Goal: Task Accomplishment & Management: Use online tool/utility

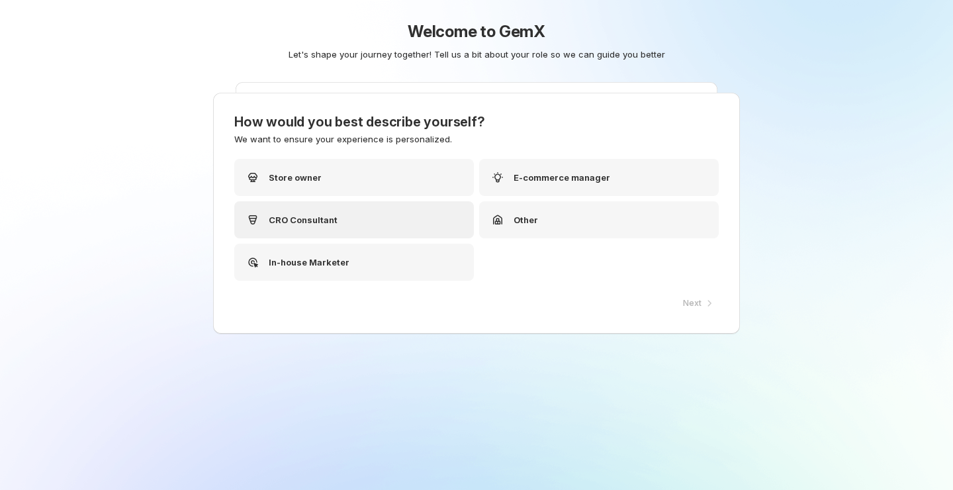
click at [406, 216] on div "CRO Consultant" at bounding box center [354, 219] width 240 height 37
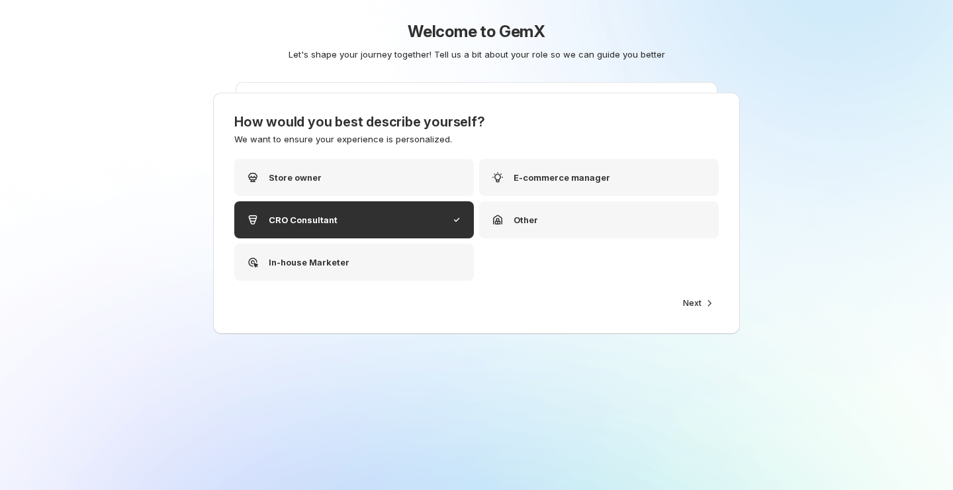
click at [698, 306] on span "Next" at bounding box center [692, 303] width 19 height 11
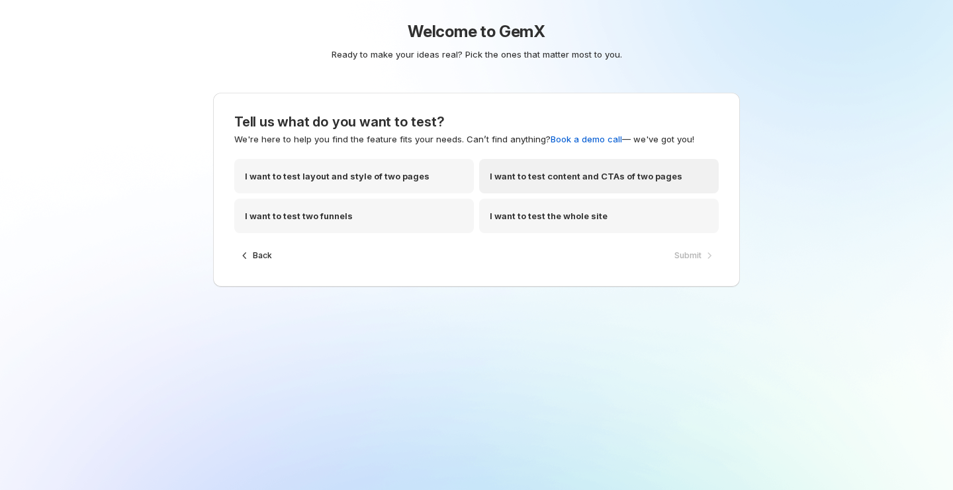
click at [646, 191] on div "I want to test content and CTAs of two pages" at bounding box center [599, 176] width 240 height 34
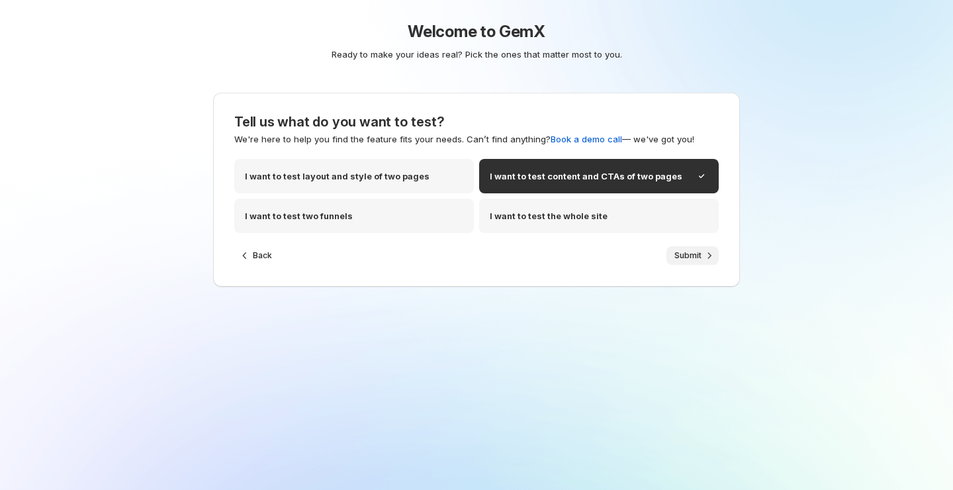
click at [687, 249] on button "Submit" at bounding box center [693, 255] width 52 height 19
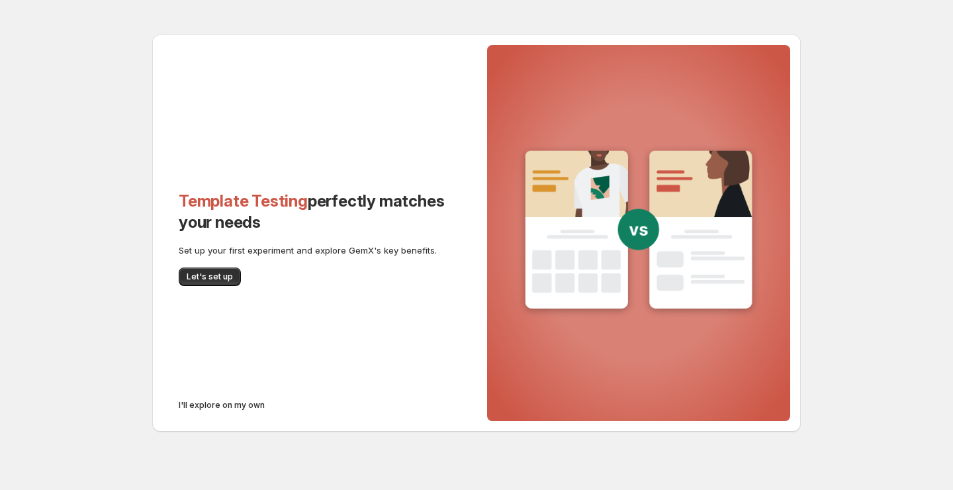
drag, startPoint x: 201, startPoint y: 406, endPoint x: 243, endPoint y: 385, distance: 47.1
click at [243, 385] on div "Template Testing perfectly matches your needs Set up your first experiment and …" at bounding box center [314, 232] width 324 height 397
click at [238, 408] on span "I'll explore on my own" at bounding box center [222, 405] width 86 height 11
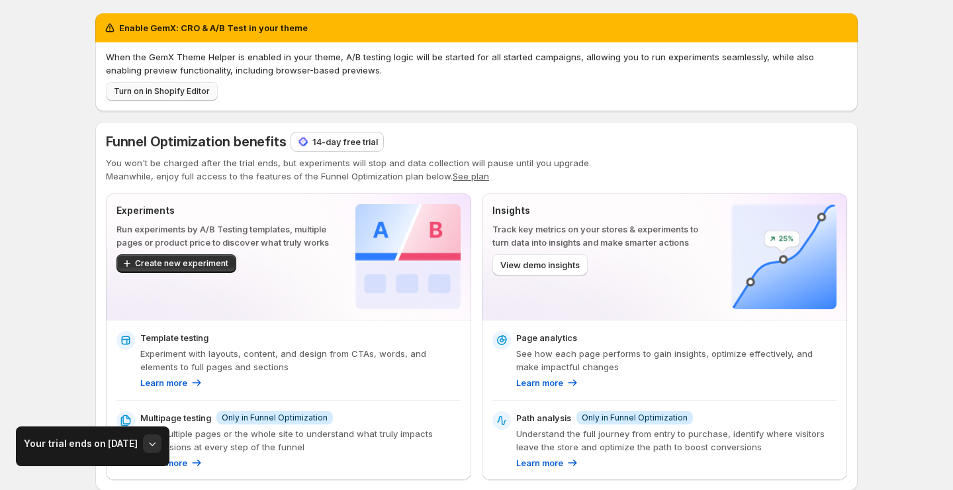
click at [192, 89] on span "Turn on in Shopify Editor" at bounding box center [162, 91] width 96 height 11
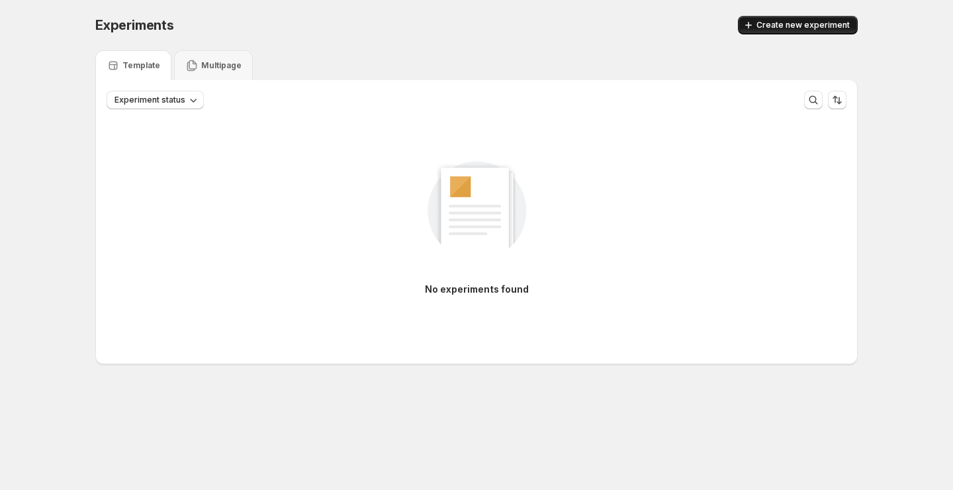
click at [792, 31] on button "Create new experiment" at bounding box center [798, 25] width 120 height 19
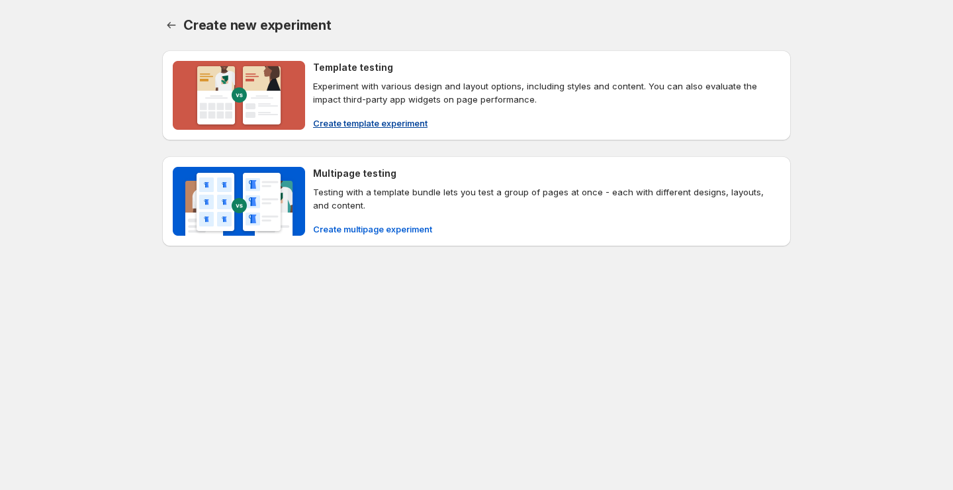
click at [411, 124] on span "Create template experiment" at bounding box center [370, 122] width 115 height 13
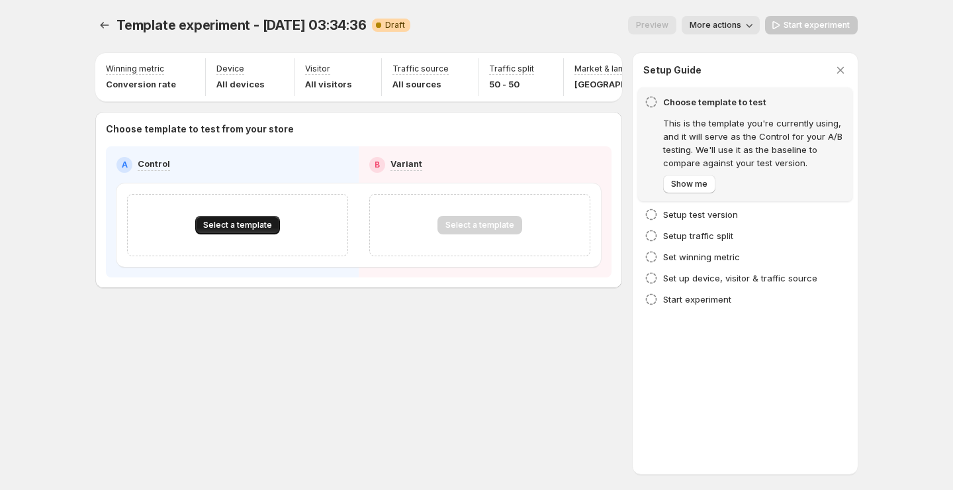
click at [260, 227] on span "Select a template" at bounding box center [237, 225] width 69 height 11
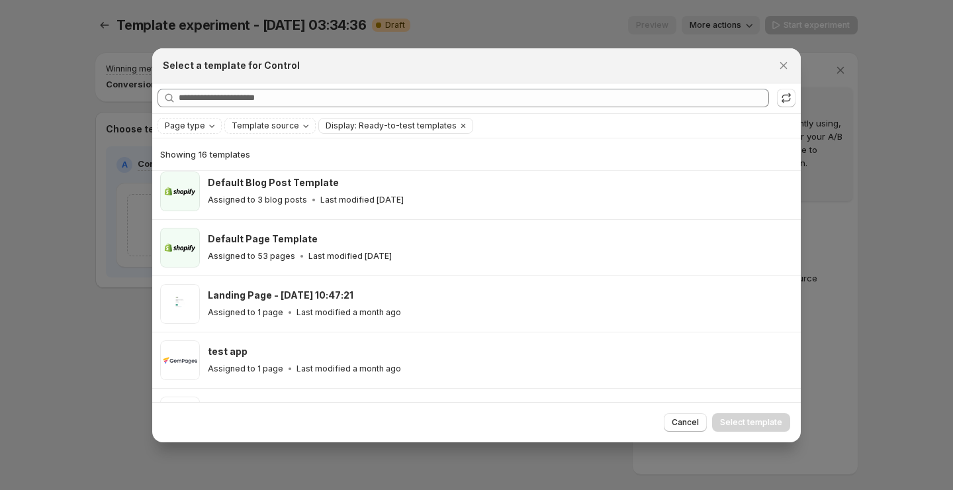
scroll to position [169, 0]
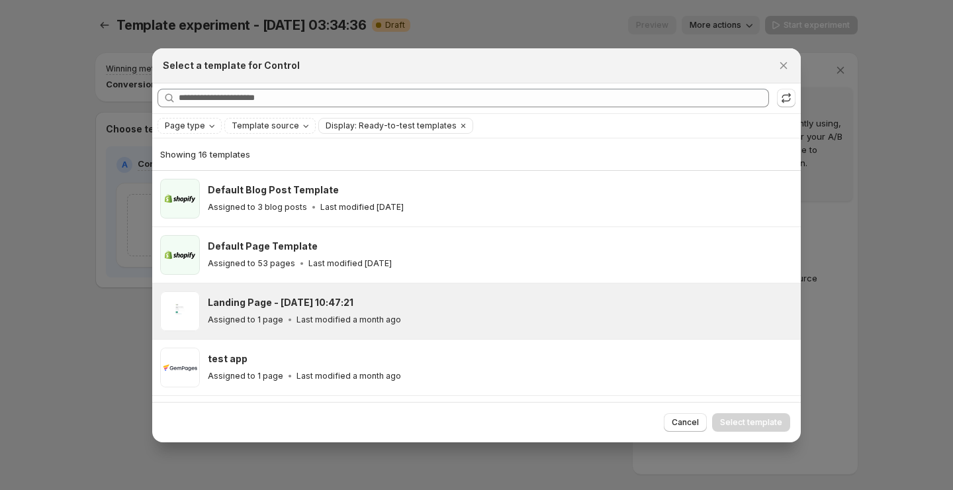
click at [386, 303] on div "Landing Page - [DATE] 10:47:21" at bounding box center [498, 302] width 581 height 13
click at [742, 420] on span "Select template" at bounding box center [751, 422] width 62 height 11
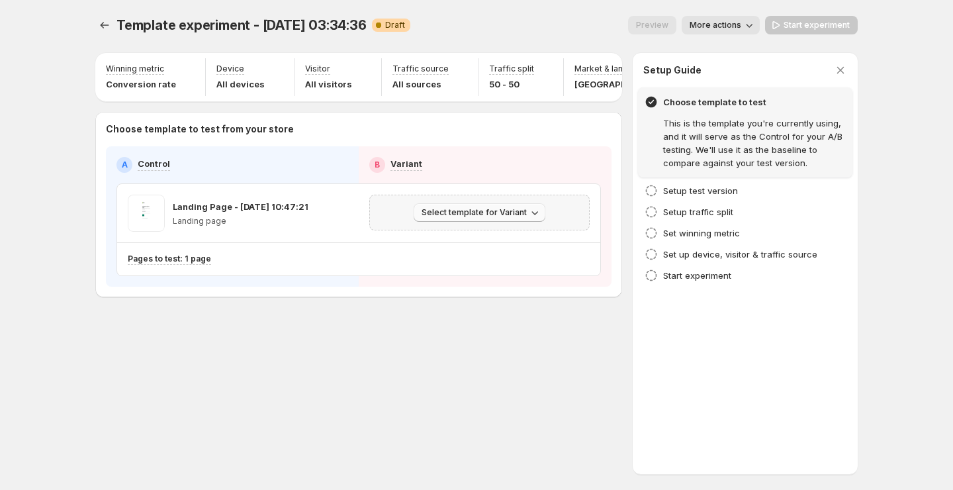
click at [455, 218] on button "Select template for Variant" at bounding box center [480, 212] width 132 height 19
click at [452, 244] on span "Select an existing template" at bounding box center [470, 240] width 112 height 11
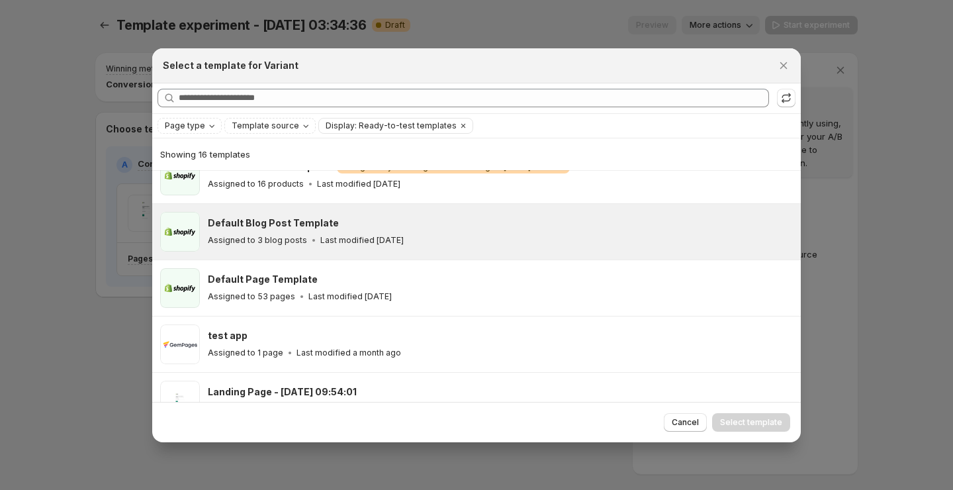
scroll to position [138, 0]
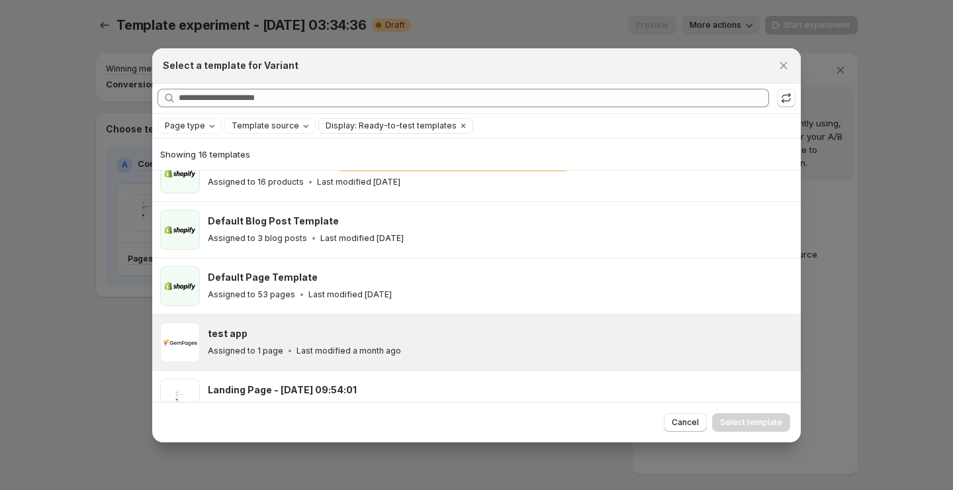
click at [426, 354] on div "Assigned to 1 page Last modified a month ago" at bounding box center [498, 350] width 581 height 13
click at [735, 425] on span "Select template" at bounding box center [751, 422] width 62 height 11
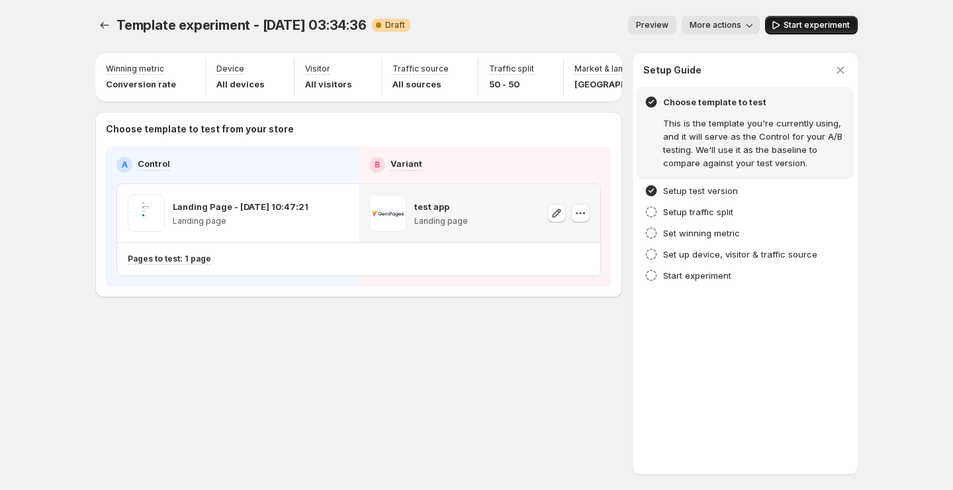
click at [800, 32] on button "Start experiment" at bounding box center [811, 25] width 93 height 19
click at [104, 28] on icon "Experiments" at bounding box center [104, 25] width 13 height 13
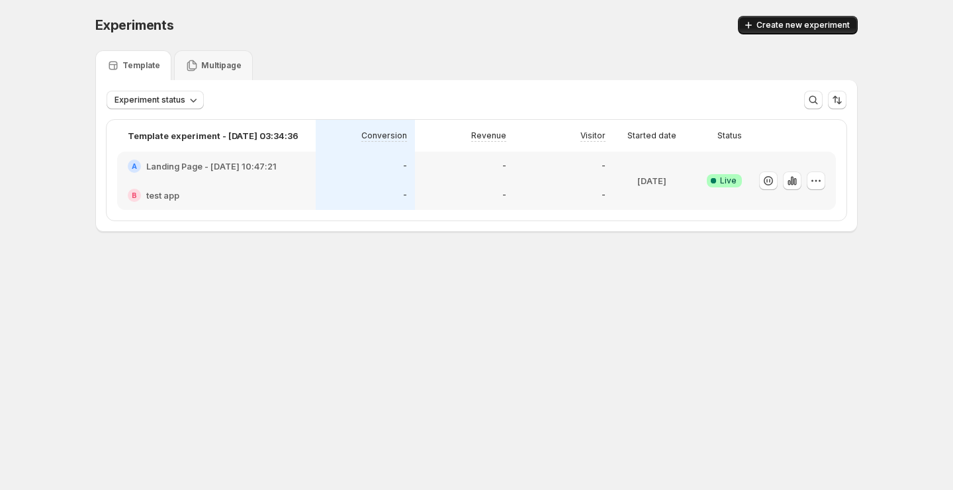
click at [802, 23] on span "Create new experiment" at bounding box center [803, 25] width 93 height 11
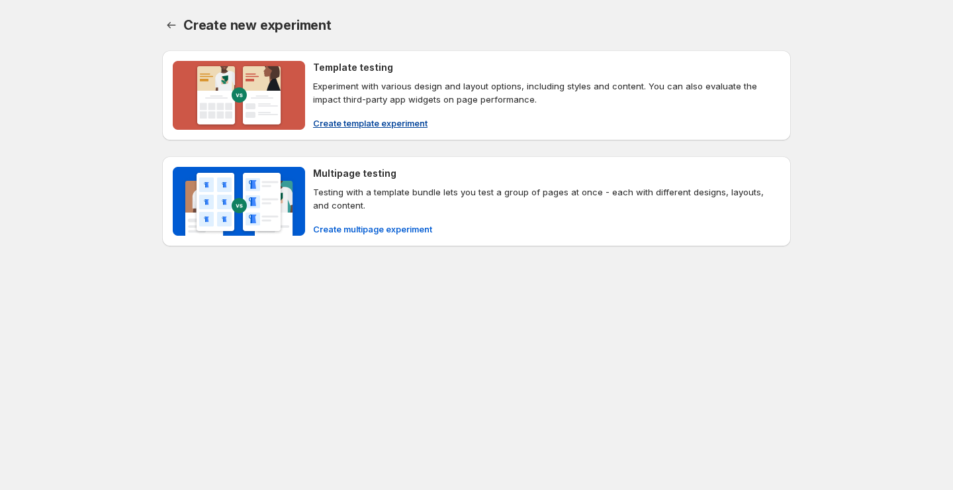
click at [397, 122] on span "Create template experiment" at bounding box center [370, 122] width 115 height 13
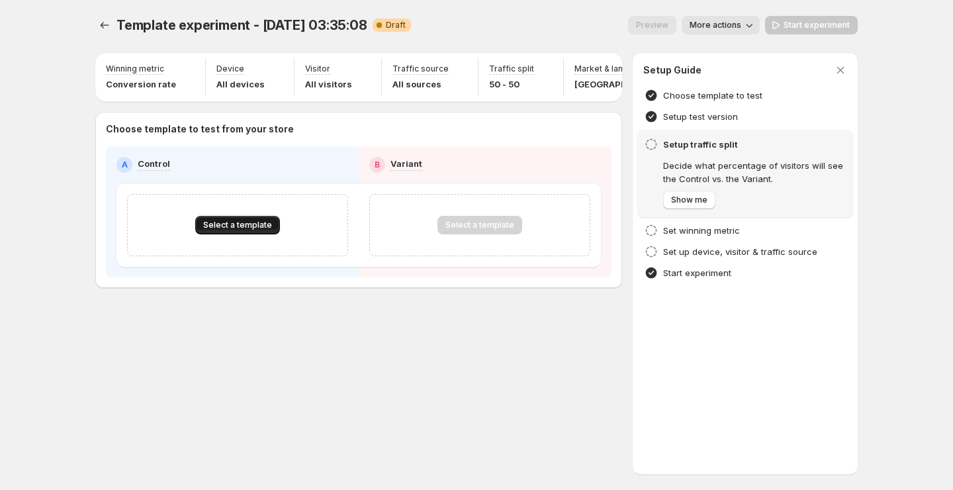
click at [246, 222] on span "Select a template" at bounding box center [237, 225] width 69 height 11
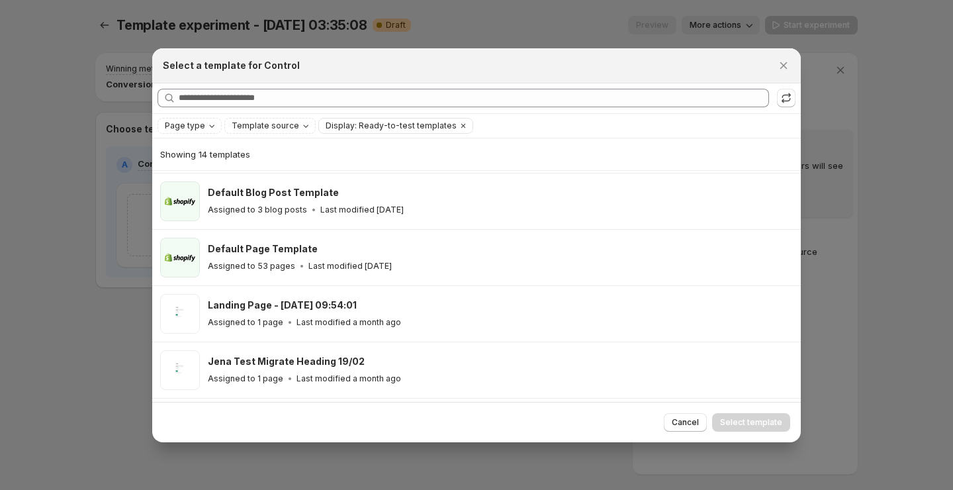
scroll to position [167, 0]
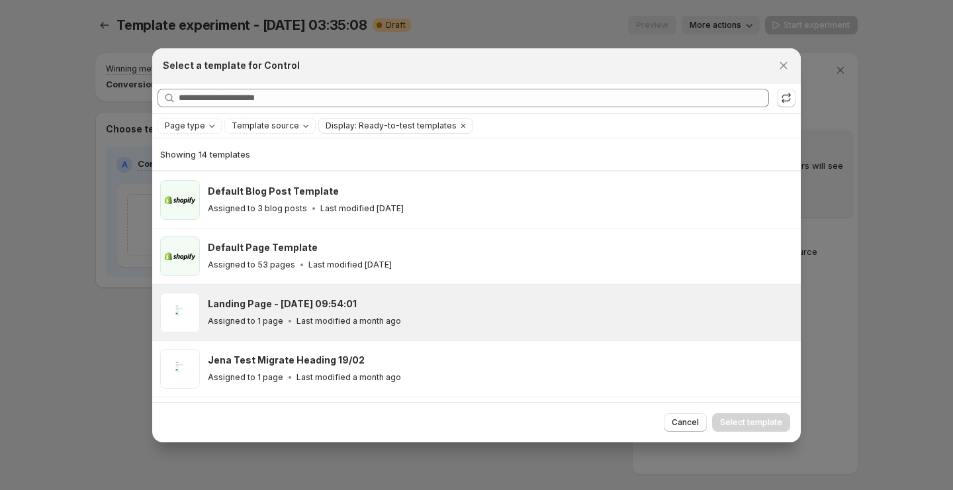
click at [341, 309] on div "Landing Page - [DATE] 09:54:01 Assigned to 1 page Last modified a month ago" at bounding box center [498, 312] width 581 height 30
click at [739, 420] on span "Select template" at bounding box center [751, 422] width 62 height 11
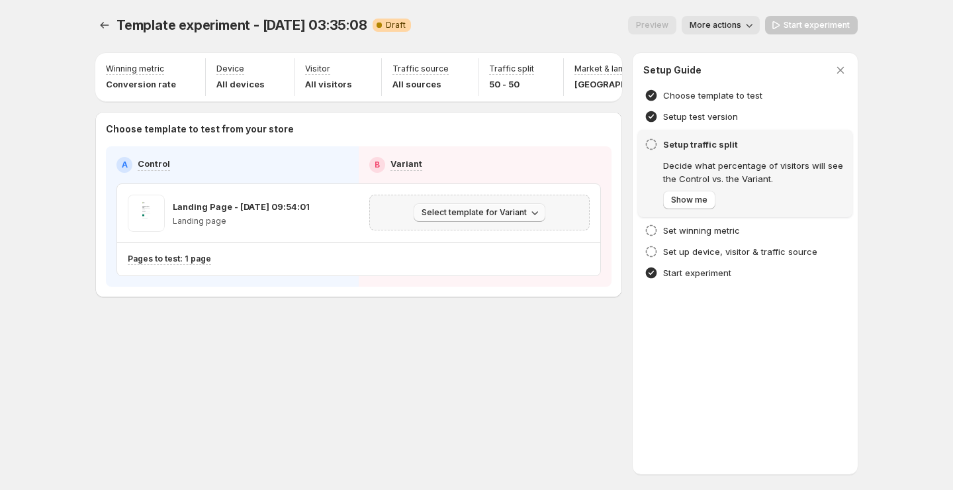
click at [491, 210] on span "Select template for Variant" at bounding box center [474, 212] width 105 height 11
click at [493, 238] on span "Select an existing template" at bounding box center [470, 240] width 112 height 11
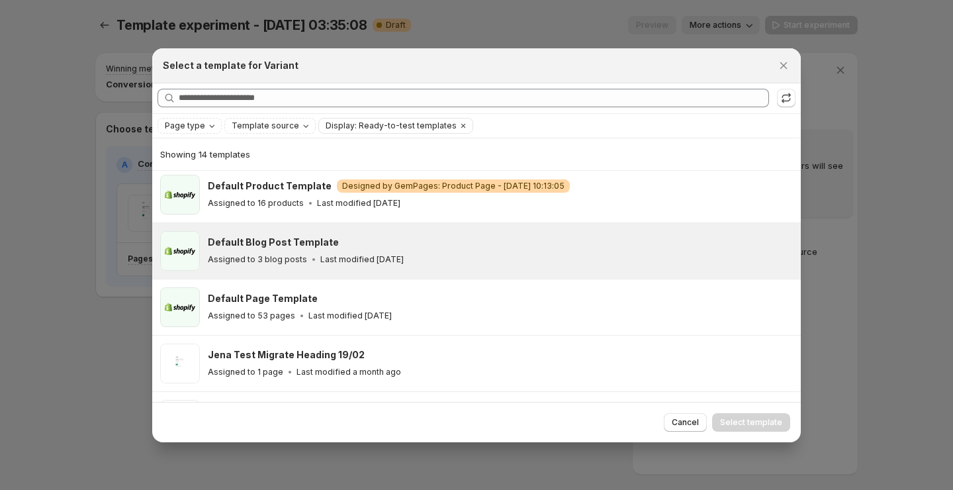
scroll to position [130, 0]
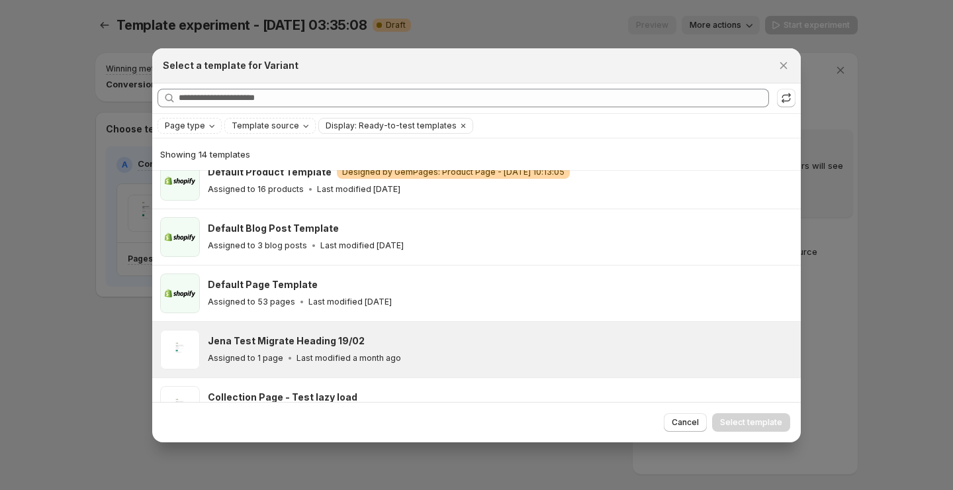
click at [453, 344] on div "Jena Test Migrate Heading 19/02" at bounding box center [498, 340] width 581 height 13
click at [728, 418] on span "Select template" at bounding box center [751, 422] width 62 height 11
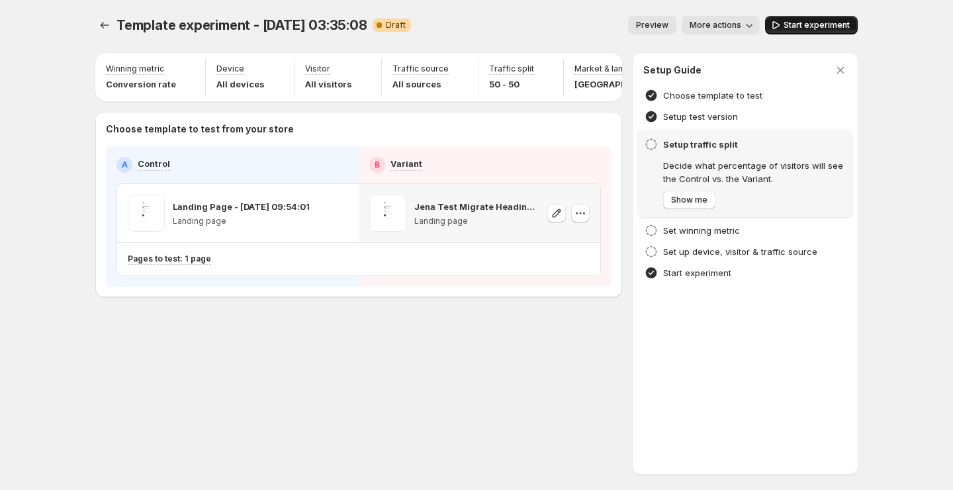
click at [800, 24] on span "Start experiment" at bounding box center [817, 25] width 66 height 11
click at [98, 21] on icon "Experiments" at bounding box center [104, 25] width 13 height 13
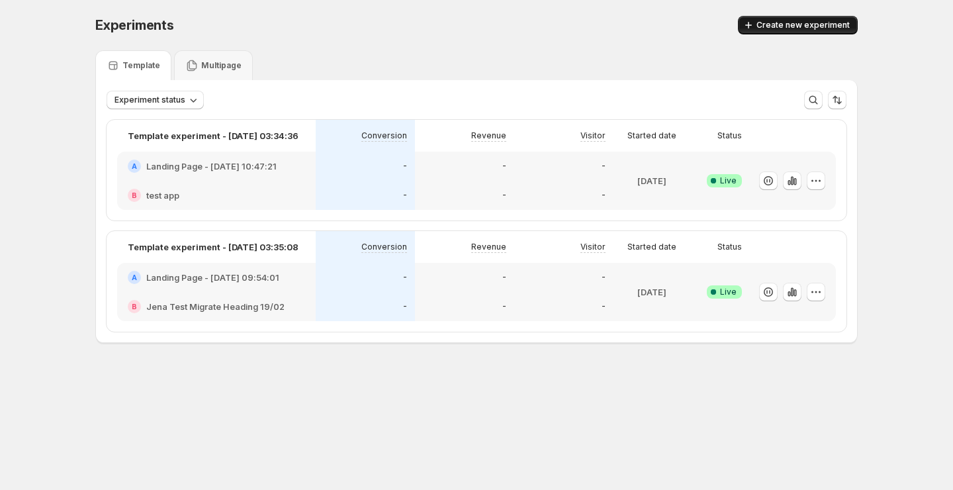
click at [838, 21] on span "Create new experiment" at bounding box center [803, 25] width 93 height 11
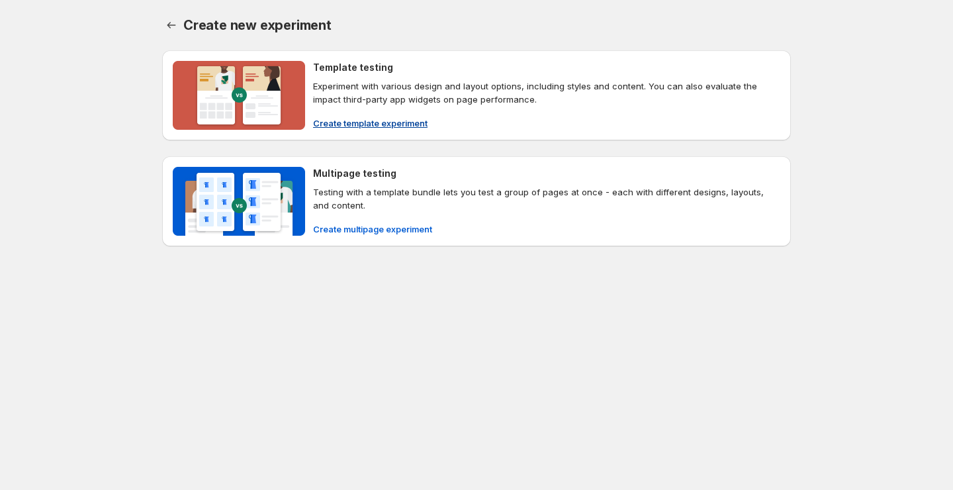
click at [394, 121] on span "Create template experiment" at bounding box center [370, 122] width 115 height 13
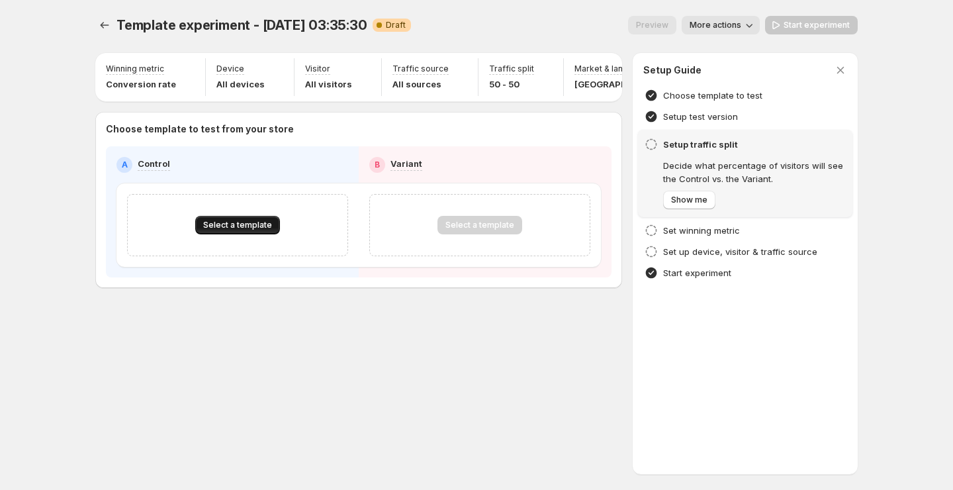
click at [241, 228] on span "Select a template" at bounding box center [237, 225] width 69 height 11
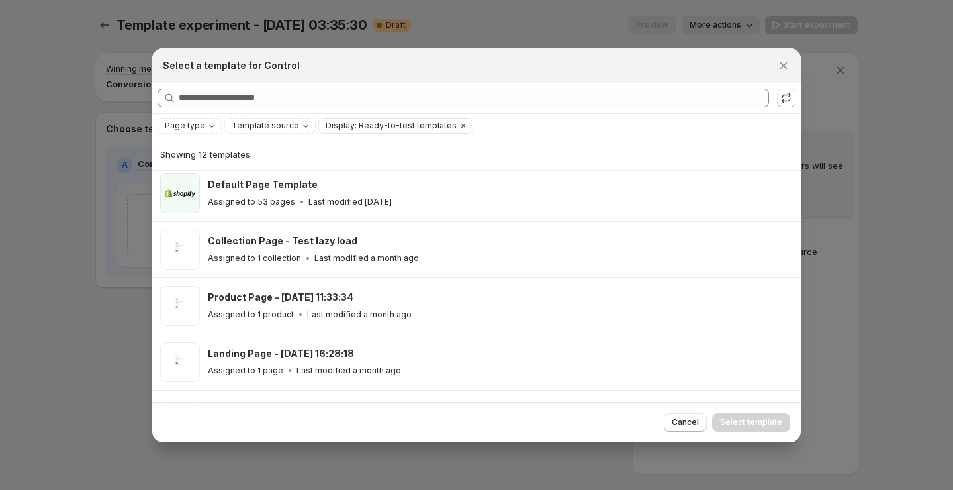
scroll to position [221, 0]
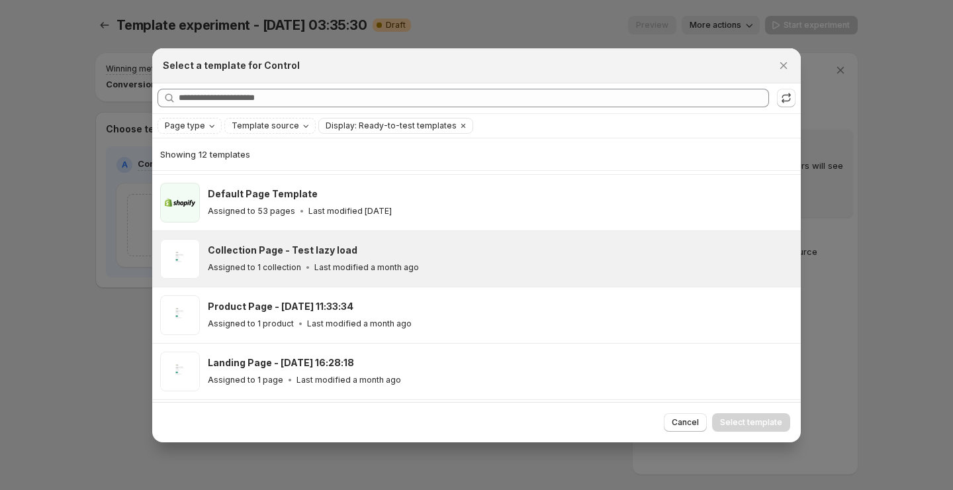
click at [404, 277] on div "Collection Page - Test lazy load Assigned to 1 collection Last modified a month…" at bounding box center [476, 259] width 649 height 56
click at [750, 417] on span "Select template" at bounding box center [751, 422] width 62 height 11
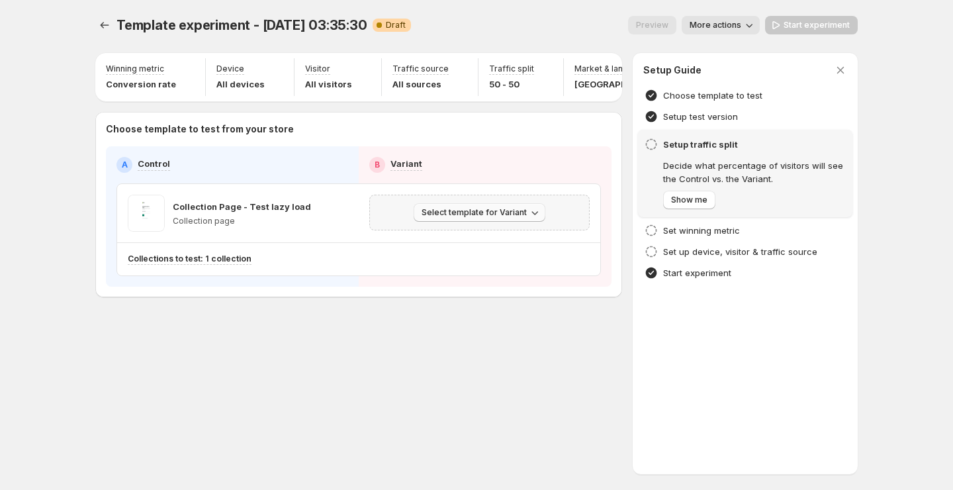
click at [508, 206] on button "Select template for Variant" at bounding box center [480, 212] width 132 height 19
click at [499, 244] on span "Select an existing template" at bounding box center [470, 240] width 112 height 11
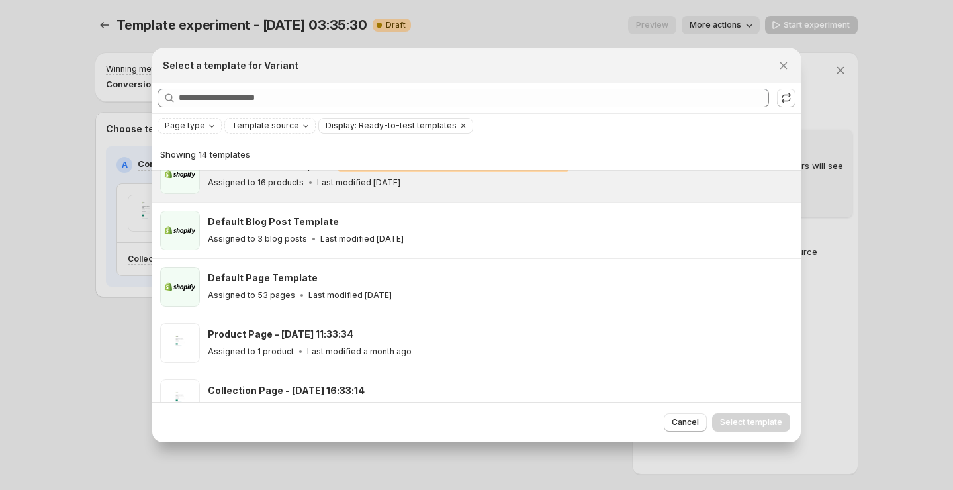
scroll to position [139, 0]
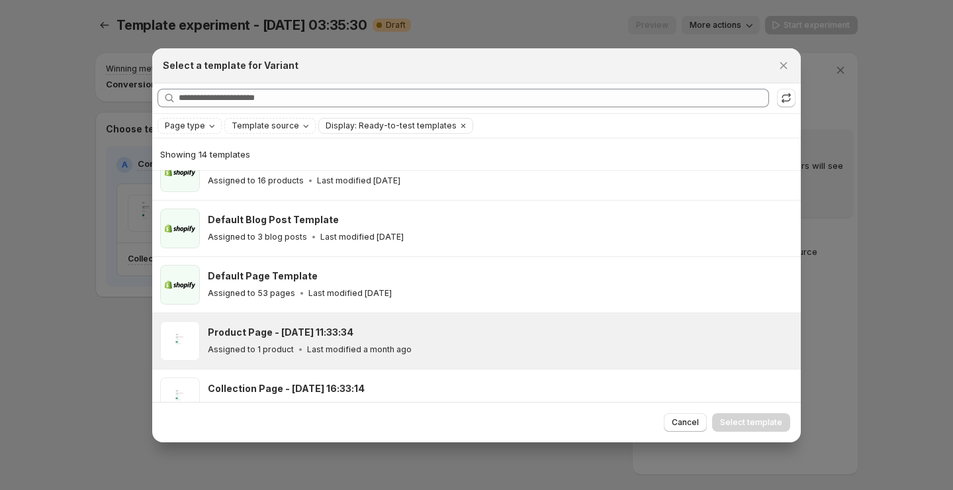
click at [483, 338] on div "Product Page - [DATE] 11:33:34 Assigned to 1 product Last modified a month ago" at bounding box center [498, 341] width 581 height 30
click at [764, 411] on div "Cancel Select template" at bounding box center [476, 422] width 649 height 40
click at [764, 413] on button "Select template" at bounding box center [751, 422] width 78 height 19
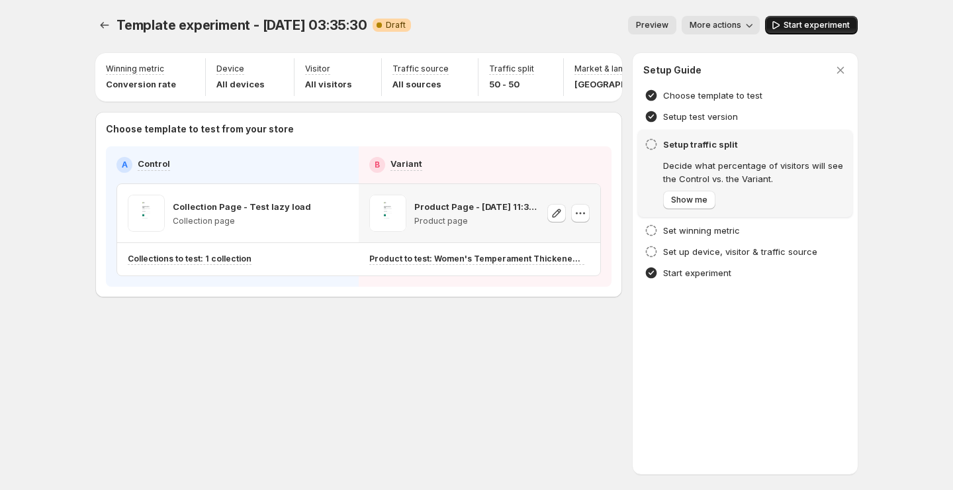
click at [793, 28] on span "Start experiment" at bounding box center [817, 25] width 66 height 11
click at [99, 30] on icon "Experiments" at bounding box center [104, 25] width 13 height 13
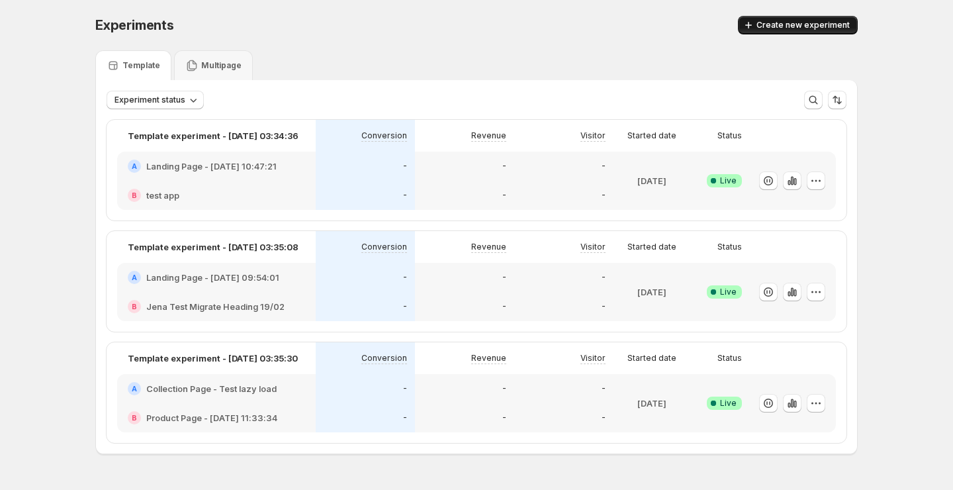
click at [748, 27] on icon "button" at bounding box center [748, 25] width 13 height 13
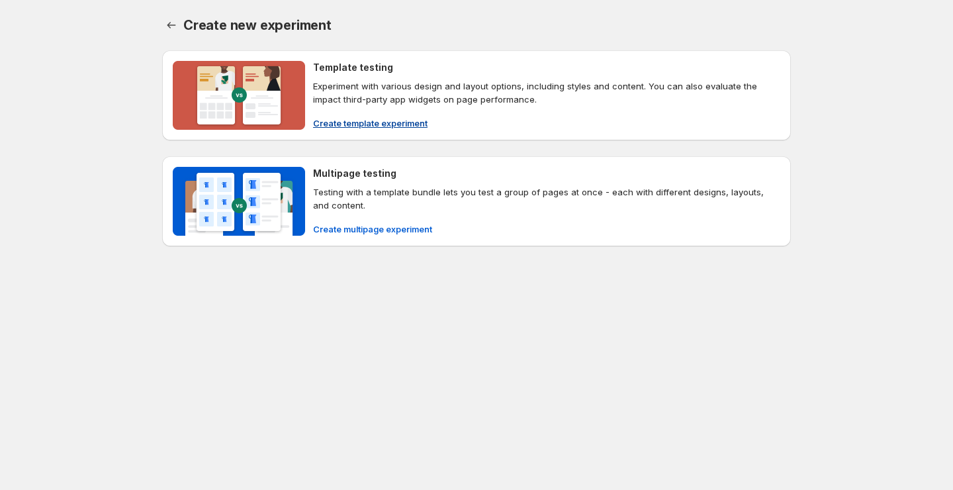
click at [399, 122] on span "Create template experiment" at bounding box center [370, 122] width 115 height 13
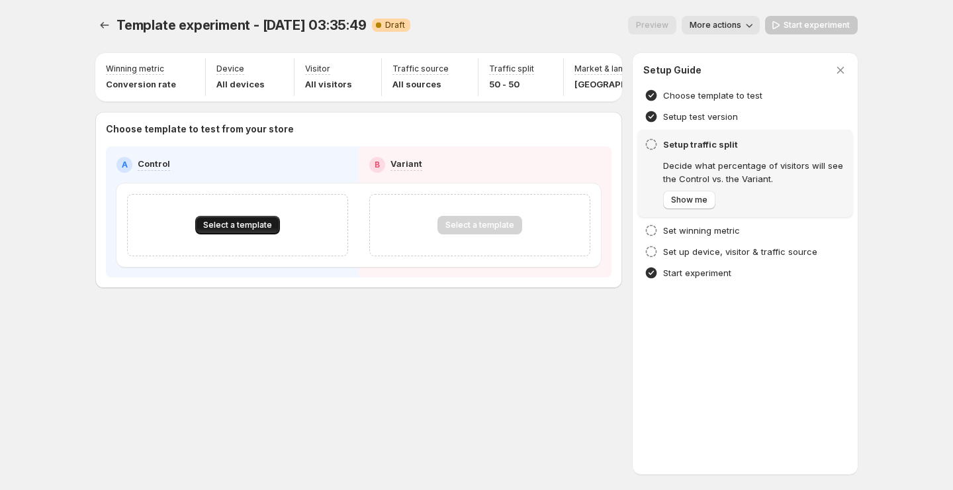
click at [245, 220] on span "Select a template" at bounding box center [237, 225] width 69 height 11
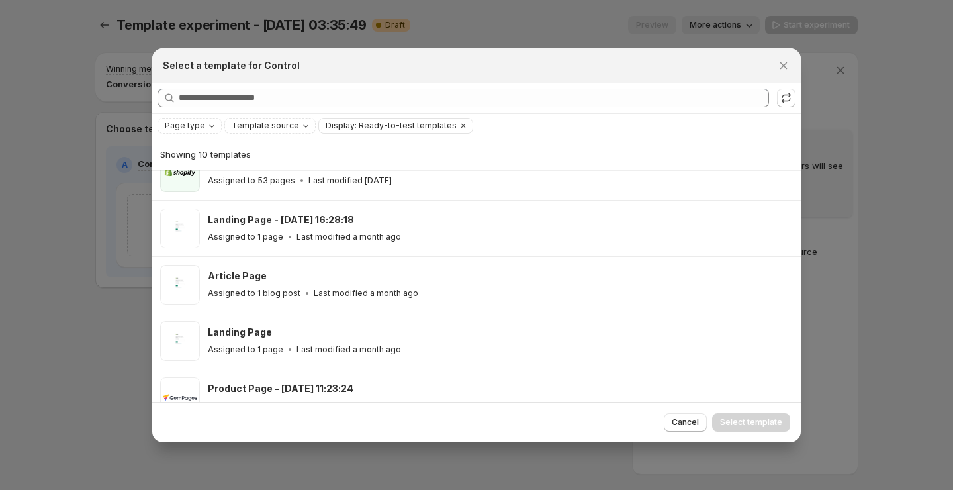
scroll to position [249, 0]
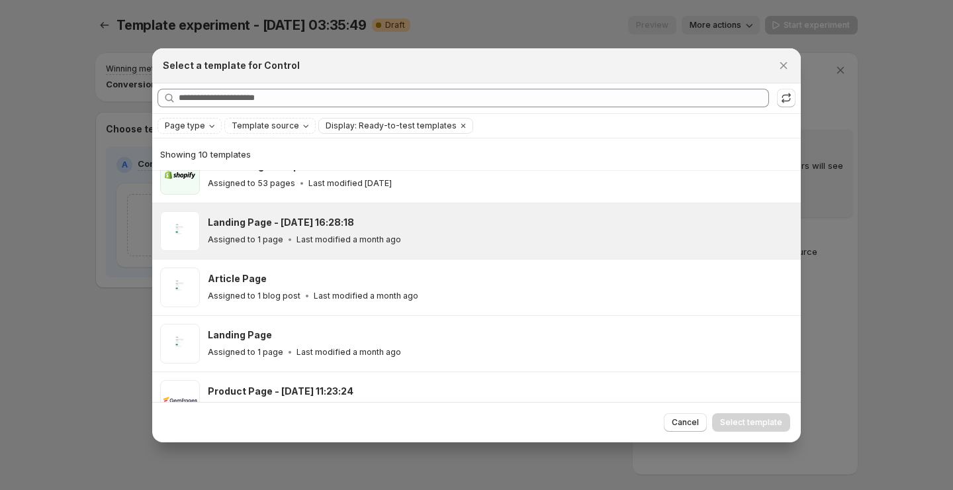
click at [370, 233] on div "Assigned to 1 page Last modified a month ago" at bounding box center [498, 239] width 581 height 13
click at [719, 421] on button "Select template" at bounding box center [751, 422] width 78 height 19
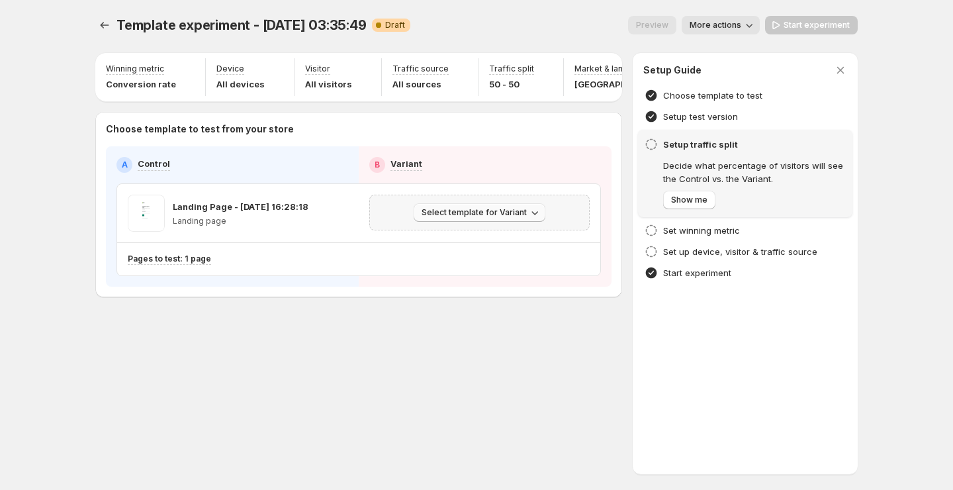
click at [495, 206] on button "Select template for Variant" at bounding box center [480, 212] width 132 height 19
click at [509, 244] on span "Select an existing template" at bounding box center [470, 240] width 112 height 11
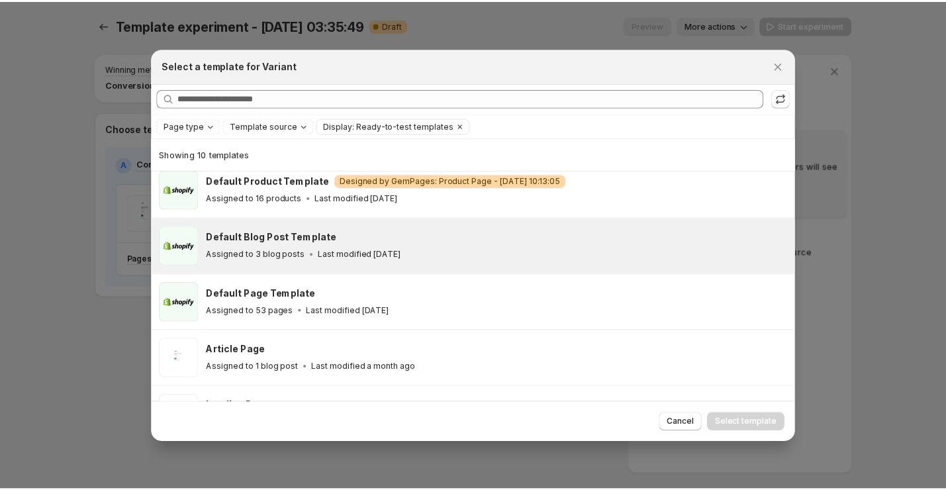
scroll to position [122, 0]
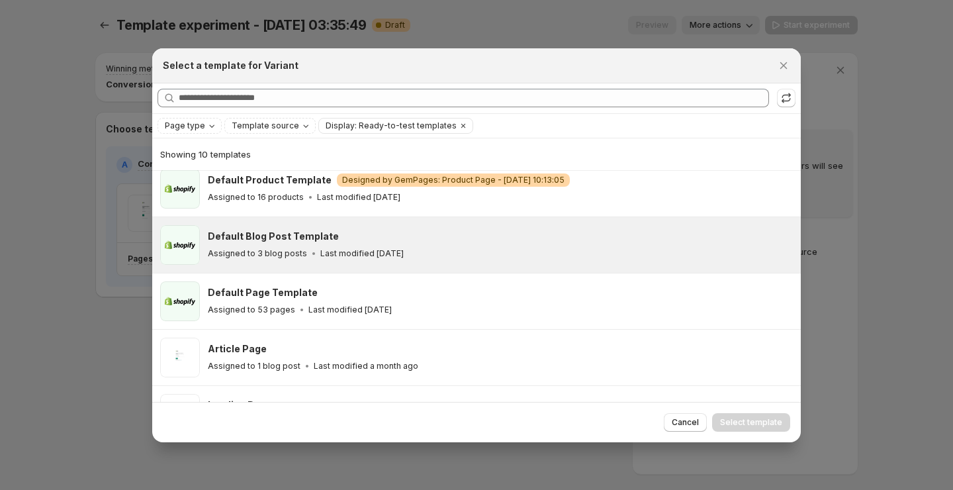
click at [448, 357] on div "Article Page Assigned to 1 blog post Last modified a month ago" at bounding box center [498, 357] width 581 height 30
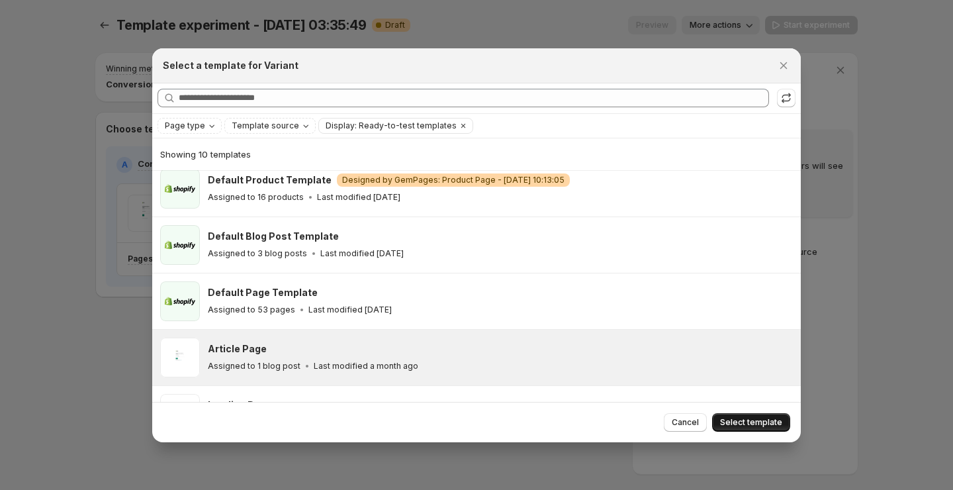
click at [743, 420] on span "Select template" at bounding box center [751, 422] width 62 height 11
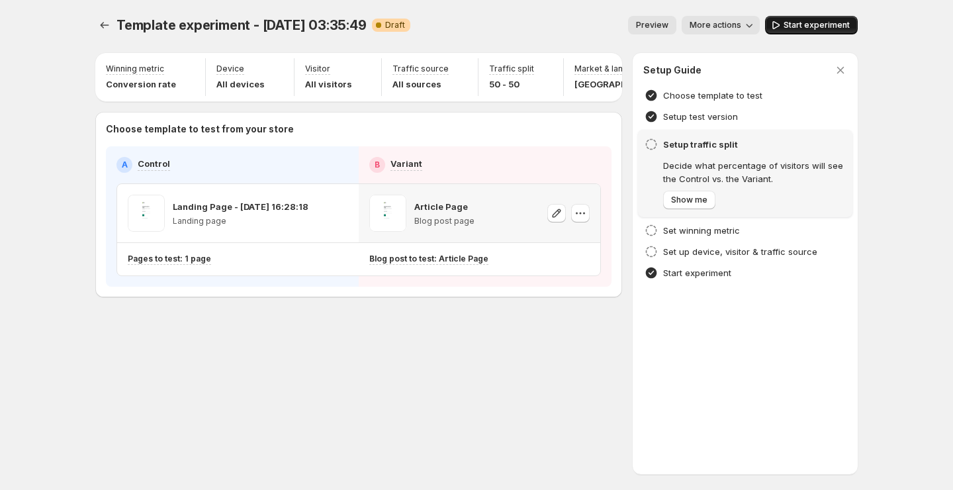
click at [826, 30] on span "Start experiment" at bounding box center [817, 25] width 66 height 11
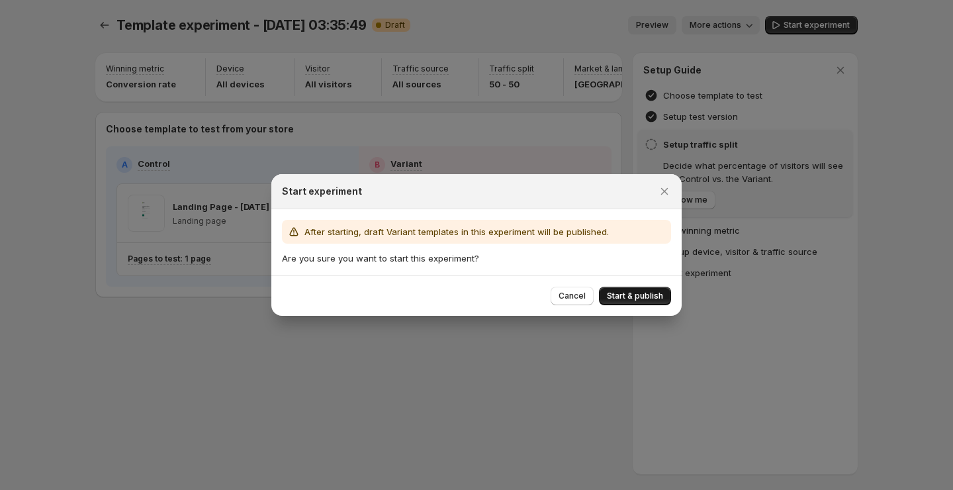
click at [637, 289] on button "Start & publish" at bounding box center [635, 296] width 72 height 19
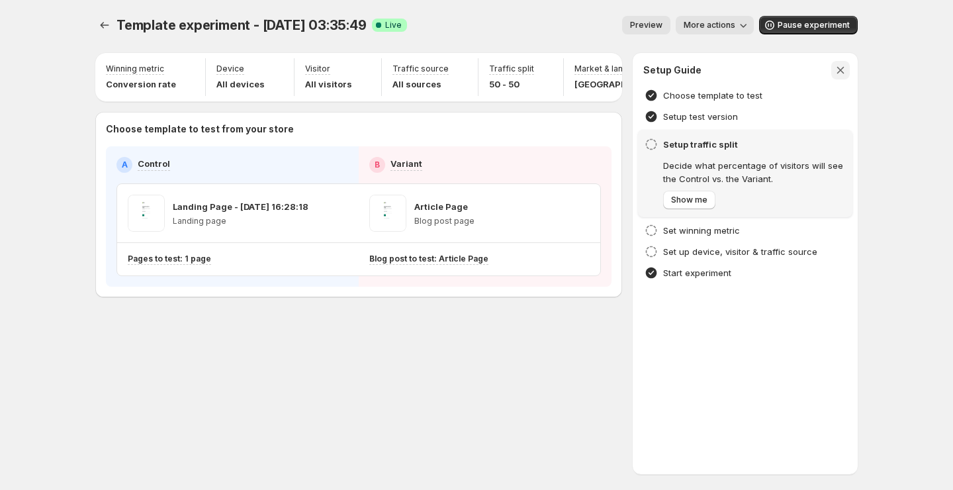
click at [840, 67] on icon "button" at bounding box center [840, 70] width 13 height 13
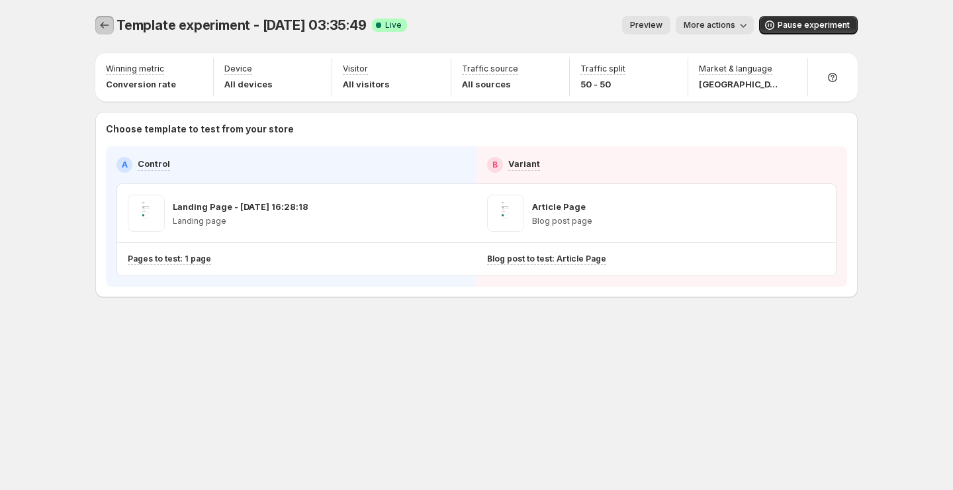
click at [104, 23] on icon "Experiments" at bounding box center [104, 25] width 13 height 13
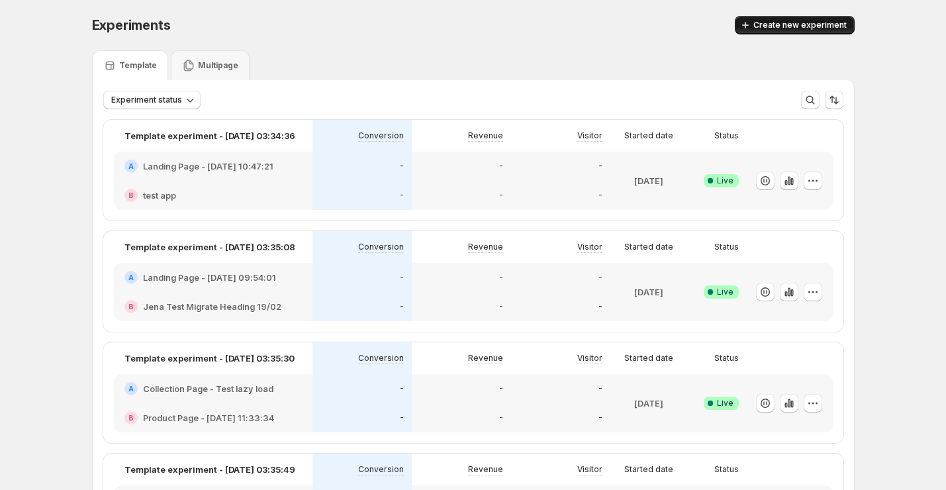
click at [808, 27] on span "Create new experiment" at bounding box center [799, 25] width 93 height 11
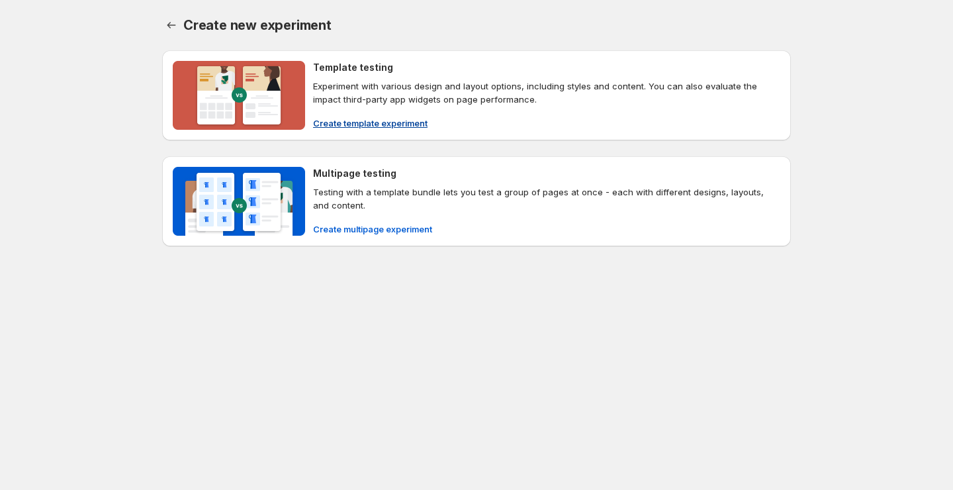
click at [377, 127] on span "Create template experiment" at bounding box center [370, 122] width 115 height 13
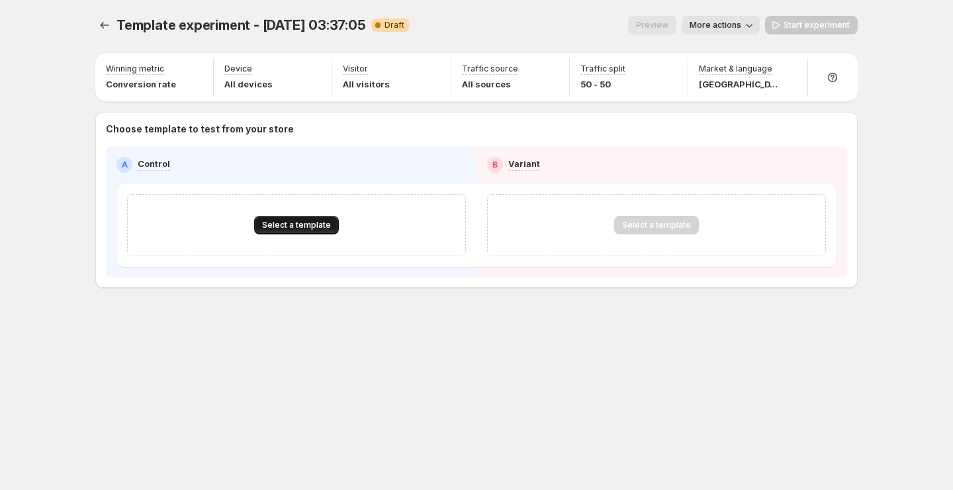
click at [290, 216] on button "Select a template" at bounding box center [296, 225] width 85 height 19
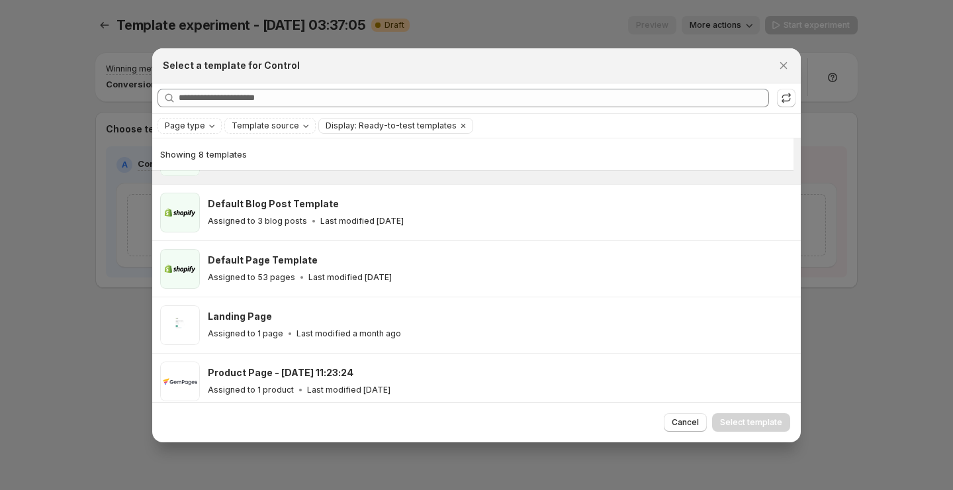
scroll to position [173, 0]
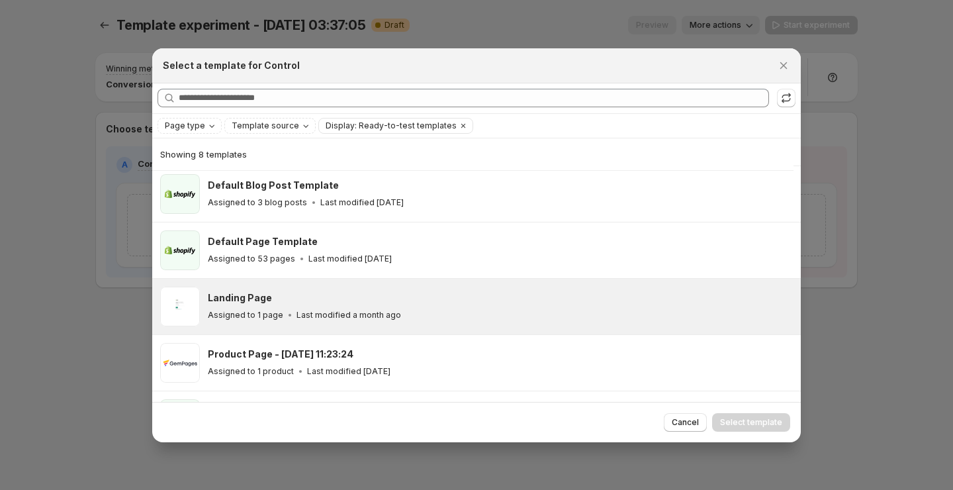
click at [367, 304] on div "Landing Page Assigned to 1 page Last modified a month ago" at bounding box center [498, 306] width 581 height 30
click at [731, 420] on span "Select template" at bounding box center [751, 422] width 62 height 11
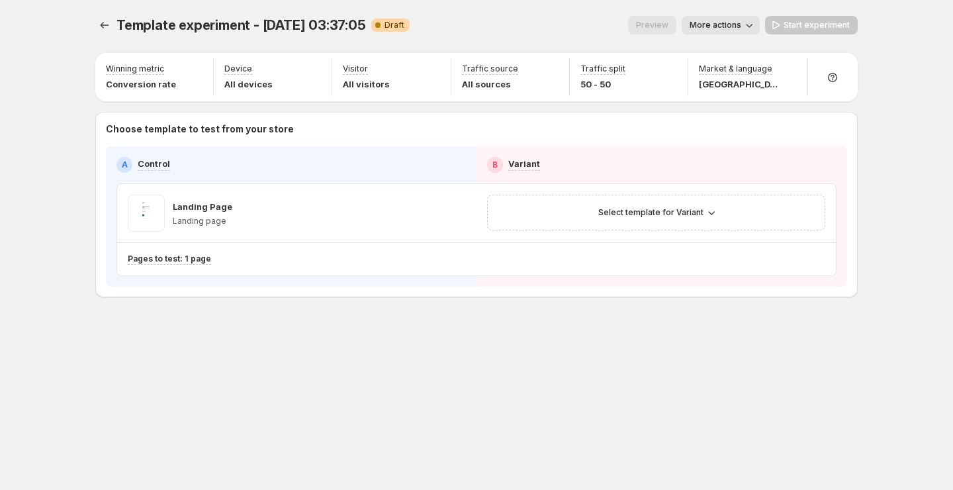
scroll to position [160, 0]
click at [663, 215] on span "Select template for Variant" at bounding box center [650, 212] width 105 height 11
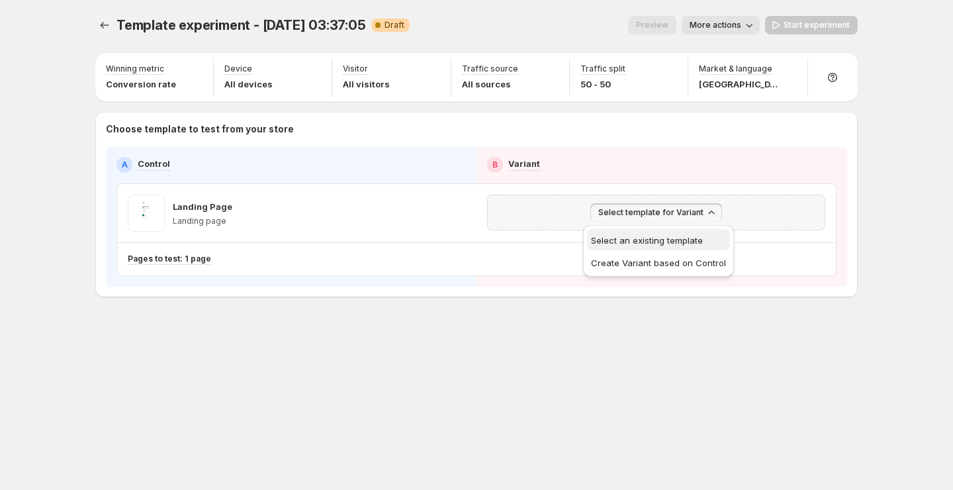
click at [659, 244] on span "Select an existing template" at bounding box center [647, 240] width 112 height 11
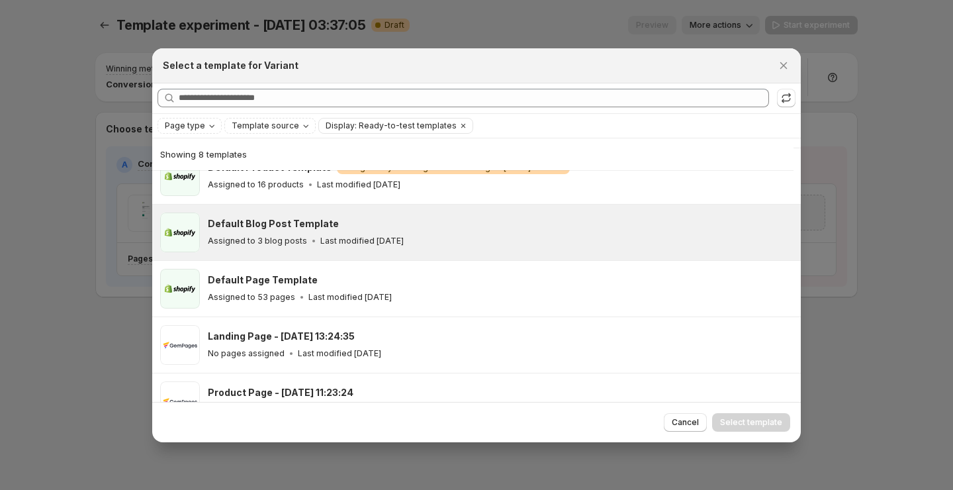
scroll to position [147, 0]
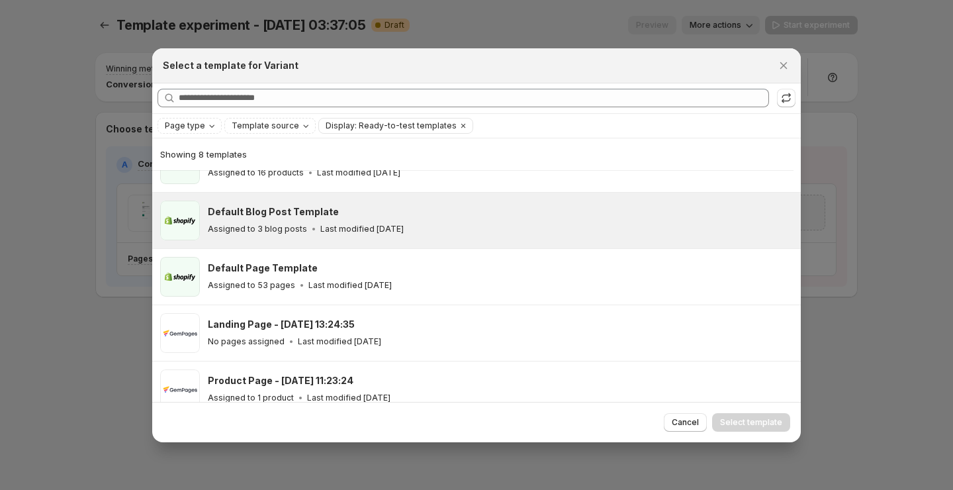
click at [408, 365] on div "Product Page - [DATE] 11:23:24 Assigned to 1 product Last modified [DATE]" at bounding box center [476, 389] width 649 height 56
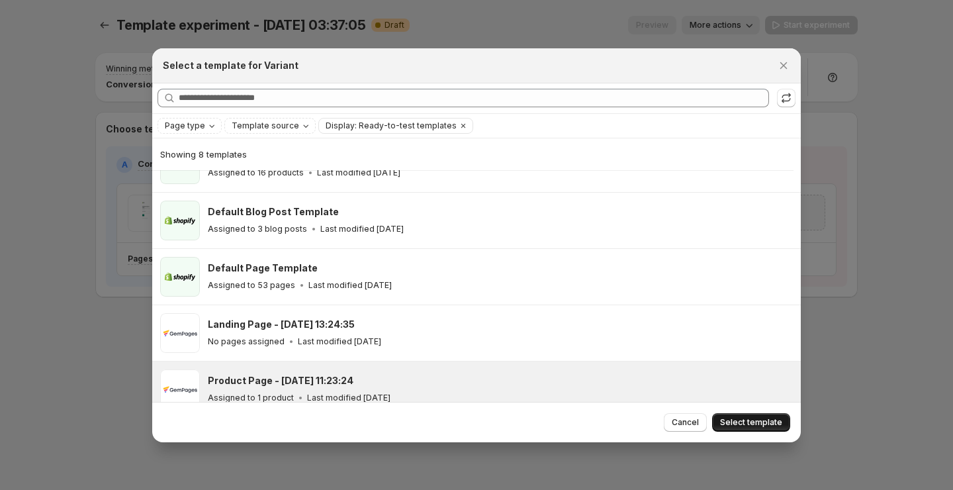
click at [755, 417] on span "Select template" at bounding box center [751, 422] width 62 height 11
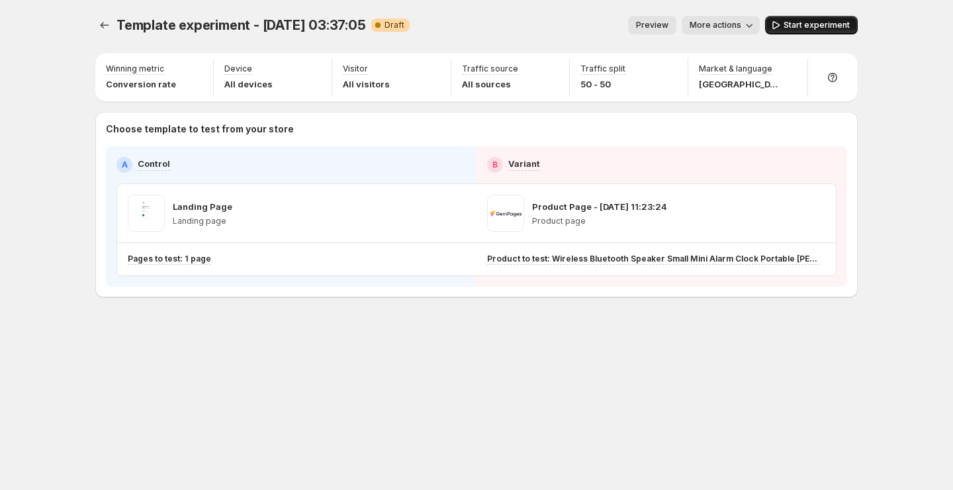
click at [800, 19] on button "Start experiment" at bounding box center [811, 25] width 93 height 19
click at [105, 31] on button "Experiments" at bounding box center [104, 25] width 19 height 19
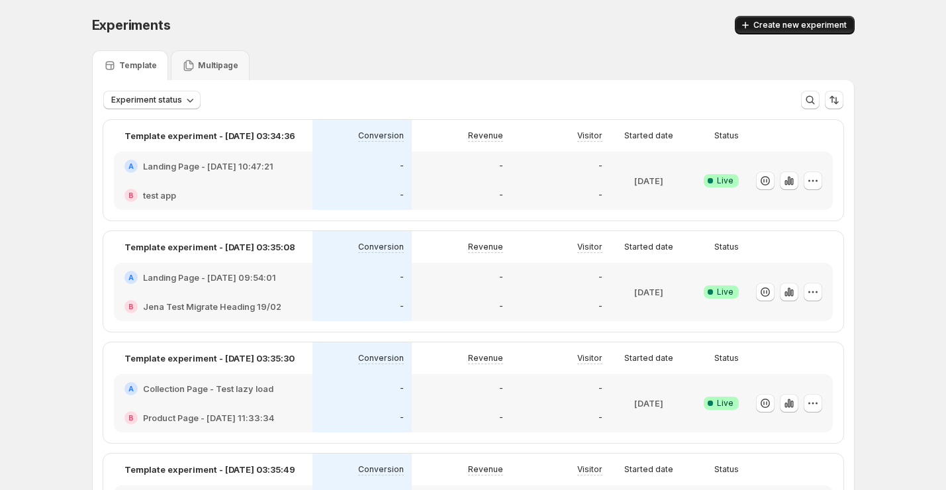
click at [767, 23] on span "Create new experiment" at bounding box center [799, 25] width 93 height 11
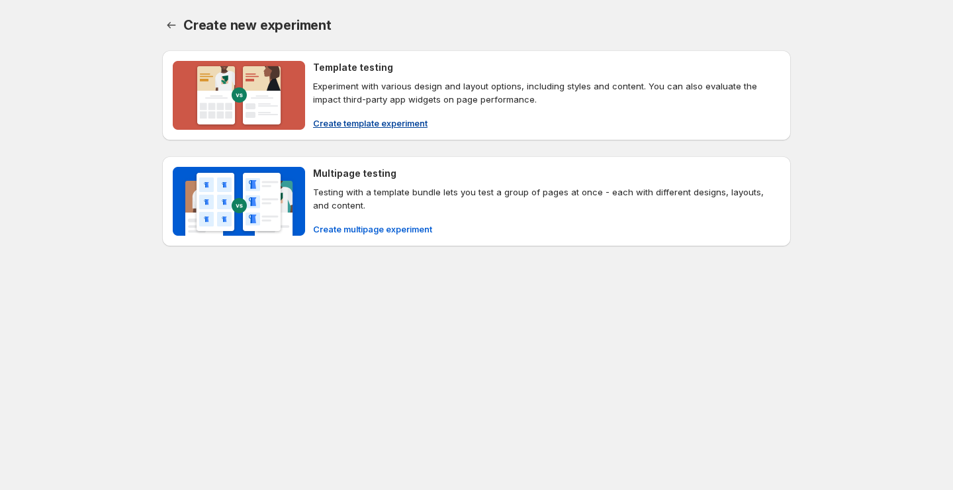
click at [381, 117] on span "Create template experiment" at bounding box center [370, 122] width 115 height 13
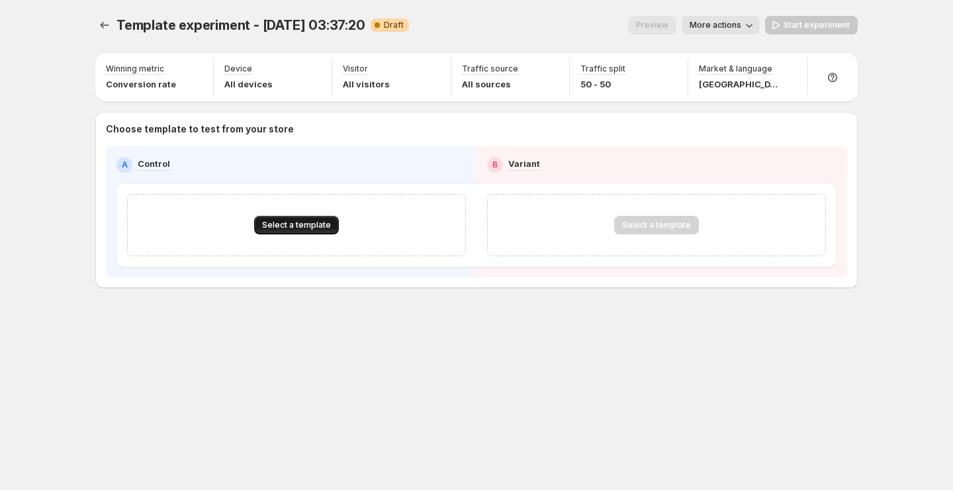
click at [275, 222] on span "Select a template" at bounding box center [296, 225] width 69 height 11
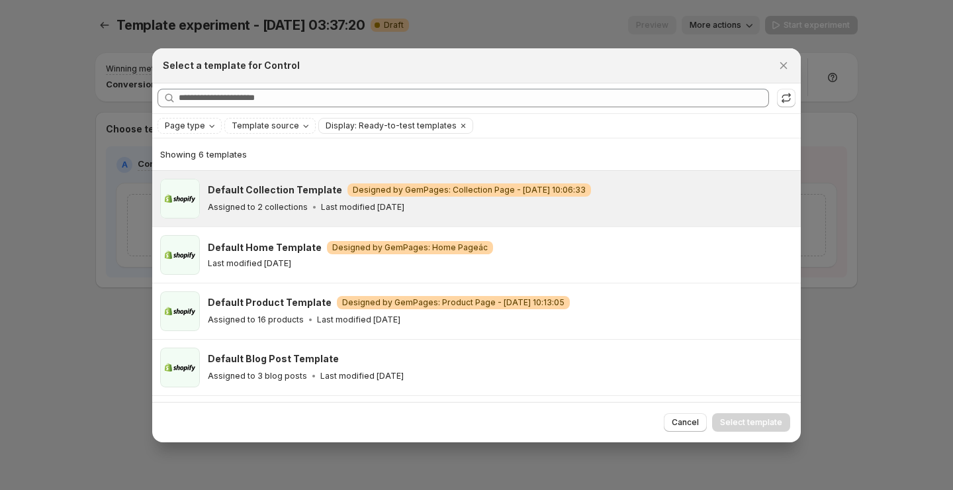
scroll to position [105, 0]
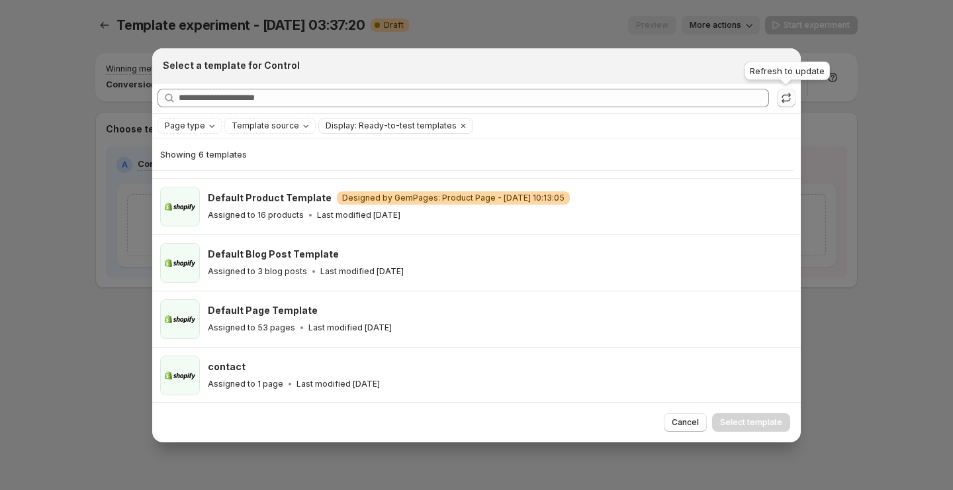
click at [784, 100] on icon ":ror:" at bounding box center [786, 97] width 13 height 13
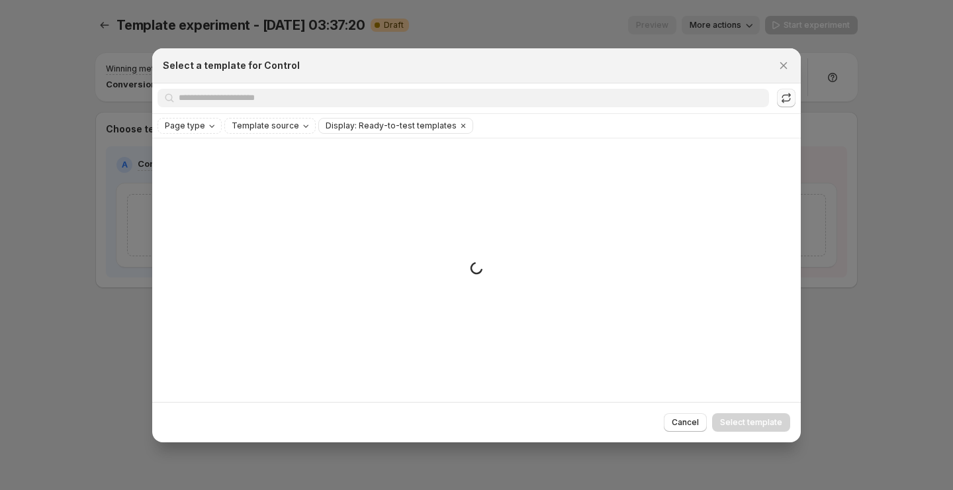
scroll to position [0, 0]
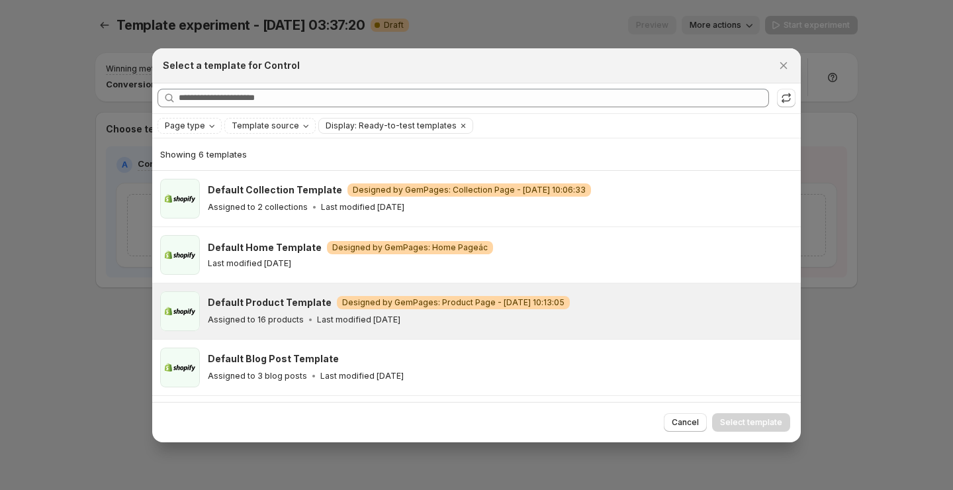
click at [360, 320] on p "Last modified [DATE]" at bounding box center [358, 319] width 83 height 11
click at [735, 426] on span "Select template" at bounding box center [751, 422] width 62 height 11
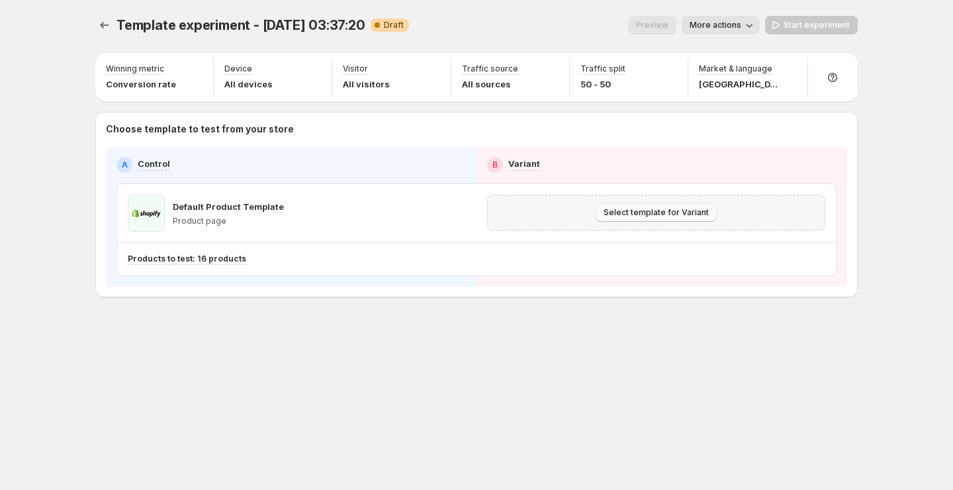
click at [639, 212] on span "Select template for Variant" at bounding box center [656, 212] width 105 height 11
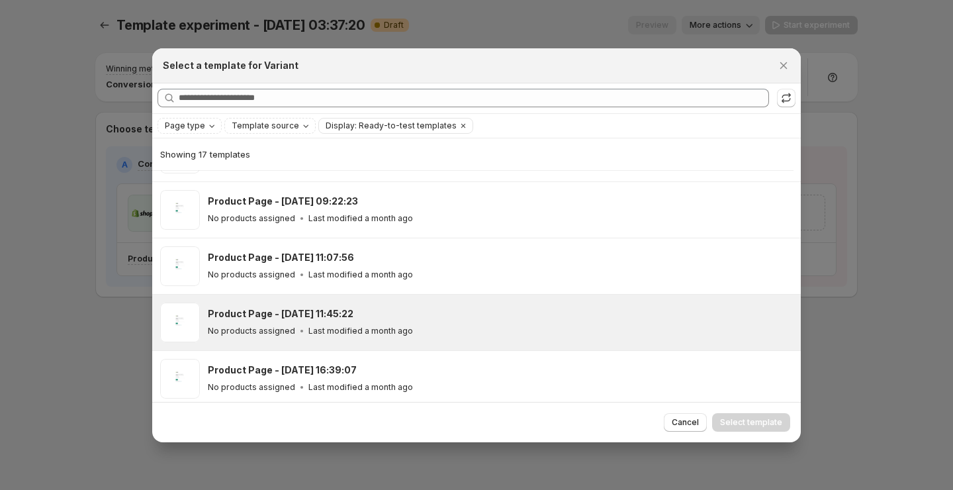
scroll to position [271, 0]
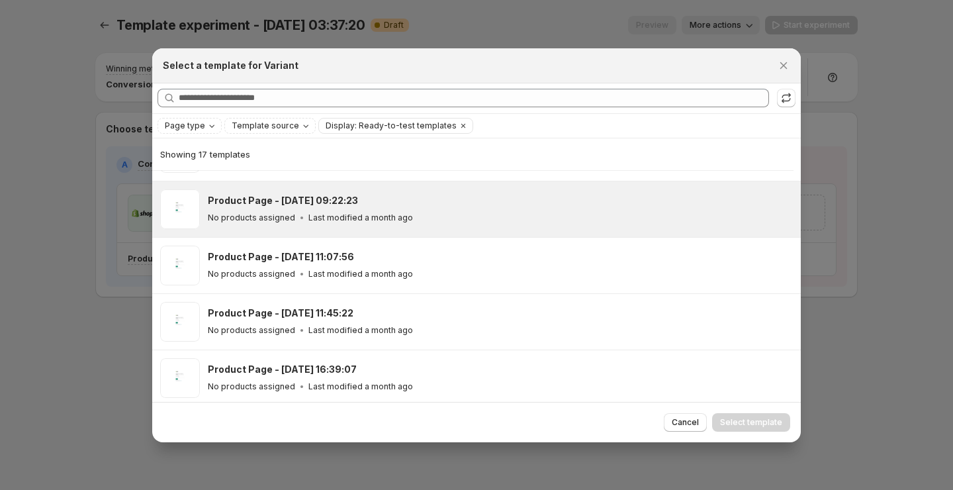
click at [490, 204] on div "Product Page - [DATE] 09:22:23" at bounding box center [498, 200] width 581 height 13
click at [734, 419] on span "Select template" at bounding box center [751, 422] width 62 height 11
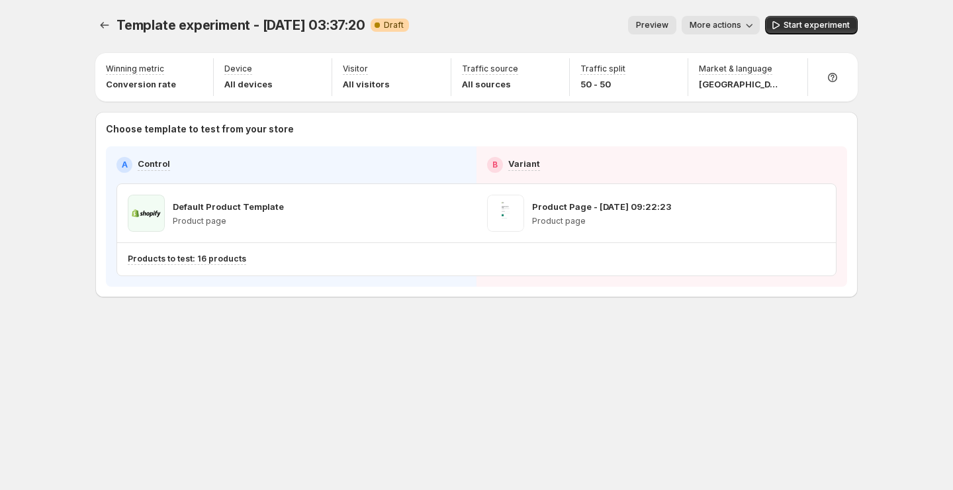
scroll to position [48, 0]
click at [811, 24] on span "Start experiment" at bounding box center [817, 25] width 66 height 11
click at [107, 30] on icon "Experiments" at bounding box center [104, 25] width 13 height 13
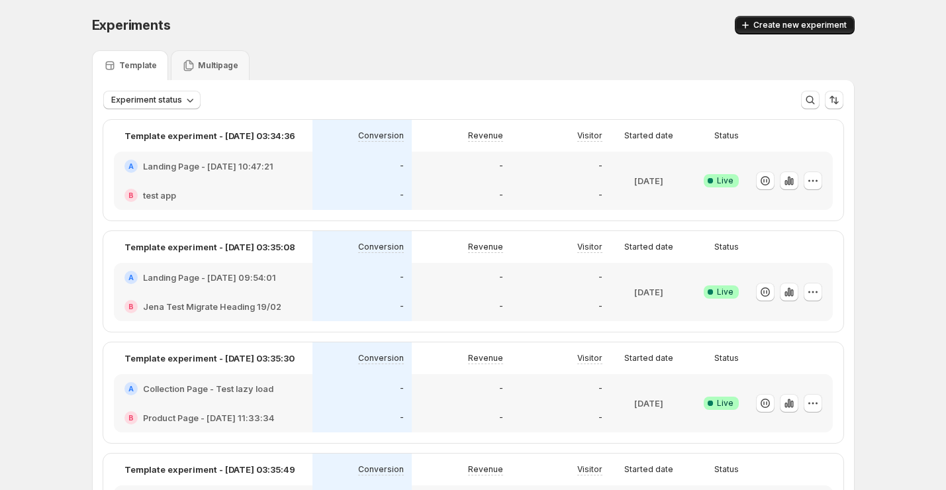
click at [831, 26] on span "Create new experiment" at bounding box center [799, 25] width 93 height 11
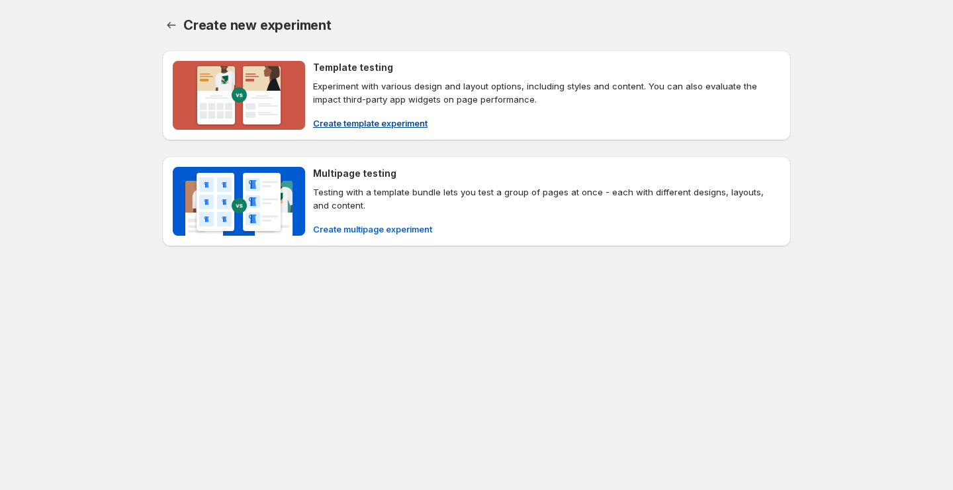
click at [421, 124] on span "Create template experiment" at bounding box center [370, 122] width 115 height 13
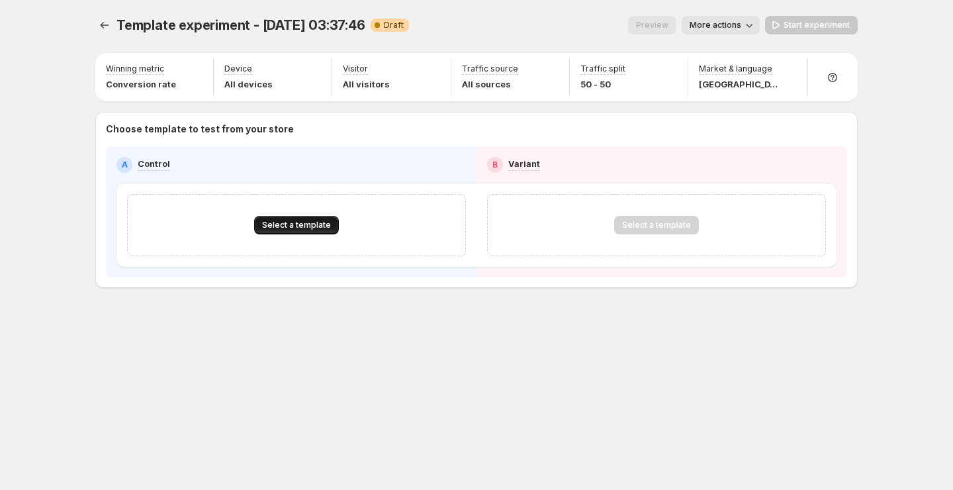
click at [285, 221] on span "Select a template" at bounding box center [296, 225] width 69 height 11
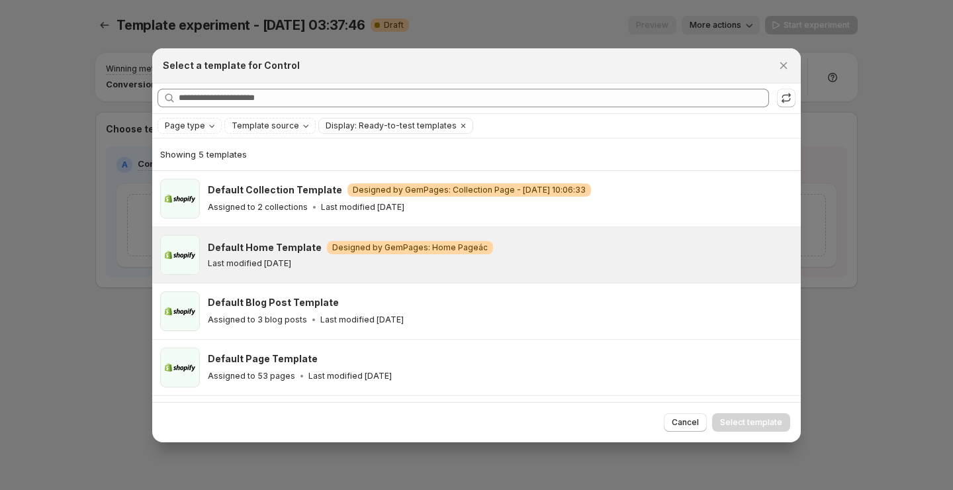
scroll to position [48, 0]
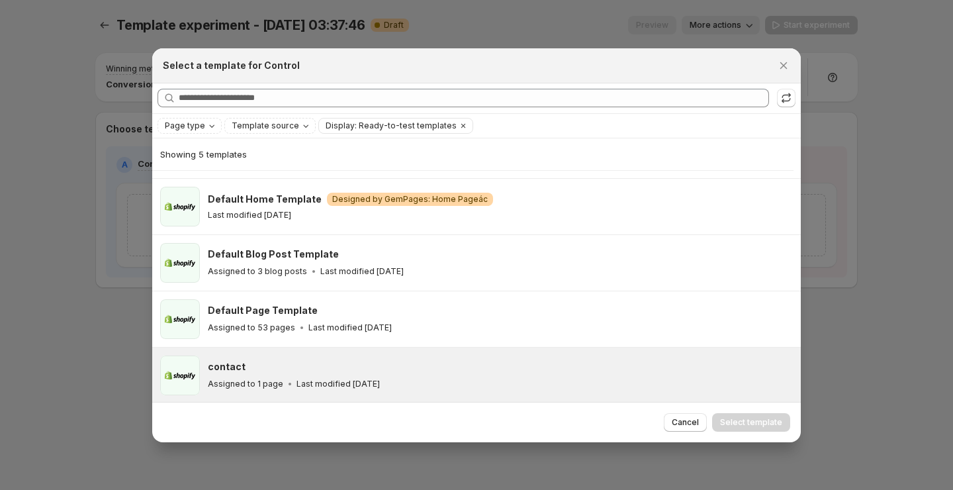
click at [315, 361] on div "contact" at bounding box center [498, 366] width 581 height 13
click at [749, 415] on button "Select template" at bounding box center [751, 422] width 78 height 19
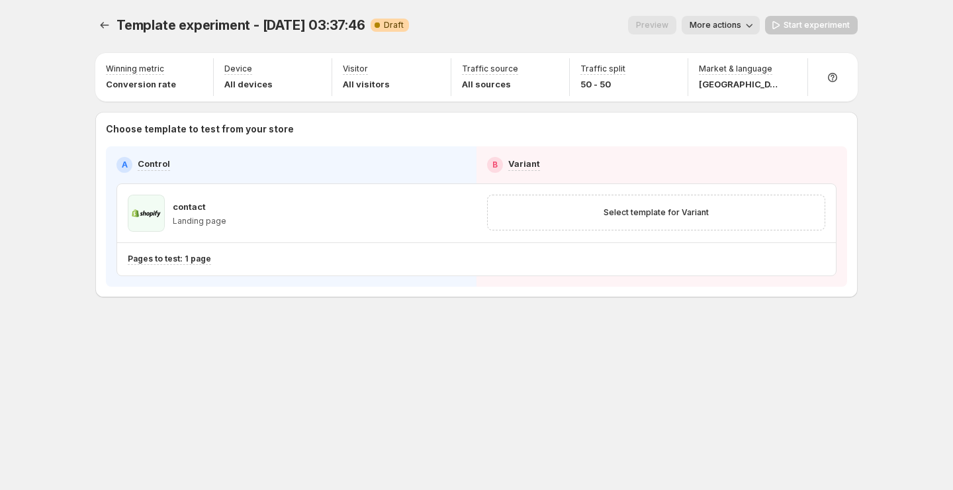
scroll to position [0, 0]
click at [624, 209] on span "Select template for Variant" at bounding box center [656, 212] width 105 height 11
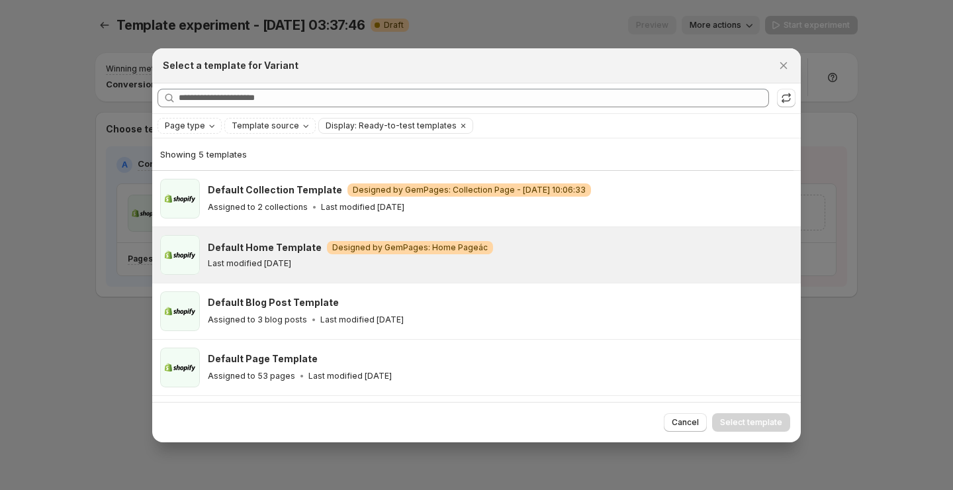
scroll to position [48, 0]
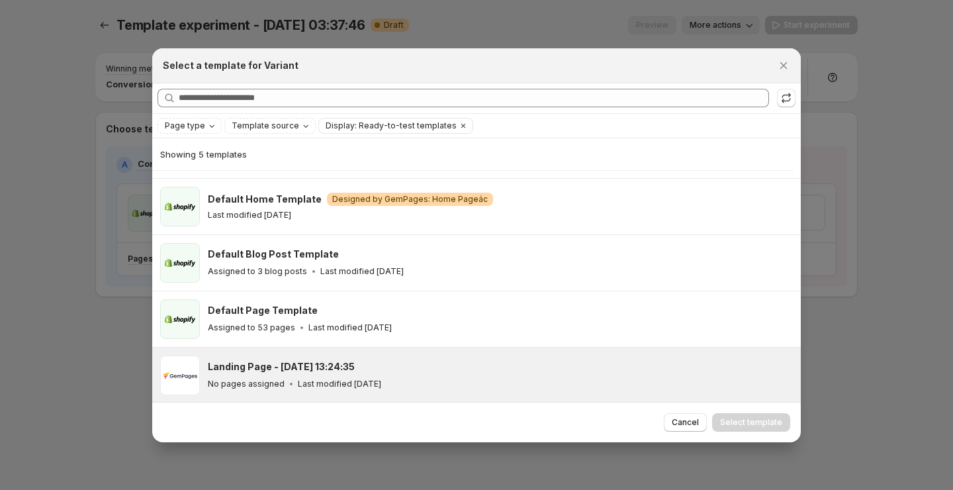
click at [404, 393] on div "Landing Page - [DATE] 13:24:35 No pages assigned Last modified [DATE]" at bounding box center [476, 375] width 649 height 56
click at [762, 424] on span "Select template" at bounding box center [751, 422] width 62 height 11
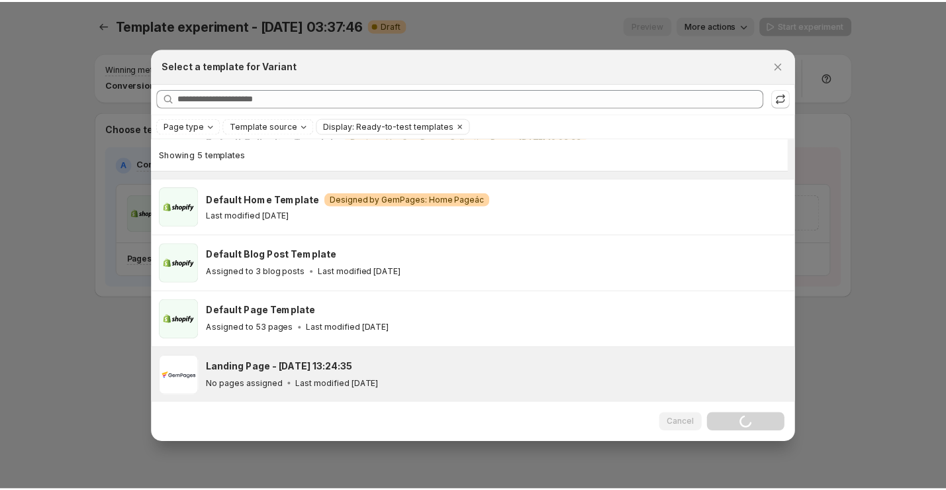
scroll to position [0, 0]
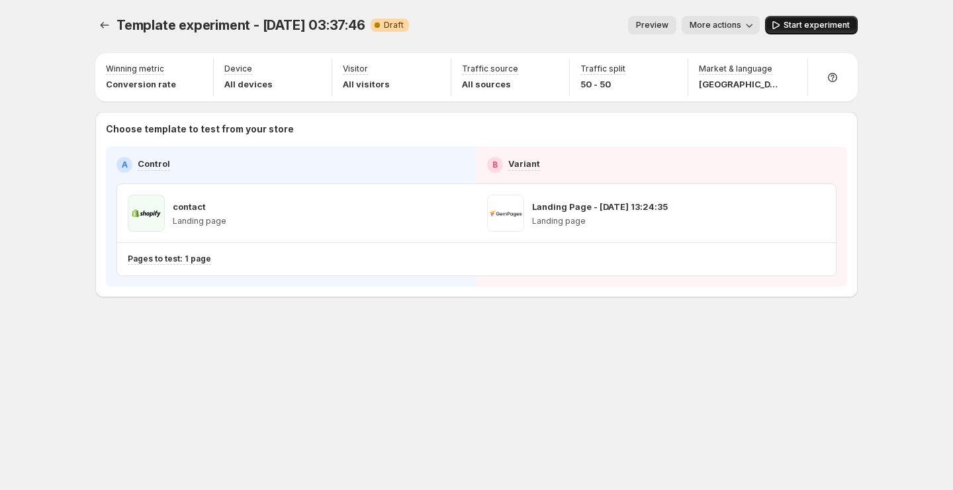
click at [806, 19] on button "Start experiment" at bounding box center [811, 25] width 93 height 19
click at [101, 28] on icon "Experiments" at bounding box center [104, 25] width 13 height 13
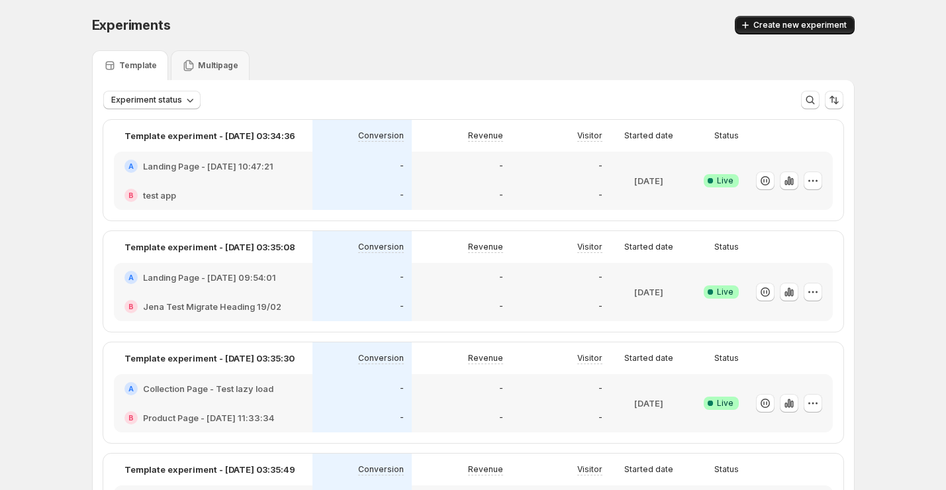
click at [839, 17] on button "Create new experiment" at bounding box center [795, 25] width 120 height 19
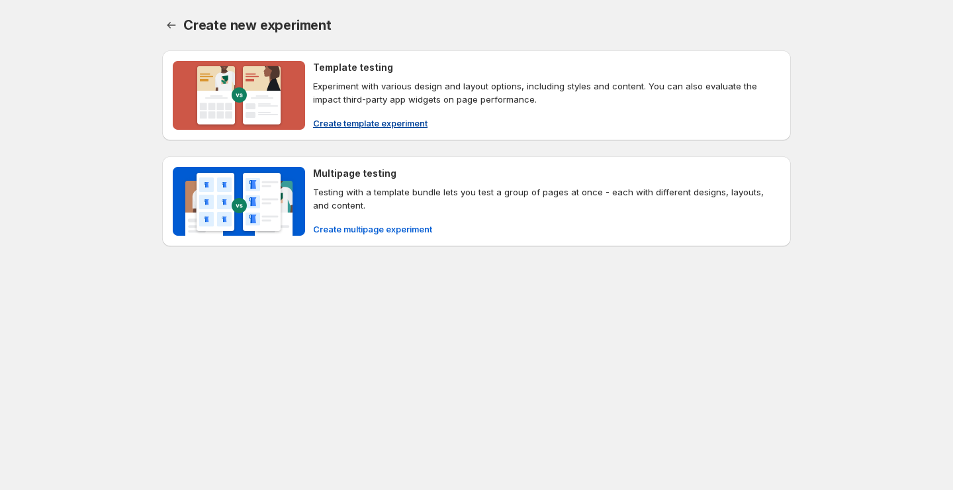
click at [395, 126] on span "Create template experiment" at bounding box center [370, 122] width 115 height 13
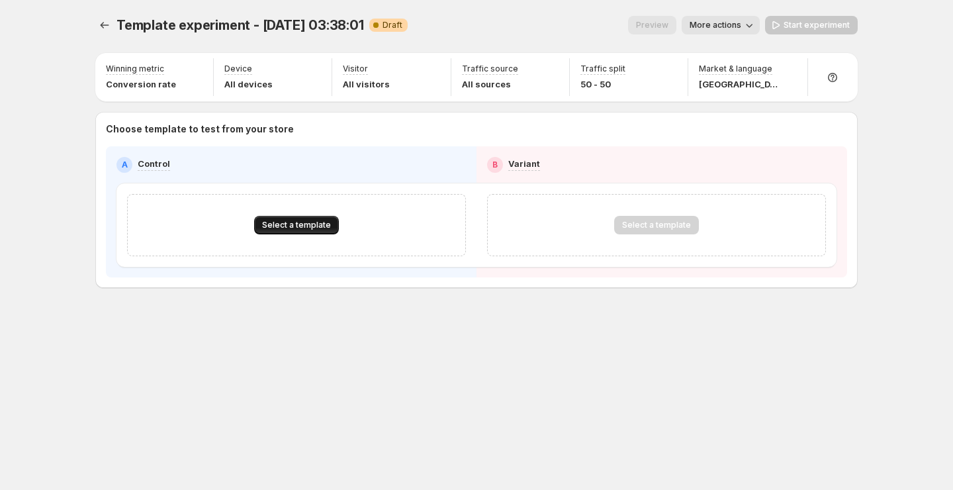
click at [301, 224] on span "Select a template" at bounding box center [296, 225] width 69 height 11
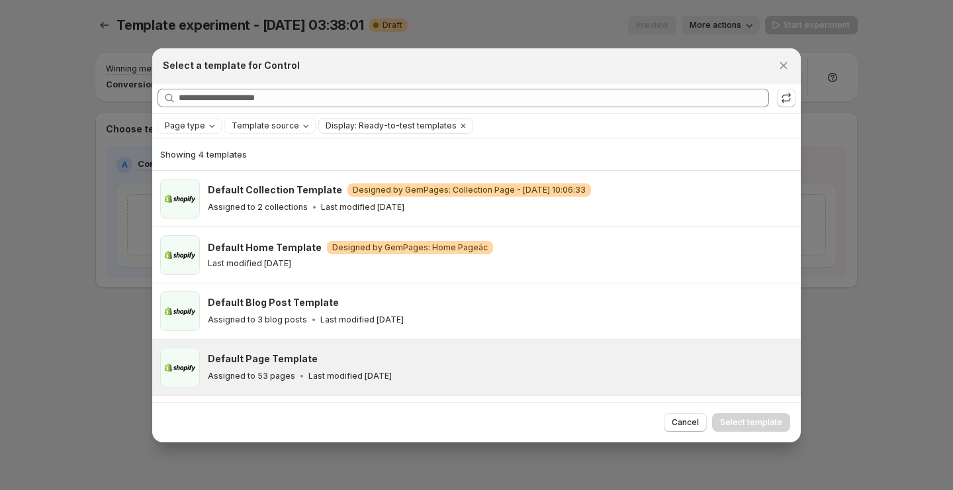
click at [333, 359] on div "Default Page Template" at bounding box center [498, 358] width 581 height 13
click at [754, 416] on button "Select template" at bounding box center [751, 422] width 78 height 19
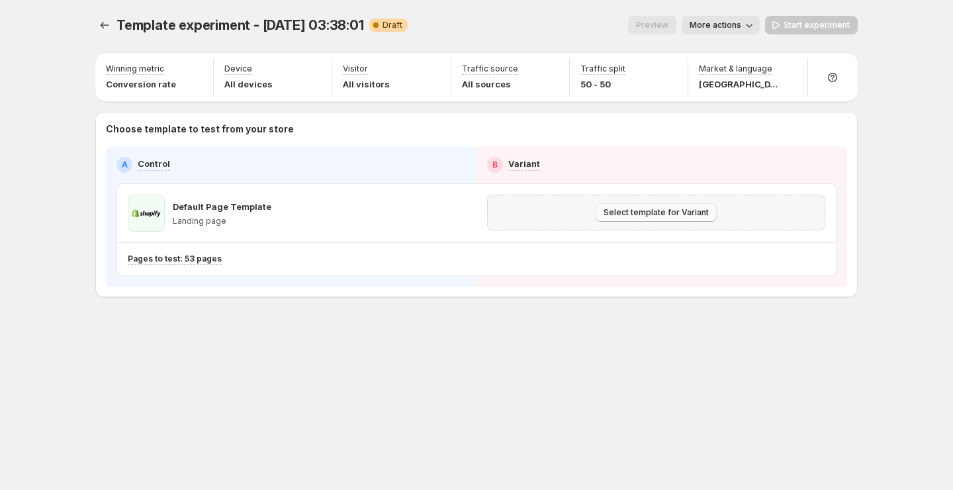
click at [622, 210] on span "Select template for Variant" at bounding box center [656, 212] width 105 height 11
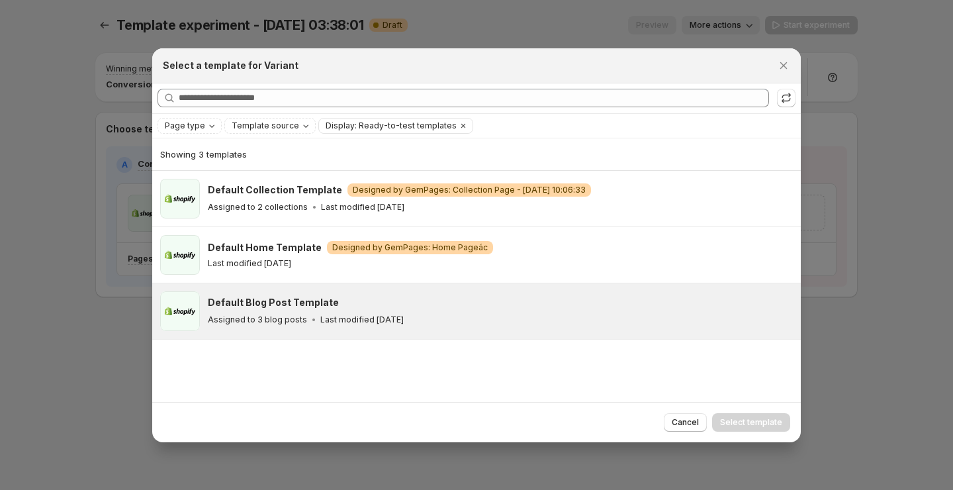
click at [504, 307] on div "Default Blog Post Template" at bounding box center [498, 302] width 581 height 13
click at [786, 104] on button ":r14j:" at bounding box center [786, 98] width 19 height 19
click at [751, 428] on button "Select template" at bounding box center [751, 422] width 78 height 19
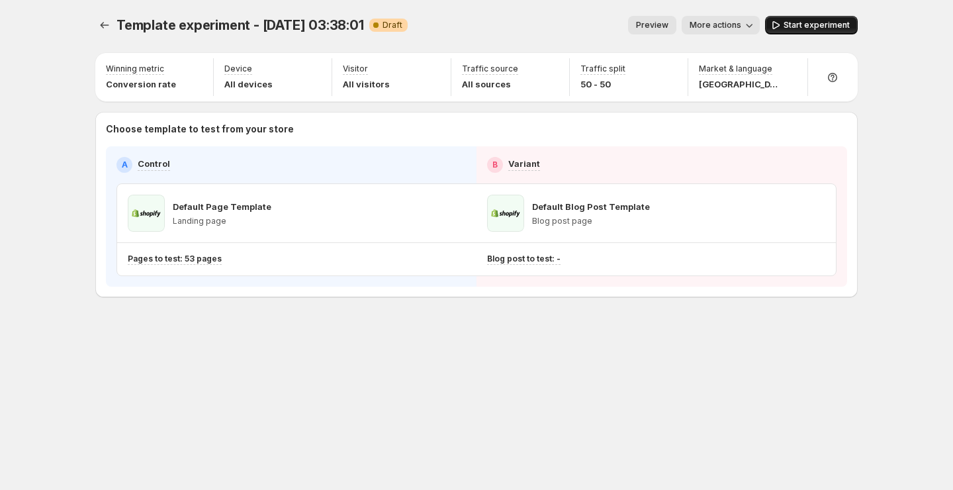
click at [805, 19] on button "Start experiment" at bounding box center [811, 25] width 93 height 19
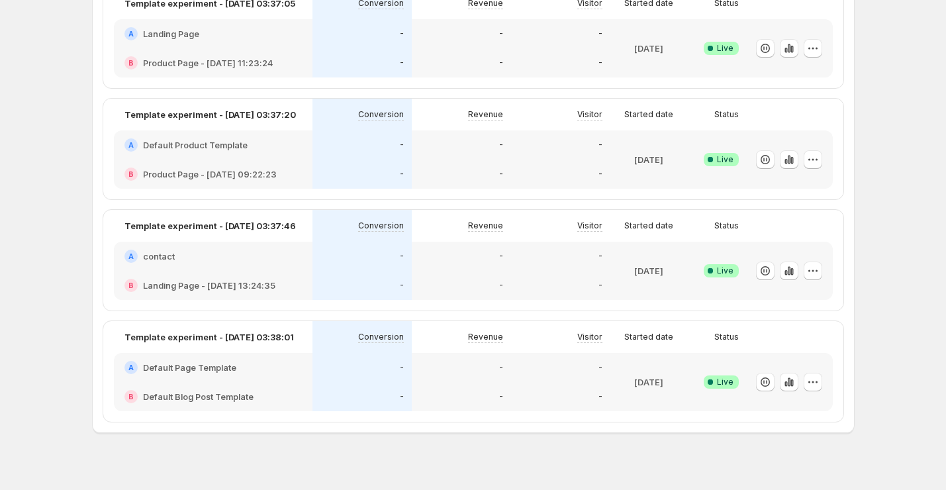
scroll to position [592, 0]
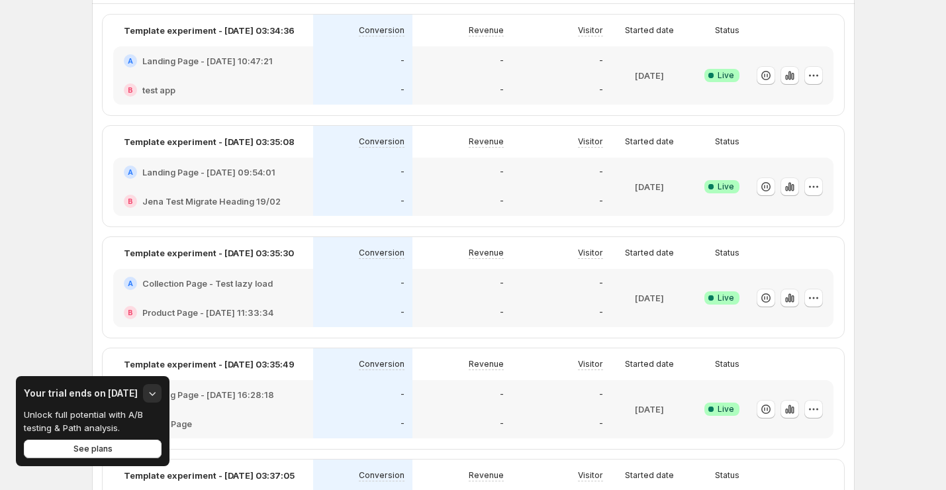
scroll to position [448, 0]
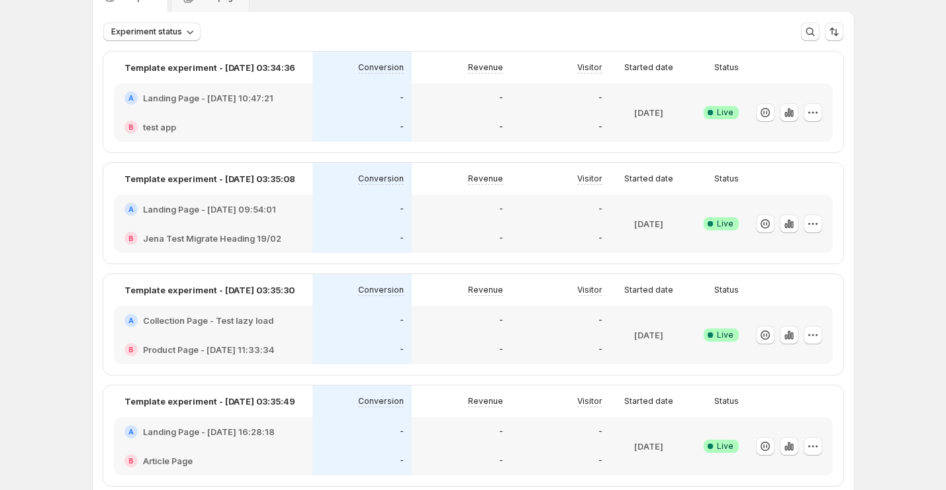
scroll to position [71, 0]
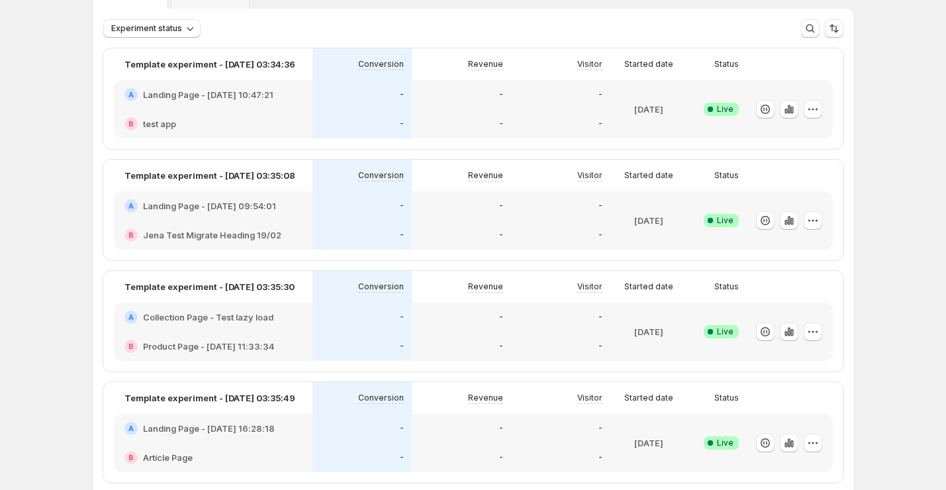
click at [402, 216] on div "-" at bounding box center [361, 205] width 99 height 29
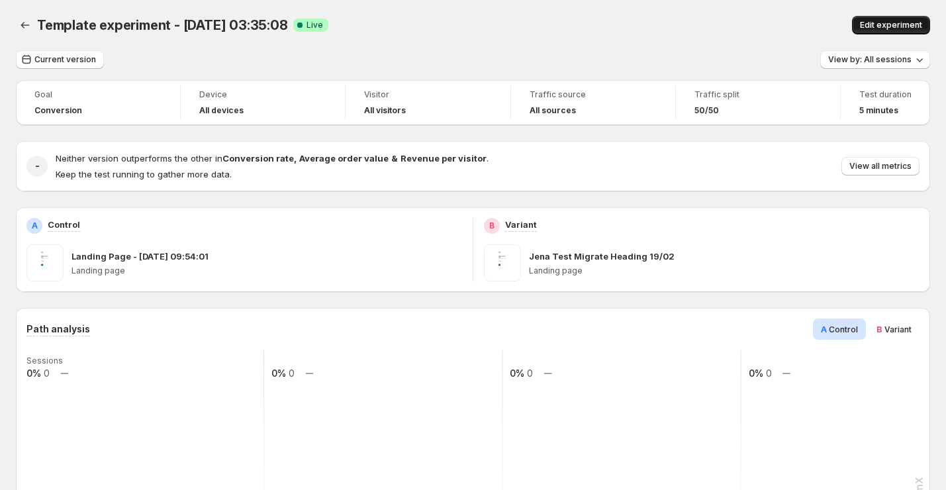
click at [881, 24] on span "Edit experiment" at bounding box center [891, 25] width 62 height 11
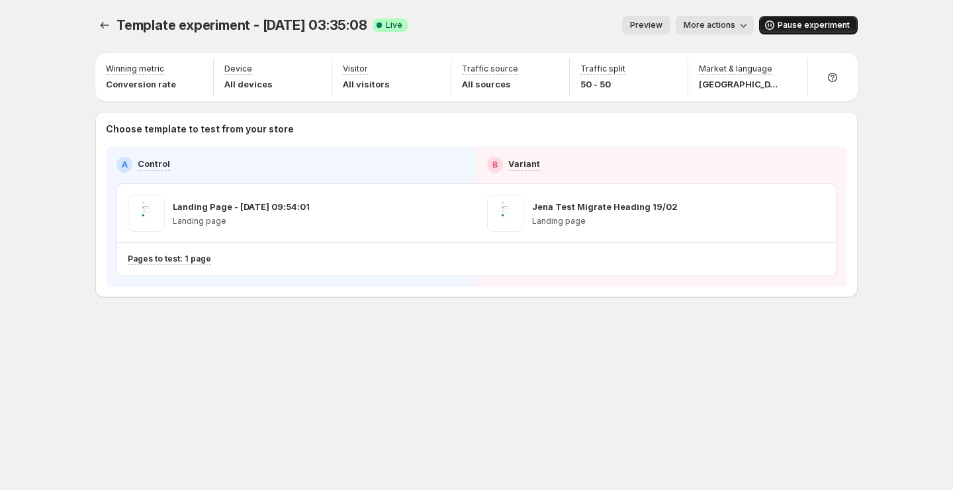
click at [782, 26] on span "Pause experiment" at bounding box center [814, 25] width 72 height 11
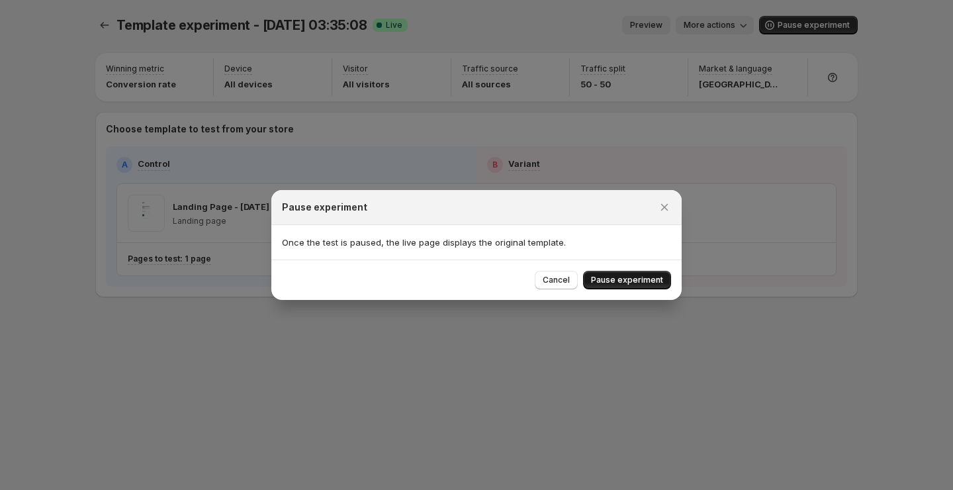
click at [605, 283] on span "Pause experiment" at bounding box center [627, 280] width 72 height 11
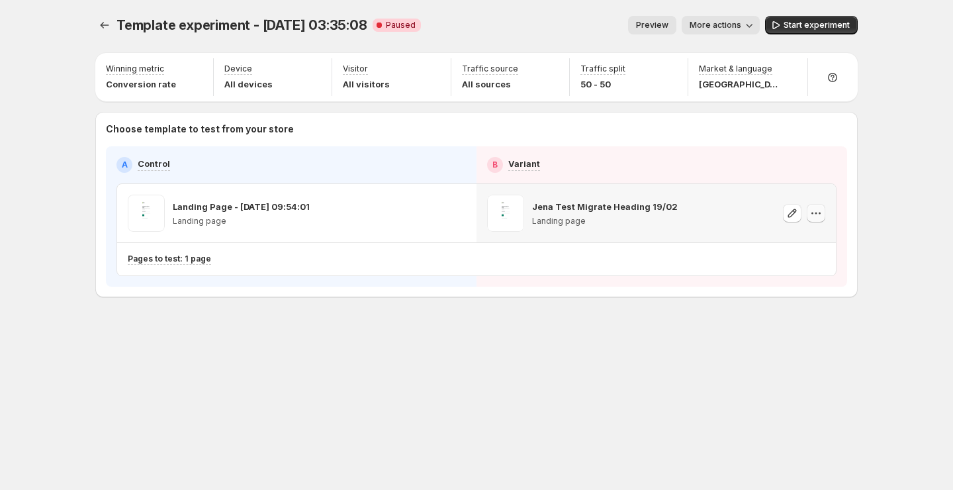
click at [821, 215] on icon "button" at bounding box center [815, 213] width 13 height 13
click at [808, 297] on span "Remove template" at bounding box center [816, 298] width 71 height 11
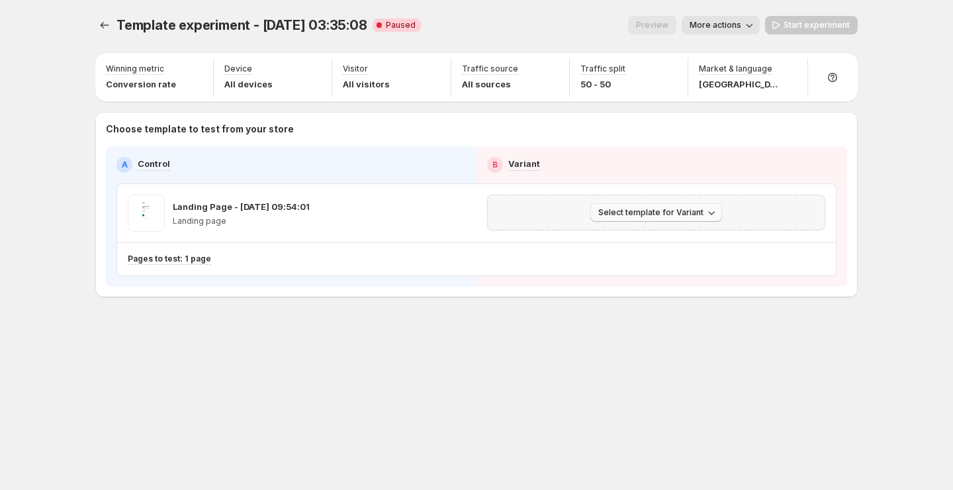
click at [696, 212] on span "Select template for Variant" at bounding box center [650, 212] width 105 height 11
click at [670, 261] on span "Create Variant based on Control" at bounding box center [658, 262] width 135 height 11
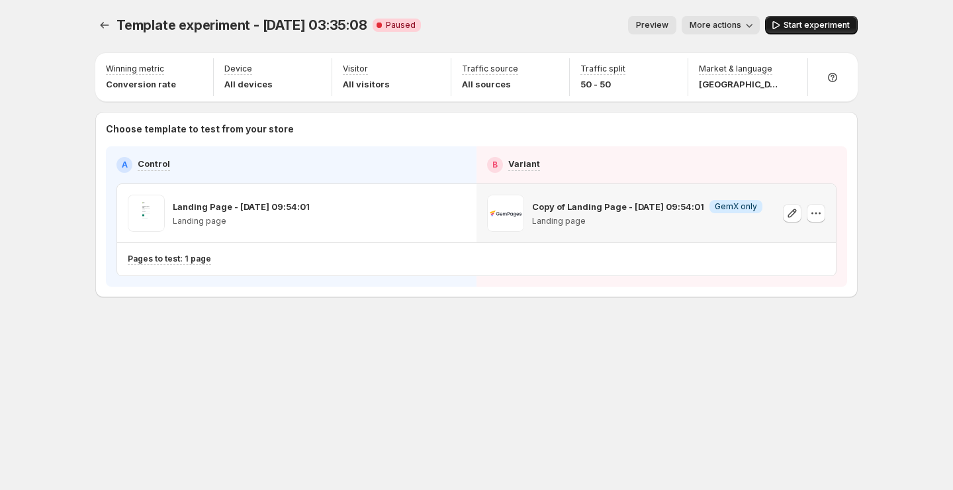
click at [832, 26] on span "Start experiment" at bounding box center [817, 25] width 66 height 11
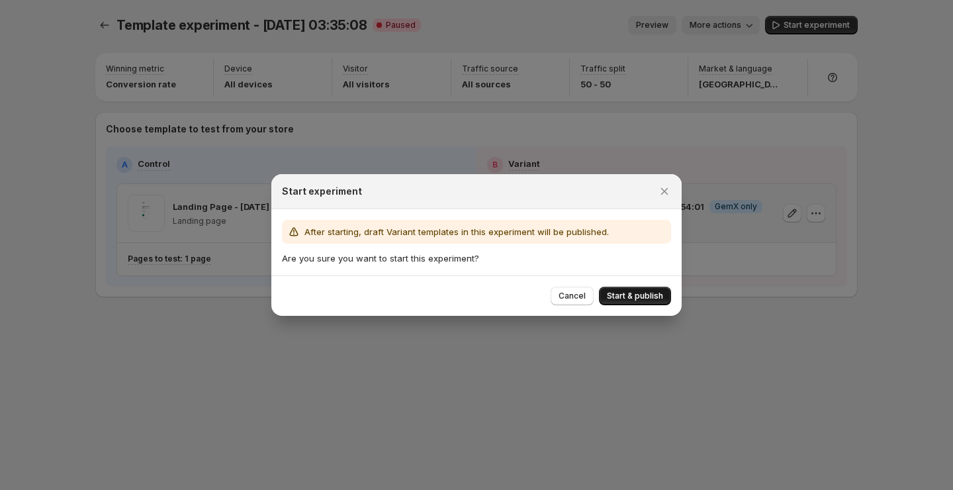
click at [602, 296] on button "Start & publish" at bounding box center [635, 296] width 72 height 19
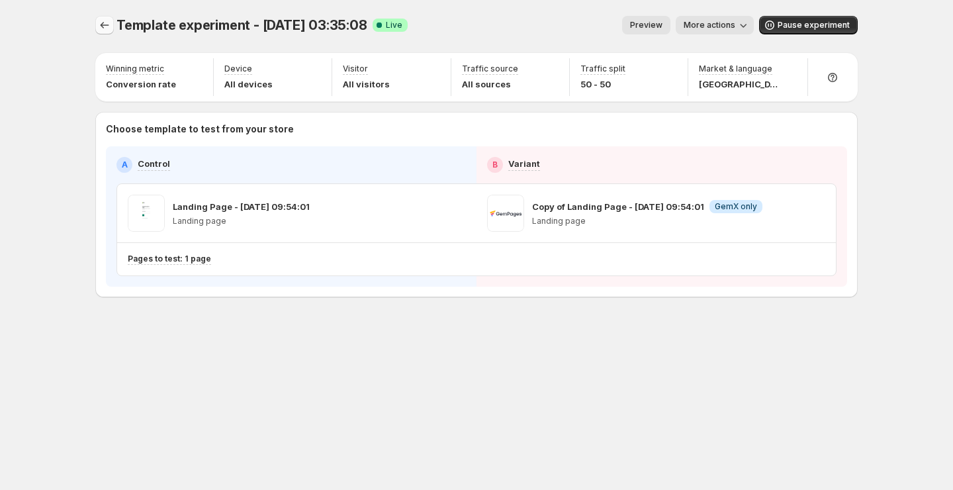
click at [100, 30] on icon "Experiments" at bounding box center [104, 25] width 13 height 13
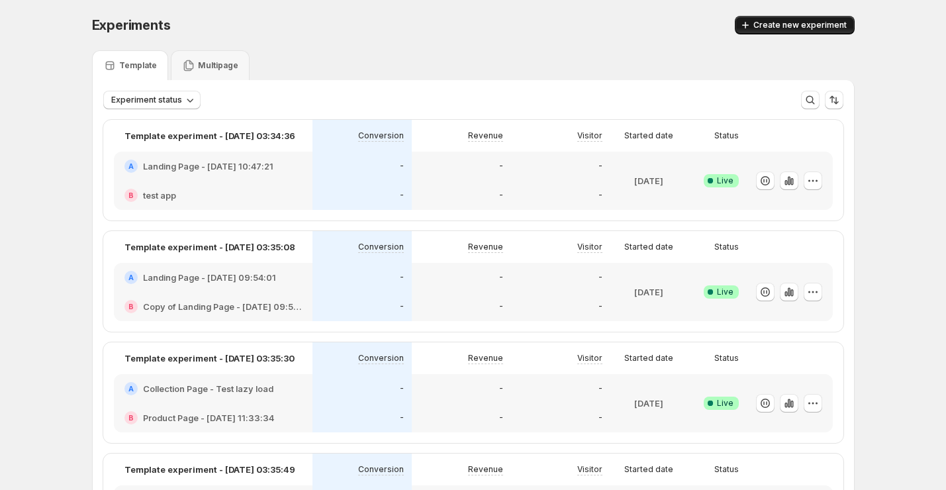
click at [752, 26] on icon "button" at bounding box center [745, 25] width 13 height 13
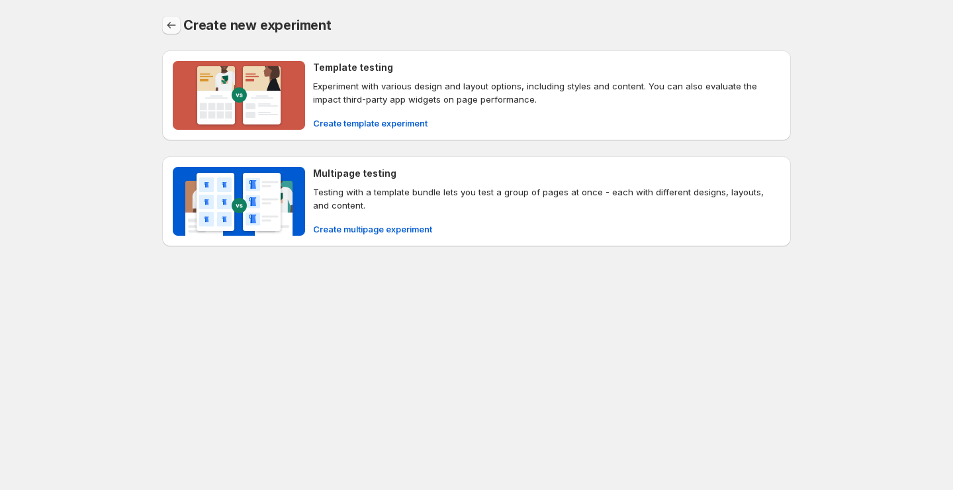
click at [176, 23] on icon "Back" at bounding box center [171, 25] width 13 height 13
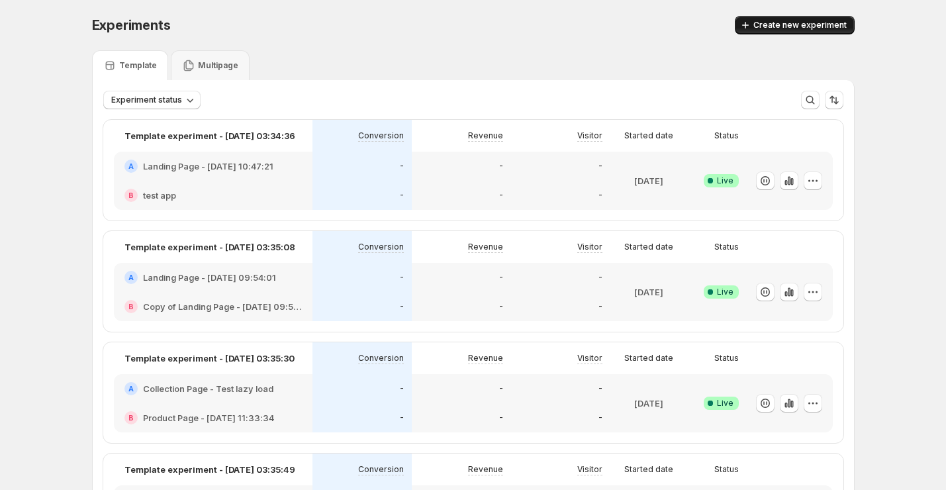
click at [825, 23] on span "Create new experiment" at bounding box center [799, 25] width 93 height 11
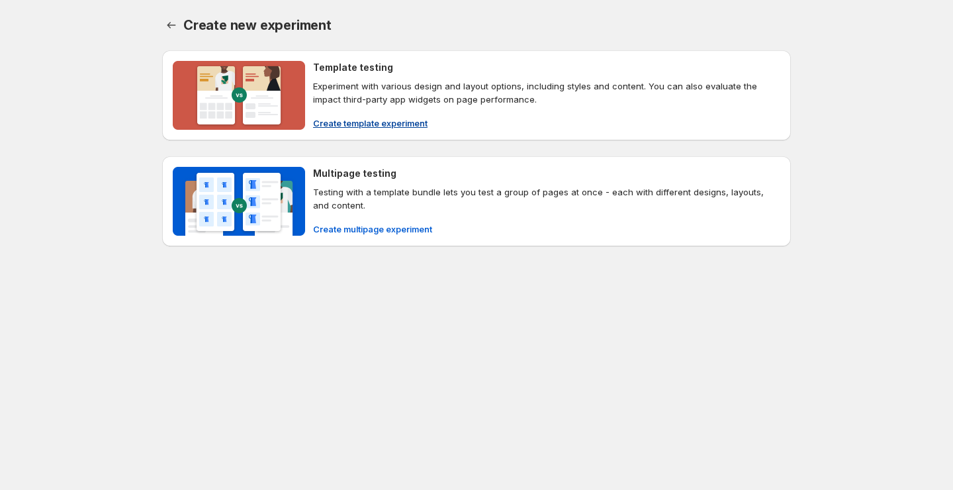
click at [370, 120] on span "Create template experiment" at bounding box center [370, 122] width 115 height 13
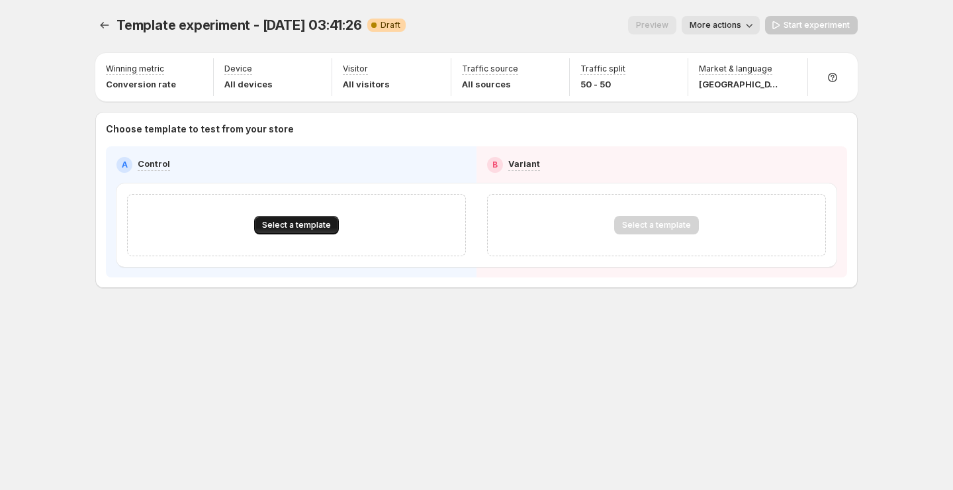
click at [304, 224] on span "Select a template" at bounding box center [296, 225] width 69 height 11
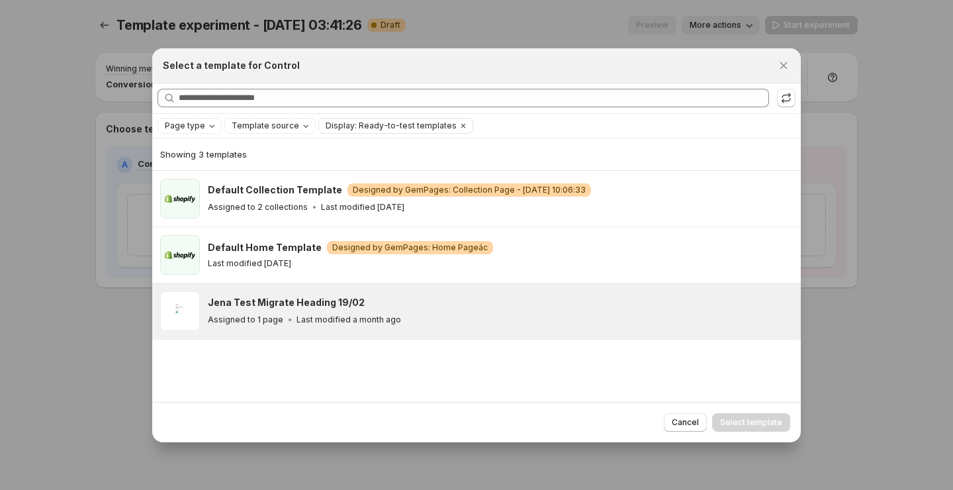
click at [305, 309] on div "Jena Test Migrate Heading 19/02 Assigned to 1 page Last modified a month ago" at bounding box center [498, 311] width 581 height 30
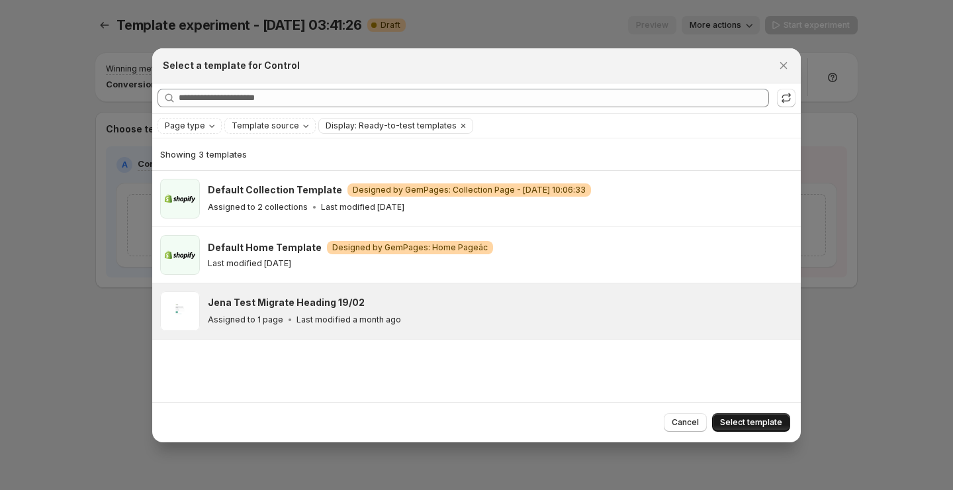
click at [732, 424] on span "Select template" at bounding box center [751, 422] width 62 height 11
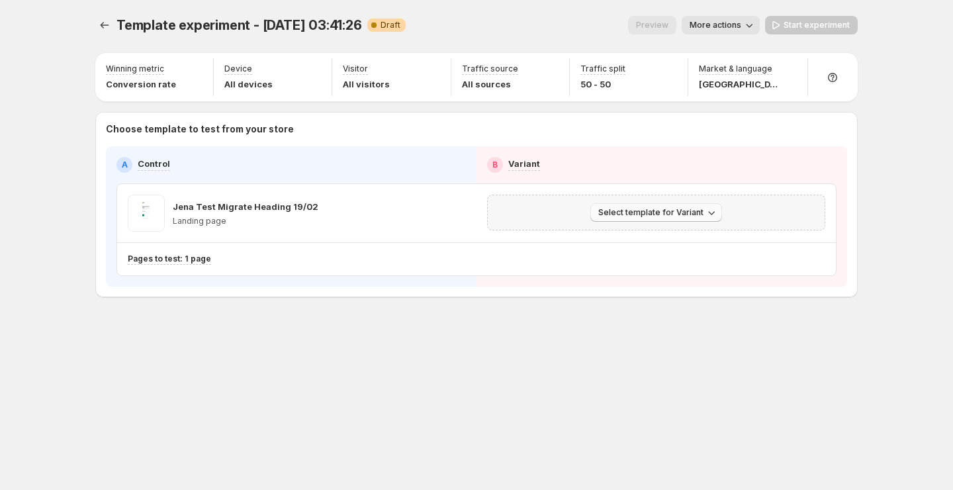
click at [643, 207] on span "Select template for Variant" at bounding box center [650, 212] width 105 height 11
click at [649, 271] on button "Create Variant based on Control" at bounding box center [658, 262] width 143 height 21
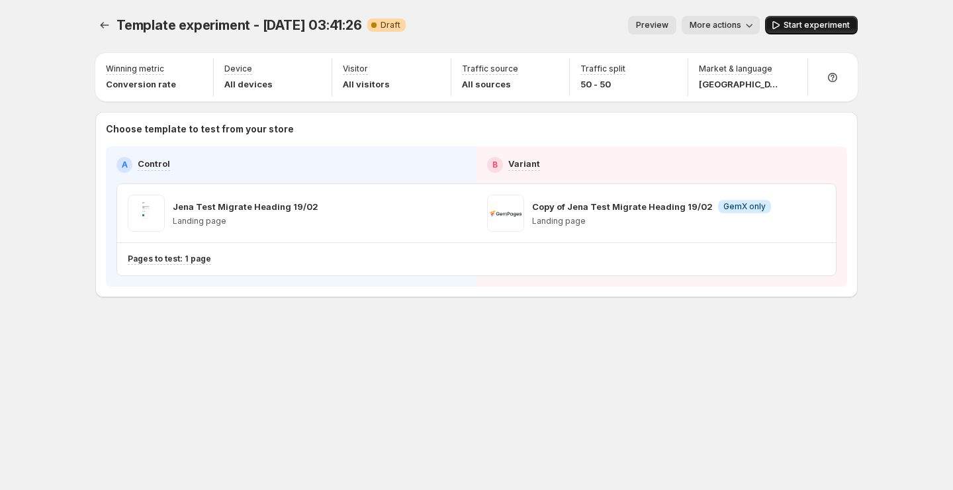
click at [800, 24] on span "Start experiment" at bounding box center [817, 25] width 66 height 11
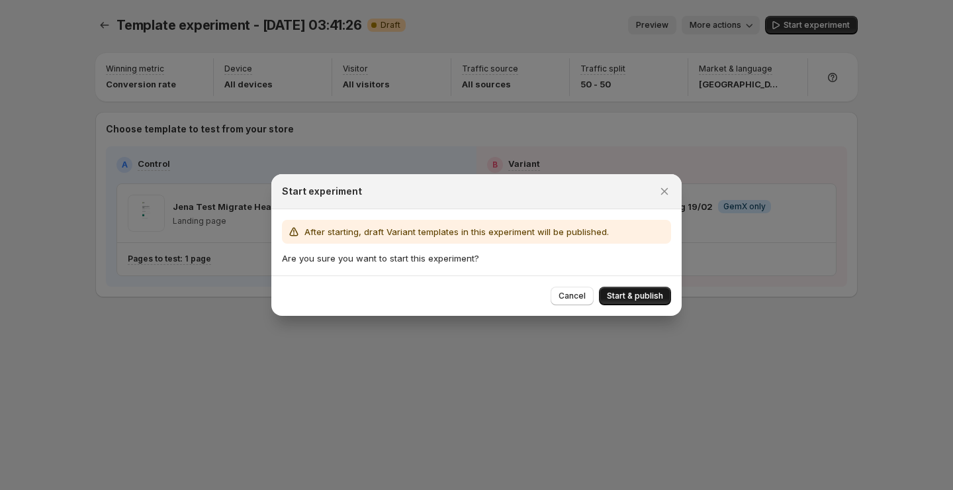
click at [608, 294] on span "Start & publish" at bounding box center [635, 296] width 56 height 11
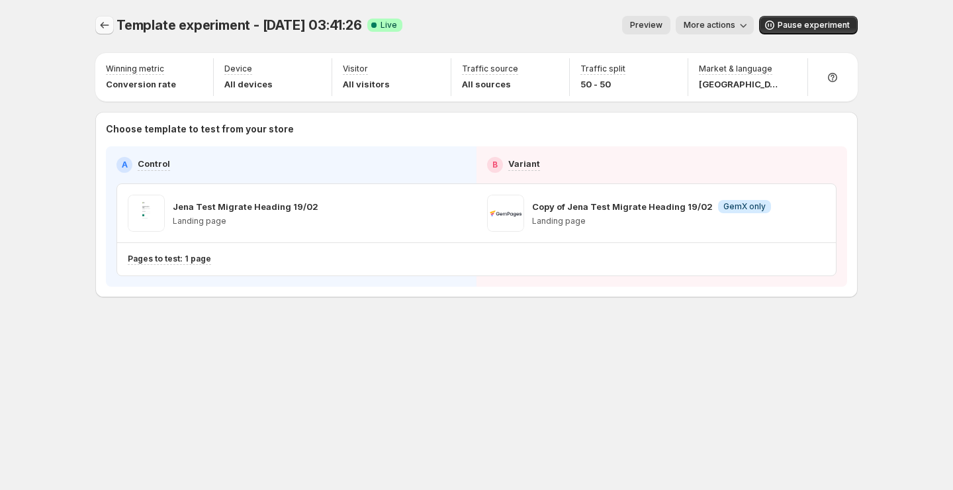
click at [105, 24] on icon "Experiments" at bounding box center [104, 25] width 13 height 13
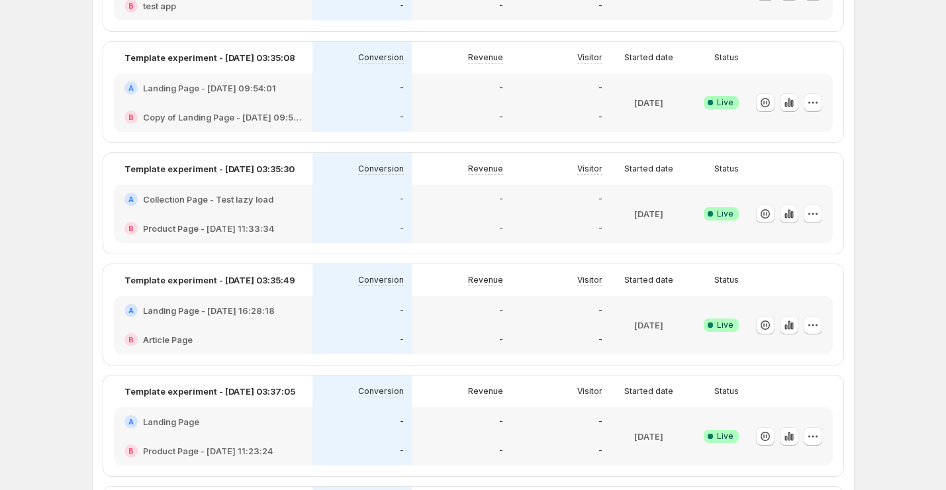
scroll to position [194, 0]
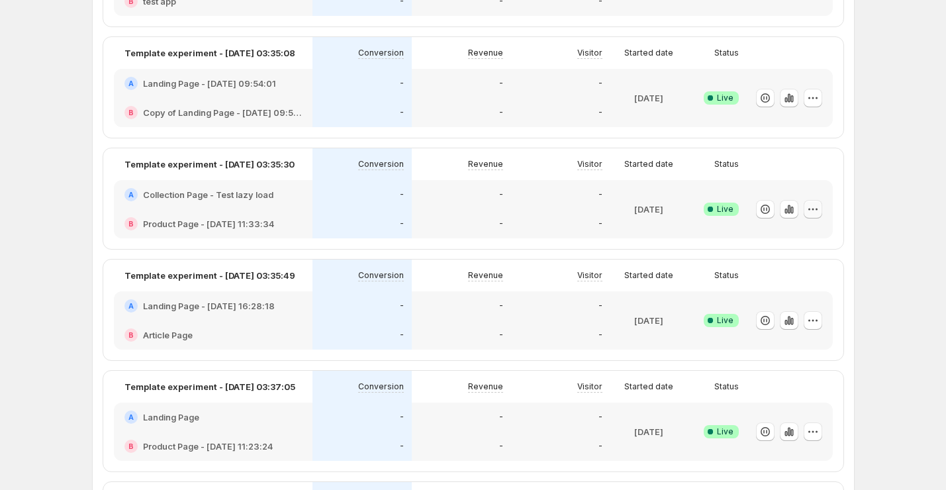
click at [811, 207] on icon "button" at bounding box center [812, 209] width 13 height 13
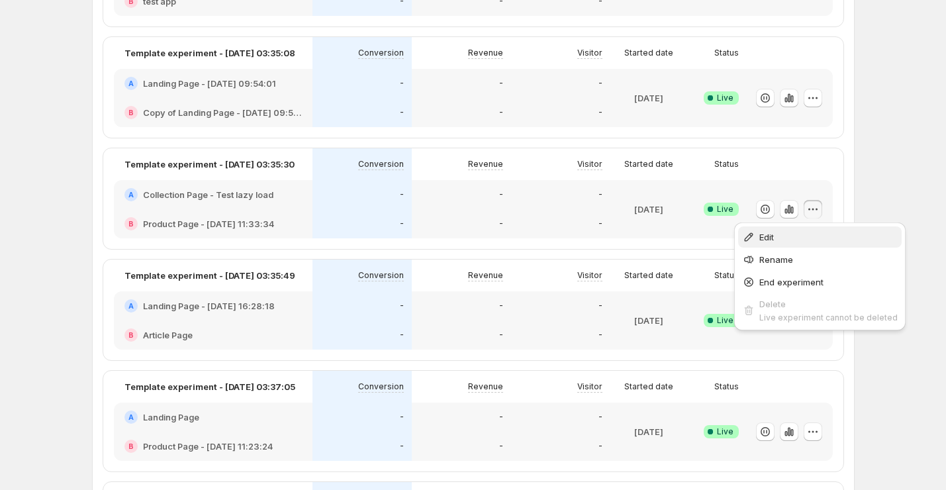
click at [787, 234] on span "Edit" at bounding box center [828, 236] width 138 height 13
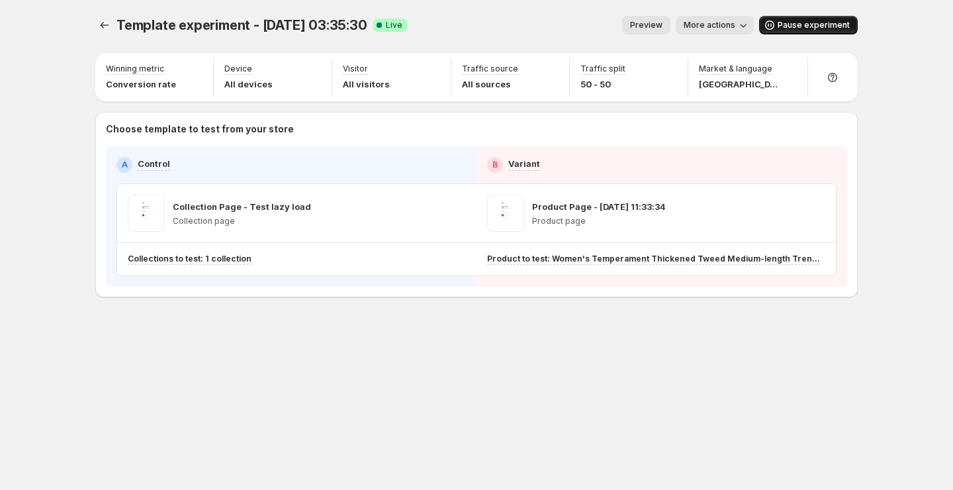
click at [801, 30] on span "Pause experiment" at bounding box center [814, 25] width 72 height 11
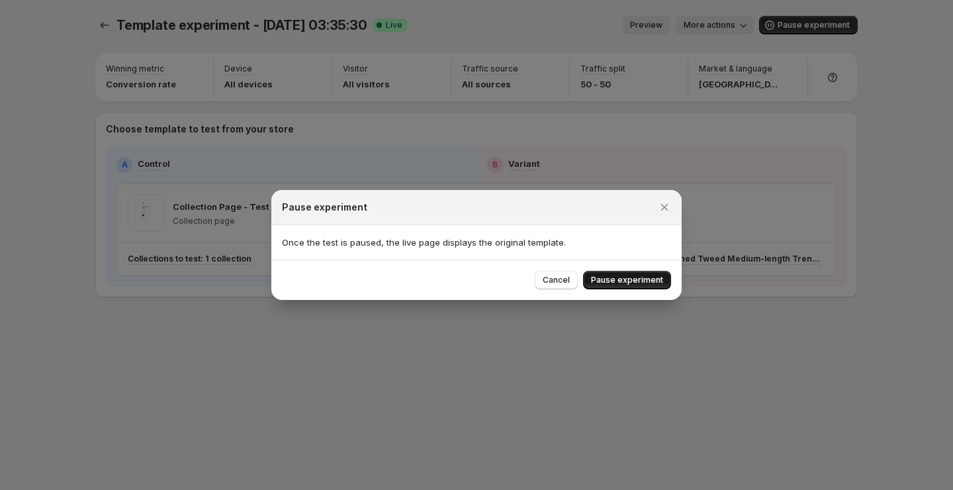
click at [627, 278] on span "Pause experiment" at bounding box center [627, 280] width 72 height 11
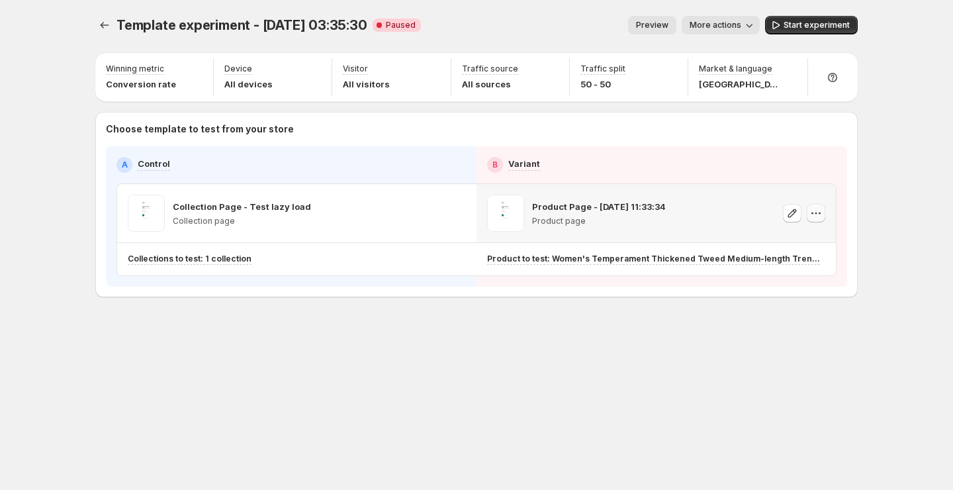
click at [822, 214] on icon "button" at bounding box center [815, 213] width 13 height 13
click at [786, 299] on span "Remove template" at bounding box center [817, 298] width 71 height 11
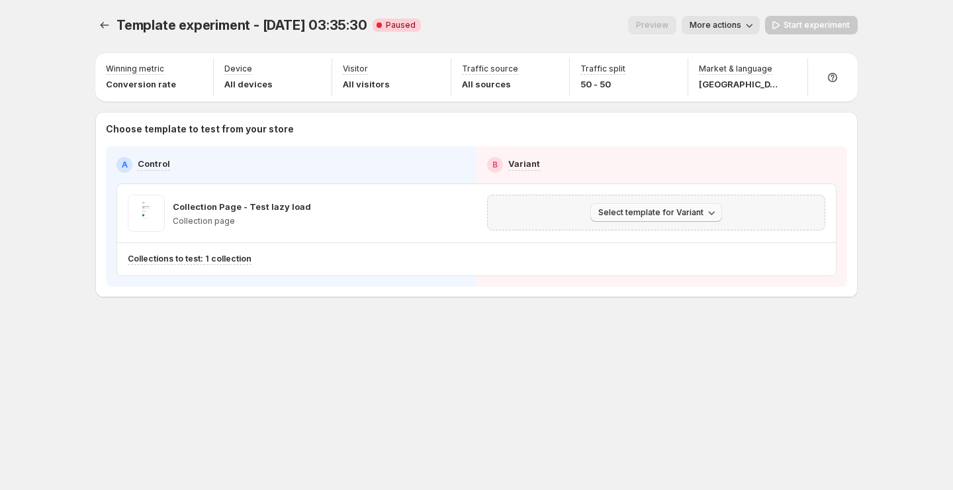
click at [664, 208] on span "Select template for Variant" at bounding box center [650, 212] width 105 height 11
click at [655, 254] on button "Create Variant based on Control" at bounding box center [658, 262] width 143 height 21
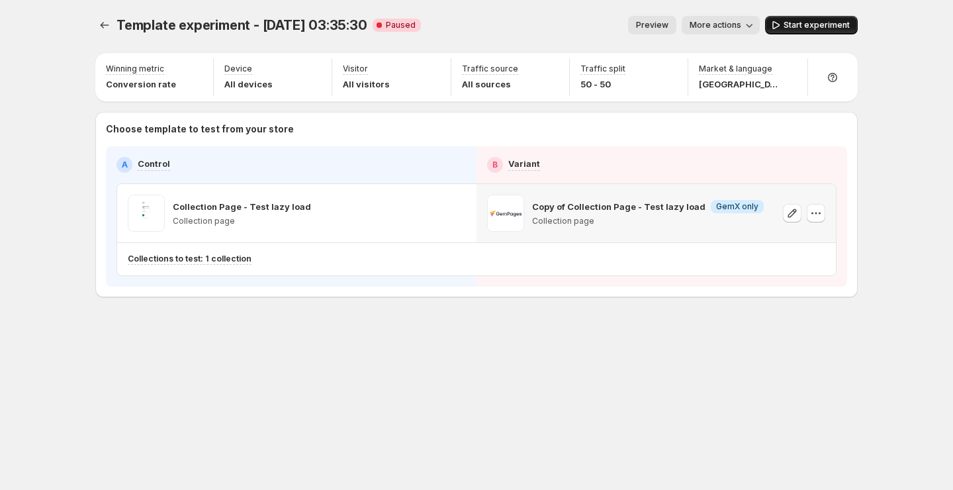
click at [832, 25] on span "Start experiment" at bounding box center [817, 25] width 66 height 11
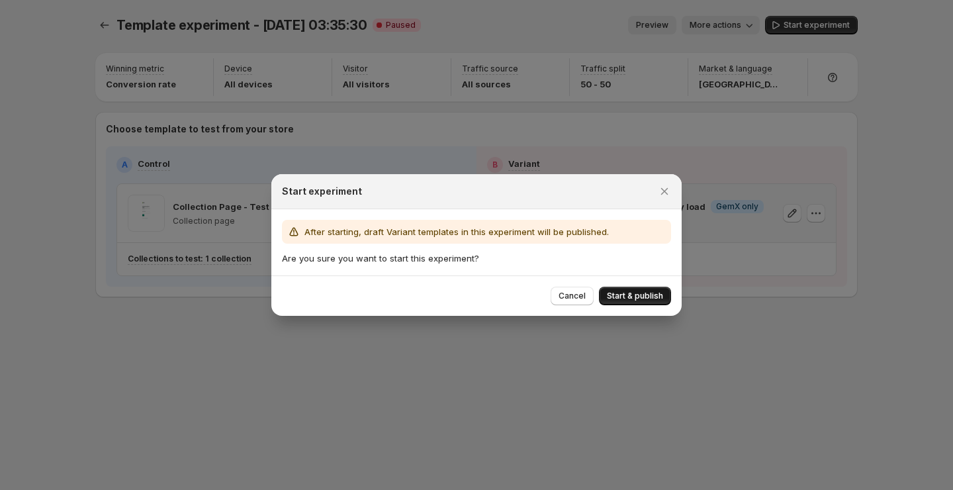
click at [653, 288] on button "Start & publish" at bounding box center [635, 296] width 72 height 19
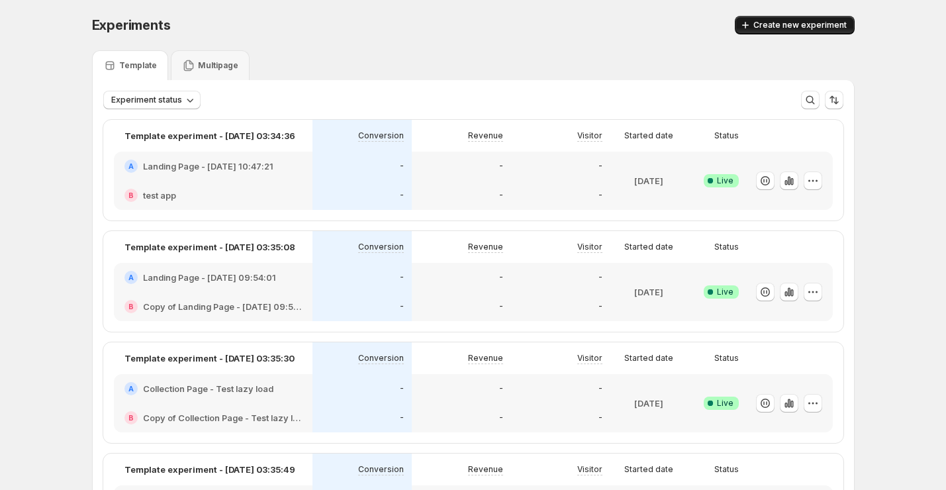
click at [810, 26] on span "Create new experiment" at bounding box center [799, 25] width 93 height 11
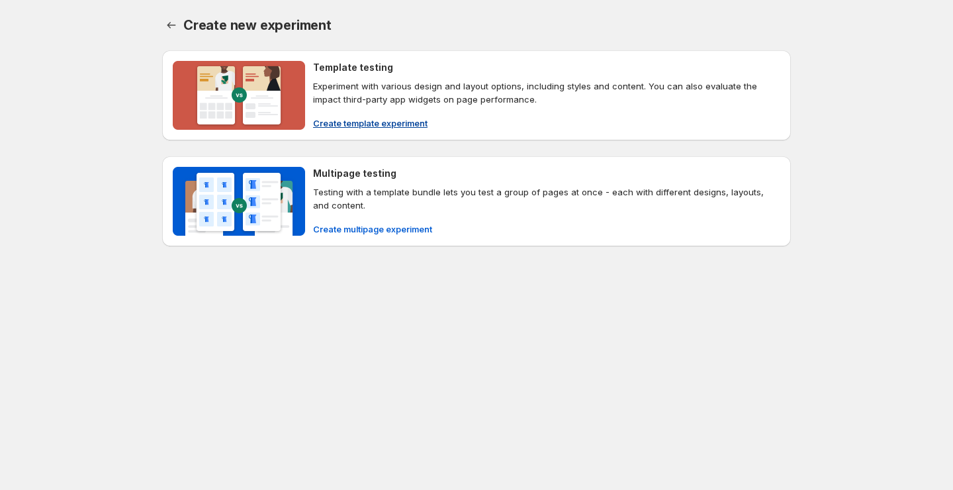
click at [396, 120] on span "Create template experiment" at bounding box center [370, 122] width 115 height 13
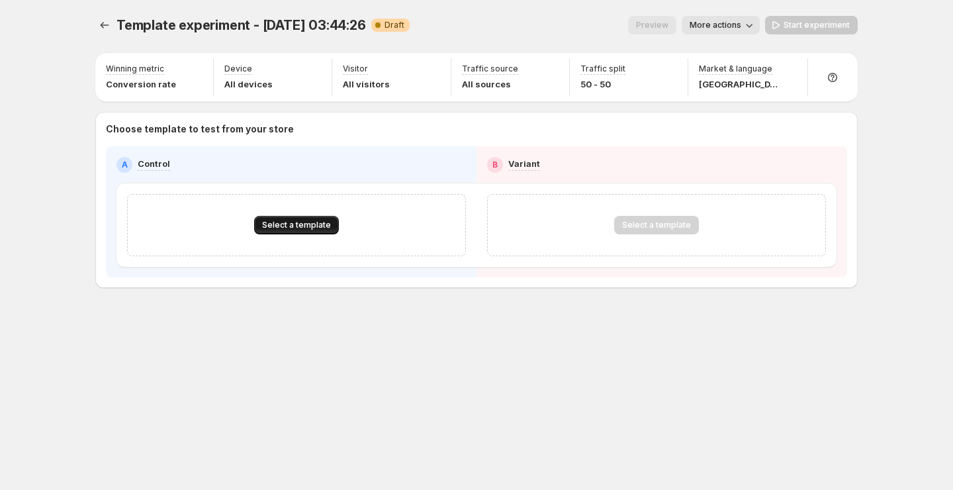
click at [291, 228] on span "Select a template" at bounding box center [296, 225] width 69 height 11
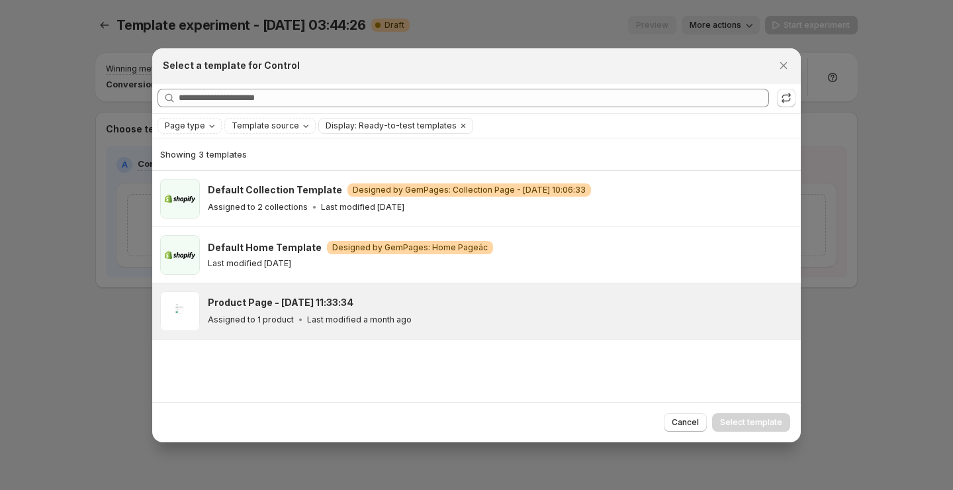
click at [333, 302] on h3 "Product Page - [DATE] 11:33:34" at bounding box center [281, 302] width 146 height 13
click at [751, 423] on span "Select template" at bounding box center [751, 422] width 62 height 11
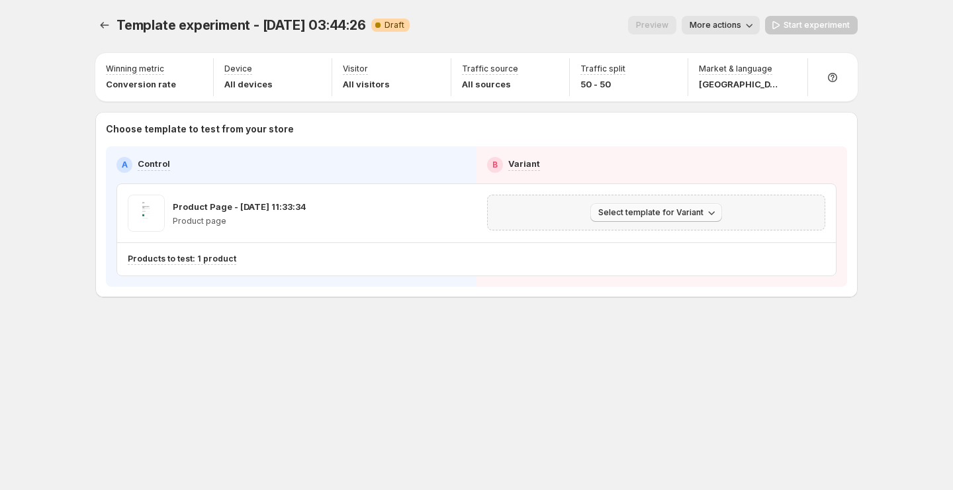
click at [657, 205] on button "Select template for Variant" at bounding box center [656, 212] width 132 height 19
click at [641, 261] on span "Create Variant based on Control" at bounding box center [658, 262] width 135 height 11
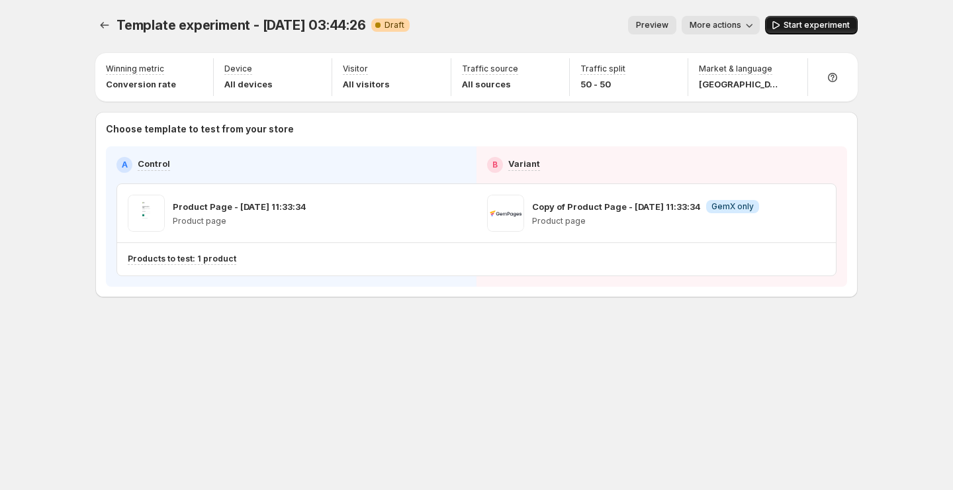
click at [813, 26] on span "Start experiment" at bounding box center [817, 25] width 66 height 11
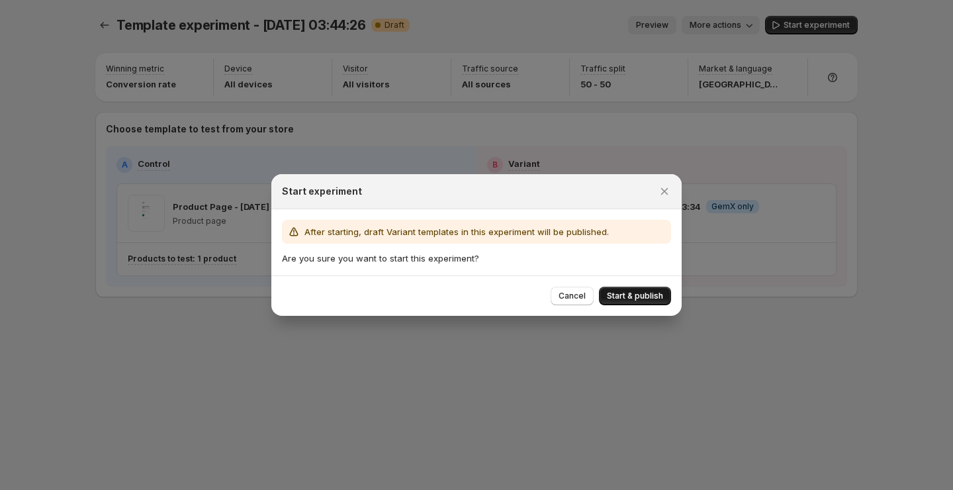
click at [627, 297] on span "Start & publish" at bounding box center [635, 296] width 56 height 11
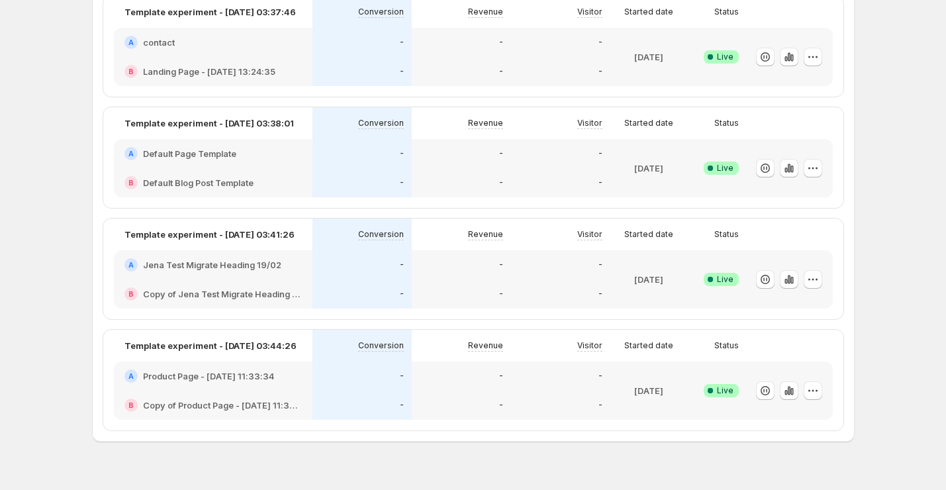
scroll to position [814, 0]
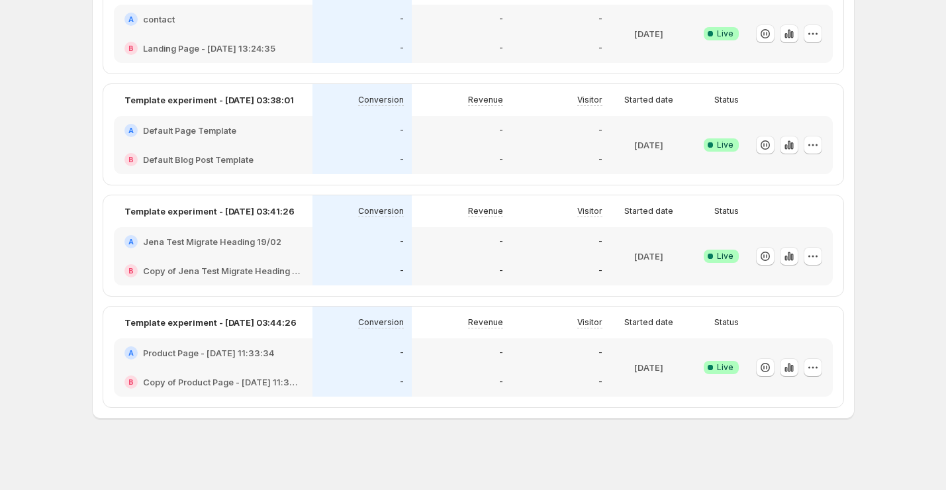
click at [305, 356] on div "A Product Page - Mar 7, 11:33:34" at bounding box center [213, 352] width 199 height 29
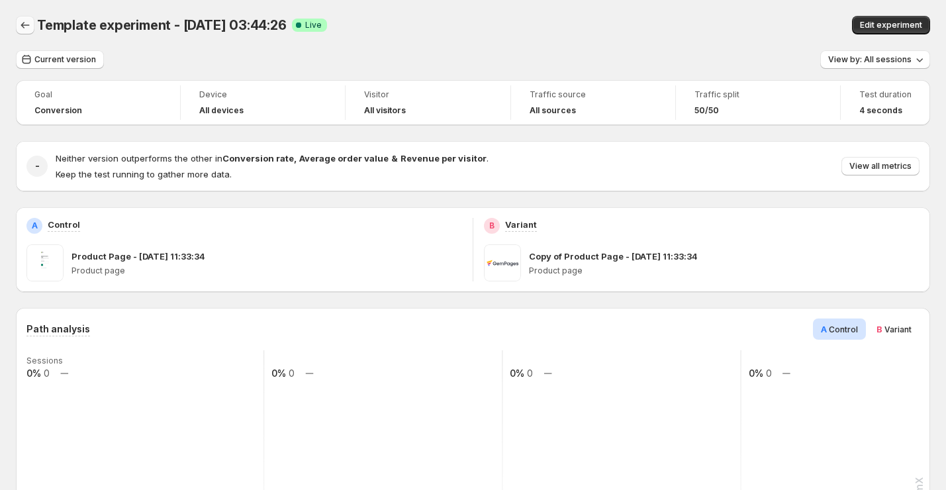
click at [26, 34] on button "Back" at bounding box center [25, 25] width 19 height 19
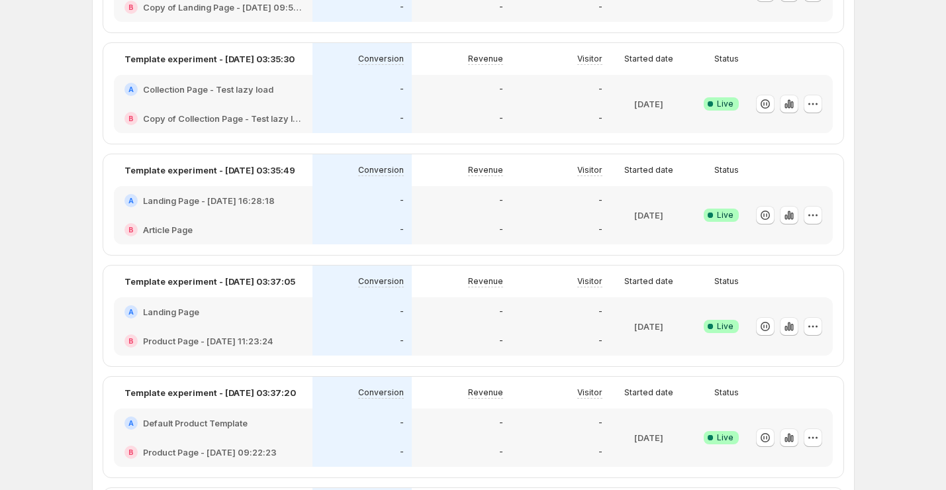
scroll to position [301, 0]
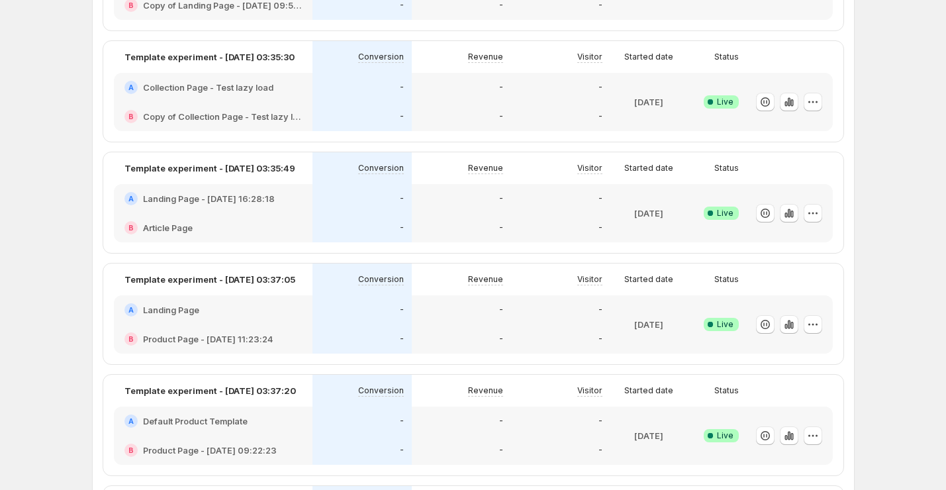
click at [277, 322] on div "A Landing Page" at bounding box center [213, 309] width 199 height 29
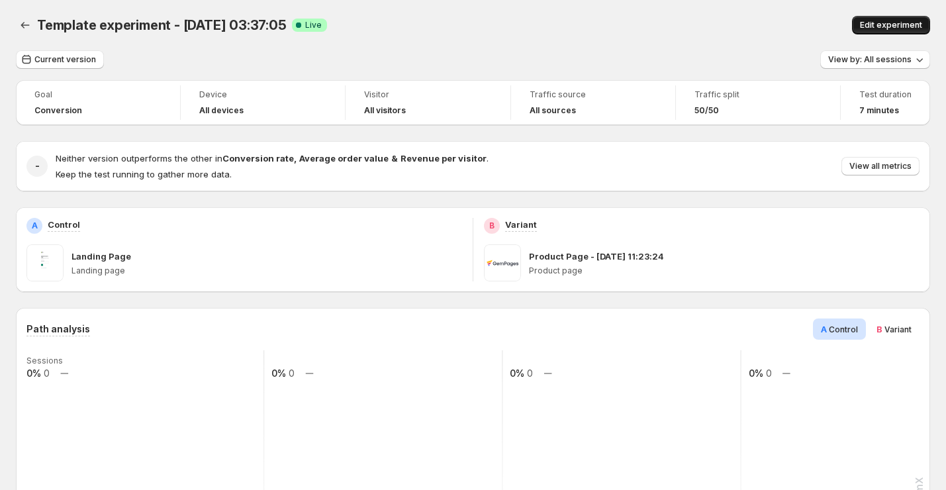
click at [889, 30] on span "Edit experiment" at bounding box center [891, 25] width 62 height 11
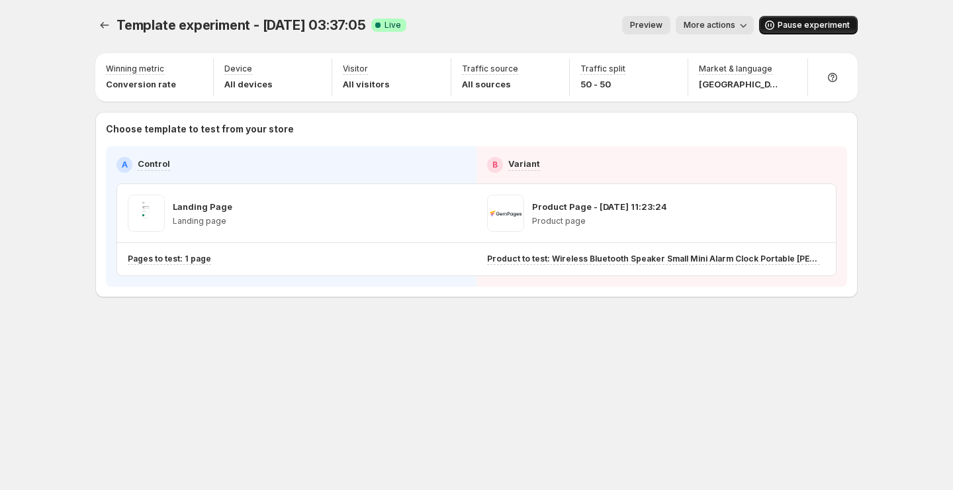
click at [801, 25] on span "Pause experiment" at bounding box center [814, 25] width 72 height 11
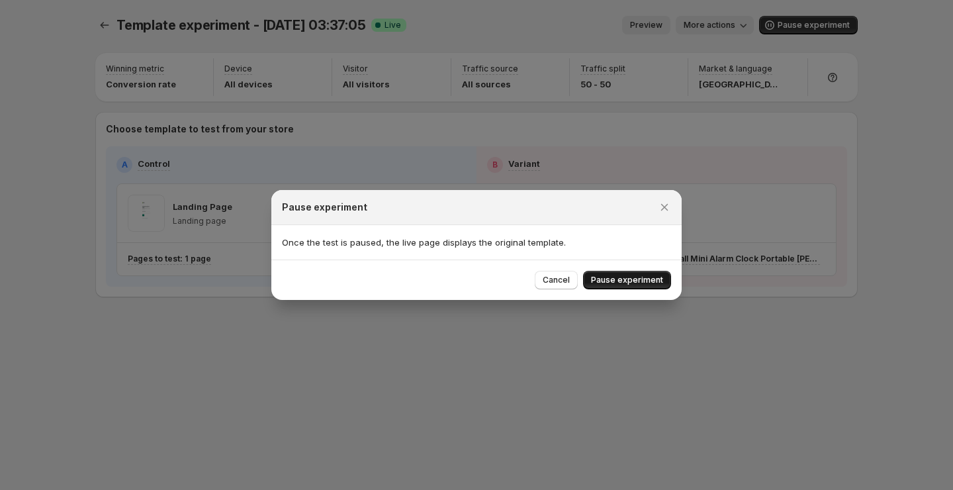
click at [616, 284] on span "Pause experiment" at bounding box center [627, 280] width 72 height 11
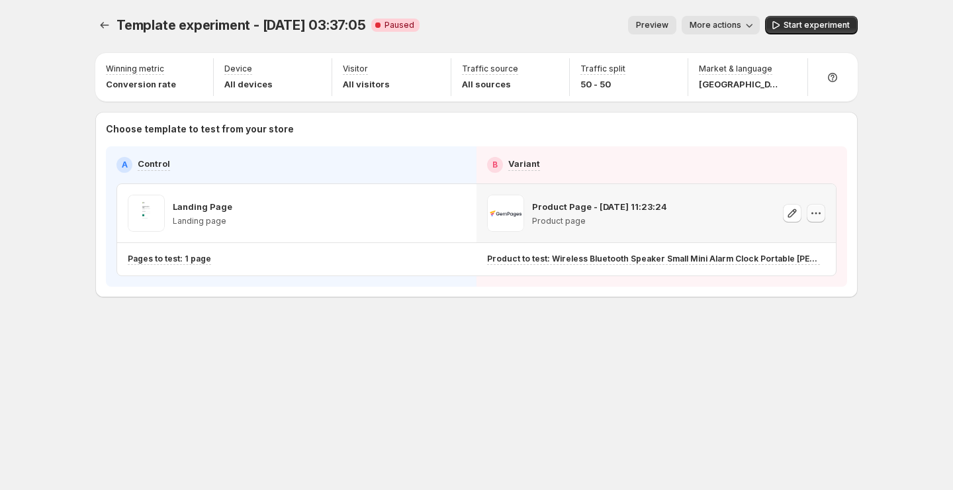
click at [821, 216] on icon "button" at bounding box center [815, 213] width 13 height 13
click at [788, 295] on span "Remove template" at bounding box center [819, 298] width 71 height 11
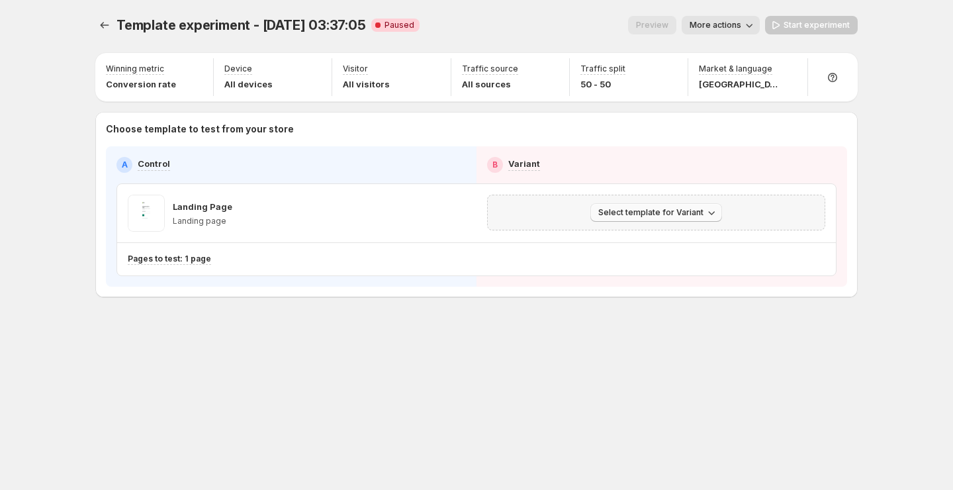
click at [680, 208] on span "Select template for Variant" at bounding box center [650, 212] width 105 height 11
click at [663, 265] on span "Create Variant based on Control" at bounding box center [658, 262] width 135 height 11
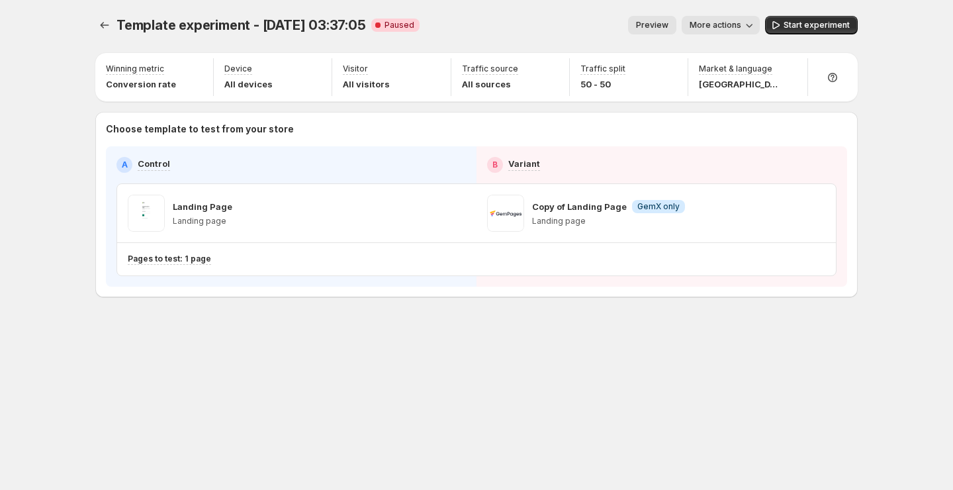
click at [823, 11] on div "Template experiment - Oct 7, 03:37:05. This page is ready Template experiment -…" at bounding box center [476, 25] width 763 height 50
click at [823, 12] on div "Template experiment - Oct 7, 03:37:05. This page is ready Template experiment -…" at bounding box center [476, 25] width 763 height 50
click at [823, 17] on button "Start experiment" at bounding box center [811, 25] width 93 height 19
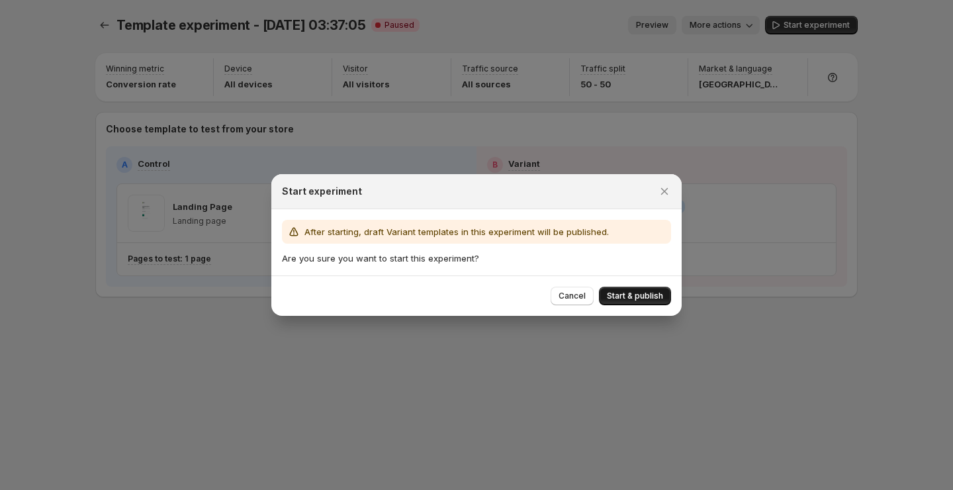
click at [639, 292] on span "Start & publish" at bounding box center [635, 296] width 56 height 11
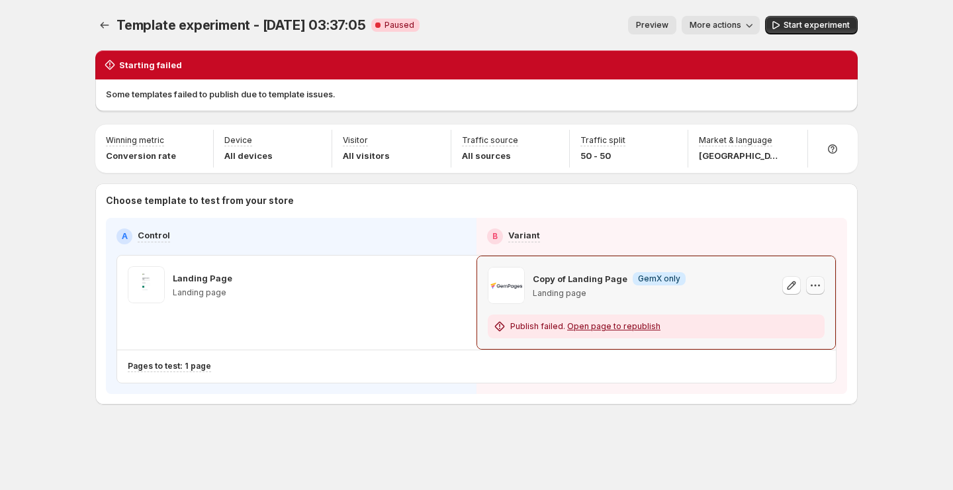
click at [816, 288] on icon "button" at bounding box center [815, 285] width 13 height 13
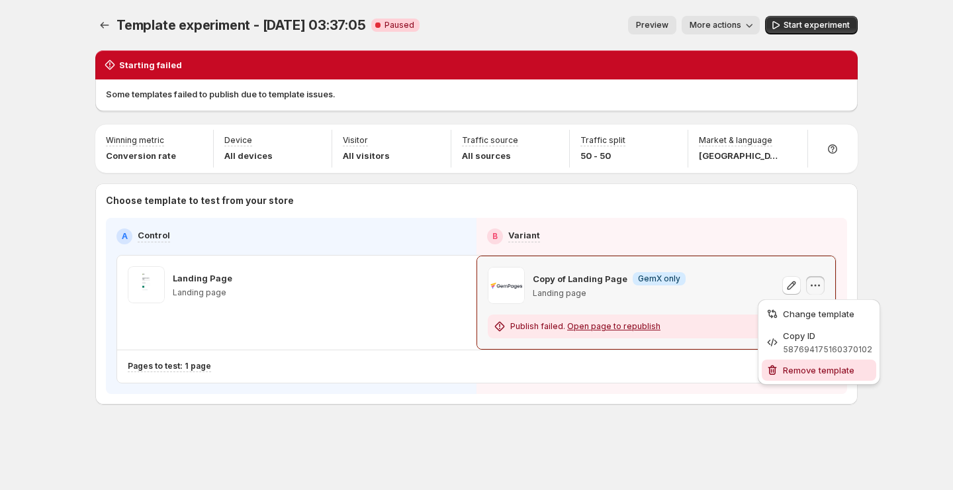
click at [790, 362] on button "Remove template" at bounding box center [819, 369] width 115 height 21
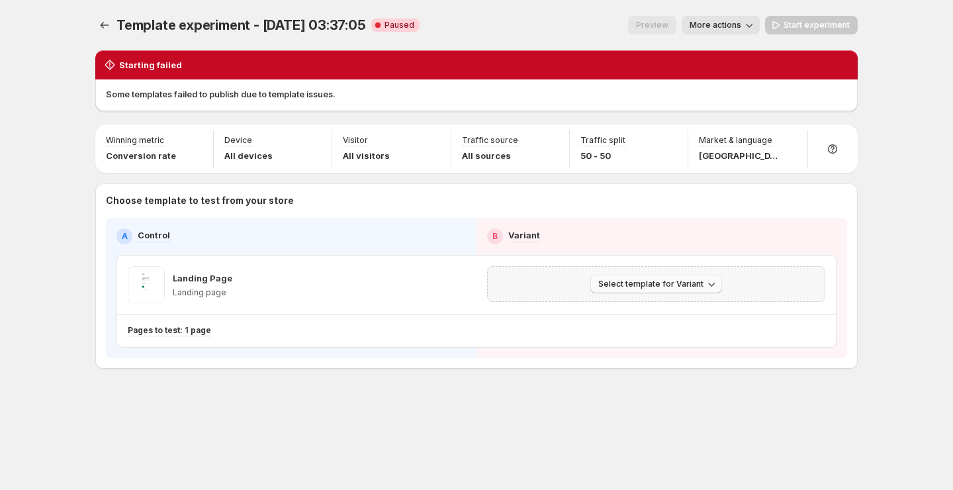
click at [693, 285] on span "Select template for Variant" at bounding box center [650, 284] width 105 height 11
click at [680, 330] on span "Create Variant based on Control" at bounding box center [658, 334] width 135 height 11
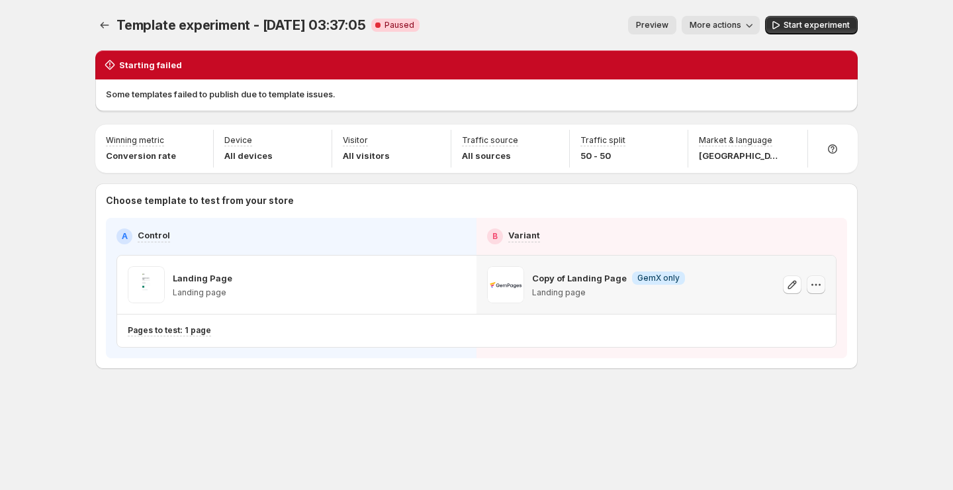
click at [811, 287] on icon "button" at bounding box center [815, 284] width 13 height 13
click at [785, 370] on span "Remove template" at bounding box center [819, 369] width 71 height 11
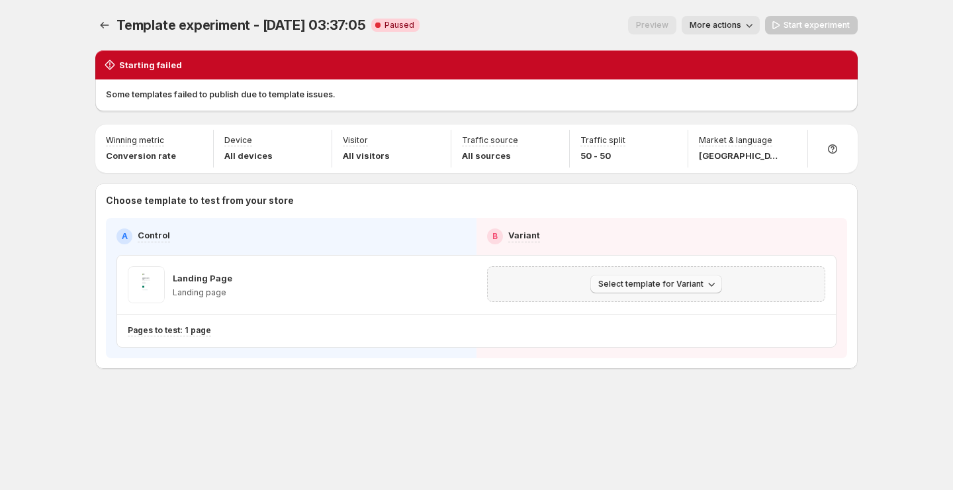
click at [655, 287] on span "Select template for Variant" at bounding box center [650, 284] width 105 height 11
click at [664, 308] on span "Select an existing template" at bounding box center [647, 311] width 112 height 11
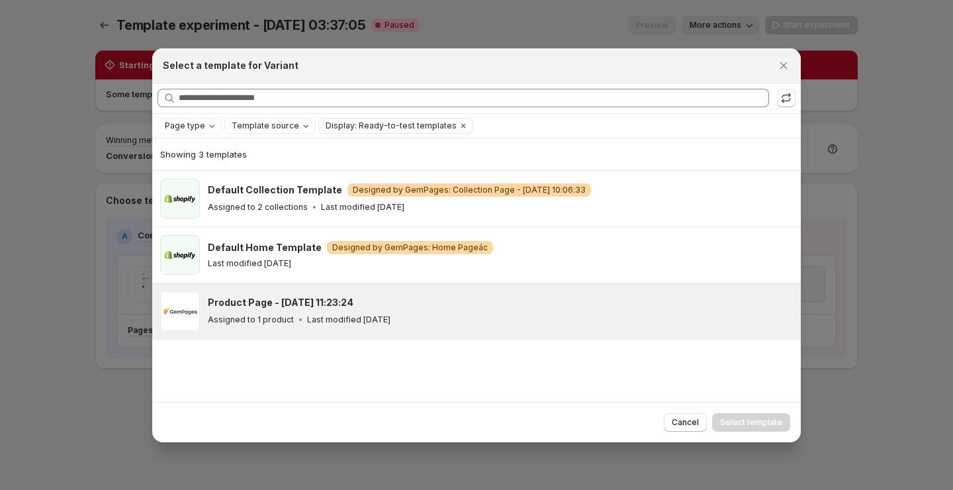
click at [419, 301] on div "Product Page - [DATE] 11:23:24" at bounding box center [498, 302] width 581 height 13
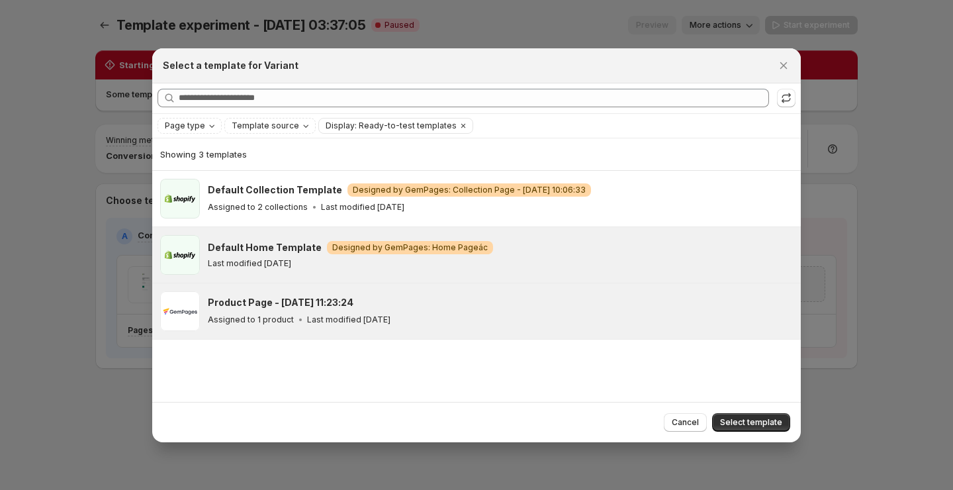
click at [649, 263] on div "Last modified [DATE]" at bounding box center [498, 263] width 581 height 11
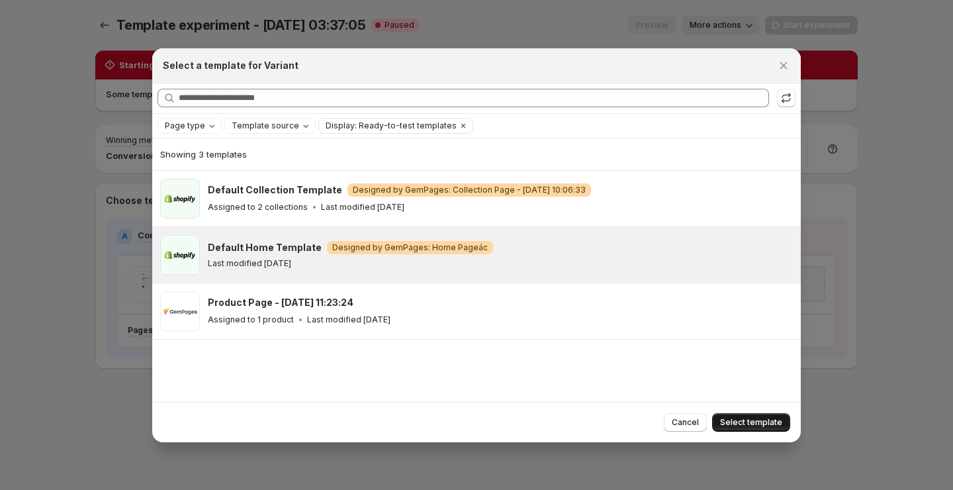
click at [754, 422] on span "Select template" at bounding box center [751, 422] width 62 height 11
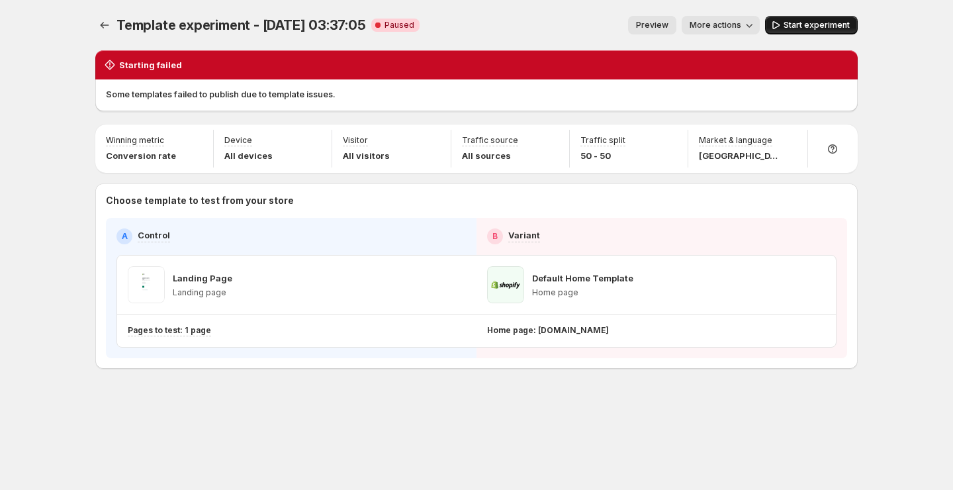
click at [798, 24] on span "Start experiment" at bounding box center [817, 25] width 66 height 11
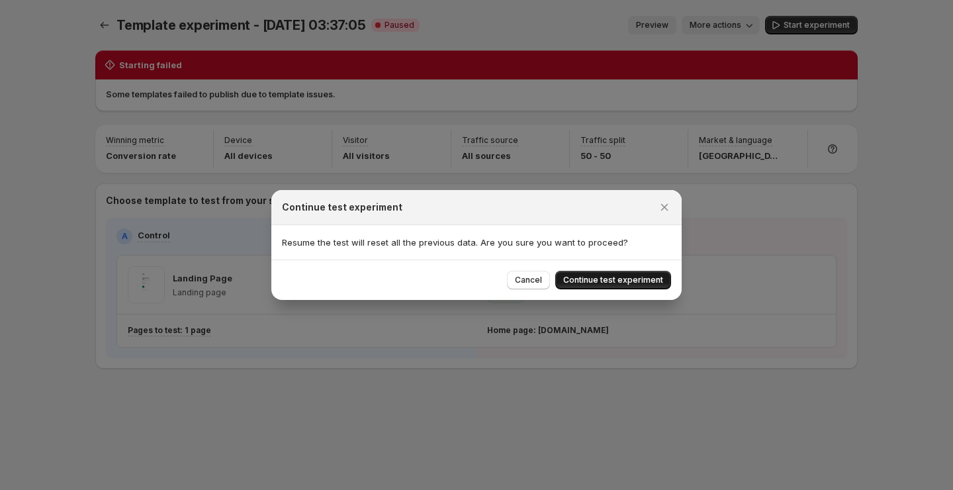
click at [636, 281] on span "Continue test experiment" at bounding box center [613, 280] width 100 height 11
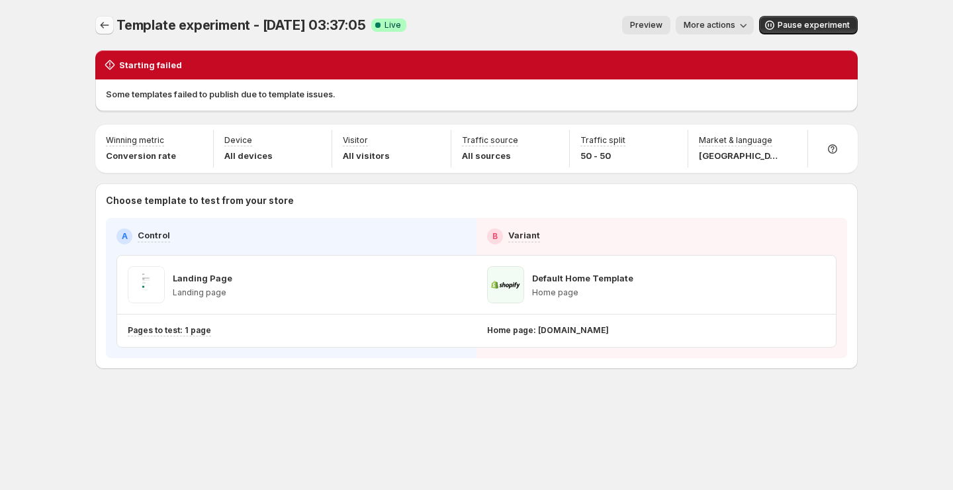
click at [95, 20] on button "Experiments" at bounding box center [104, 25] width 19 height 19
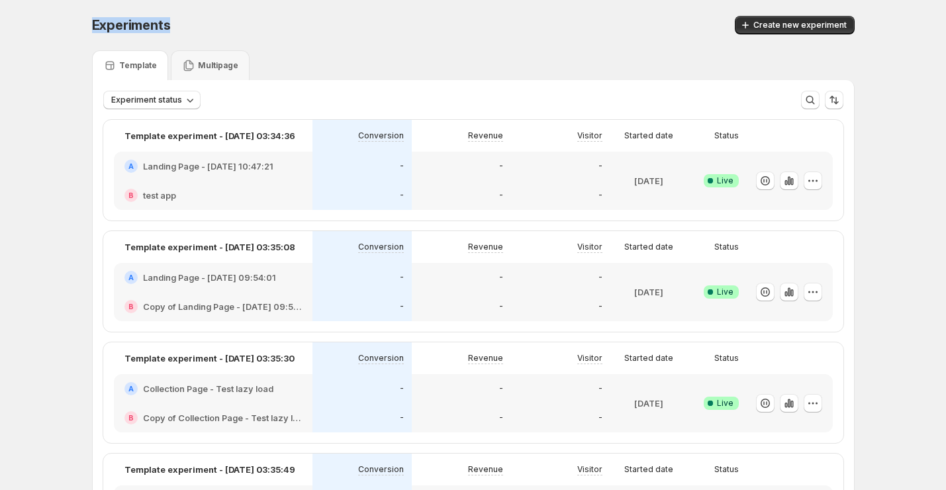
click at [95, 20] on span "Experiments" at bounding box center [131, 25] width 79 height 16
click at [766, 17] on button "Create new experiment" at bounding box center [795, 25] width 120 height 19
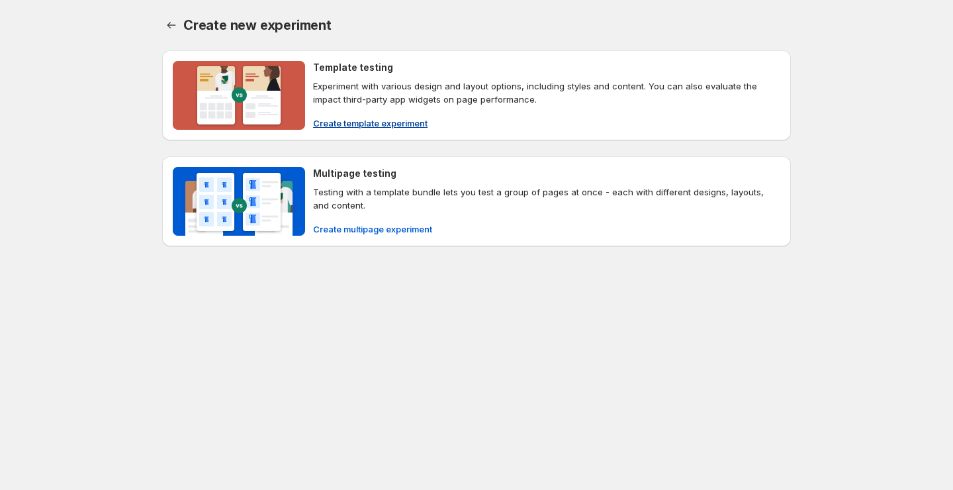
click at [411, 123] on span "Create template experiment" at bounding box center [370, 122] width 115 height 13
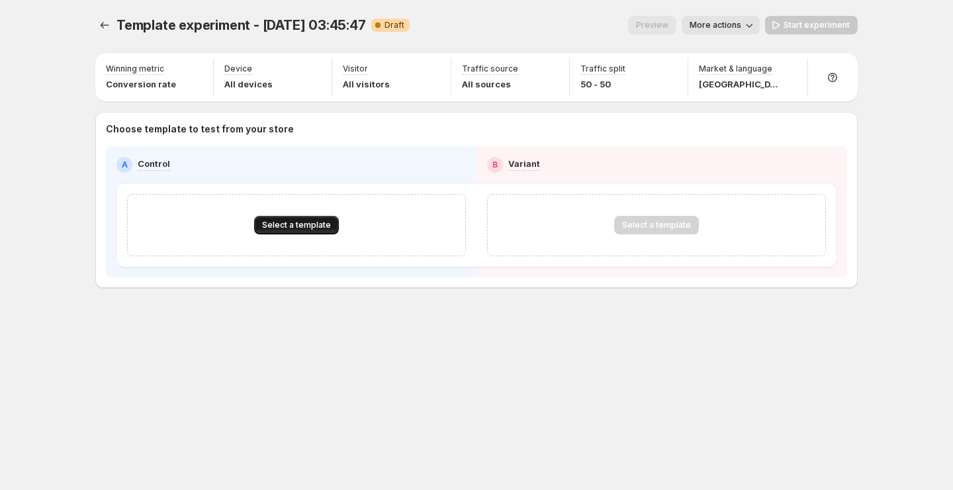
click at [287, 216] on button "Select a template" at bounding box center [296, 225] width 85 height 19
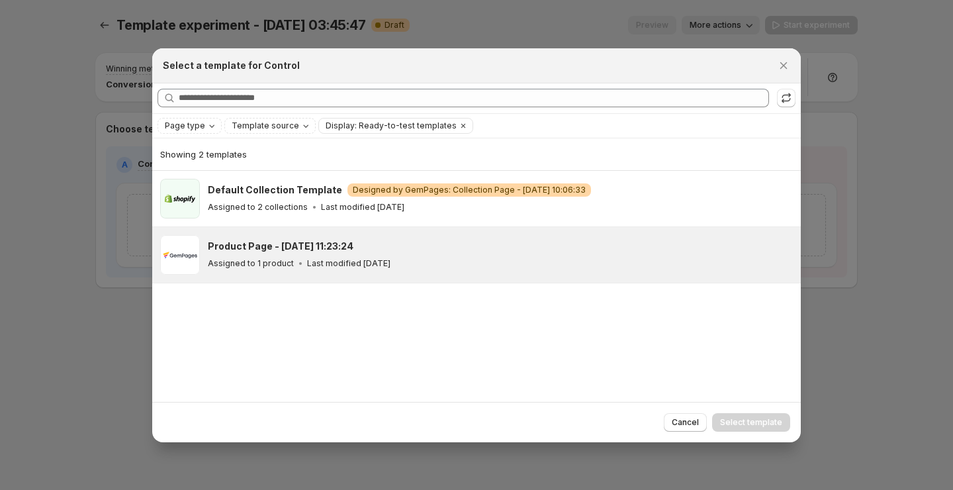
click at [330, 252] on div "Product Page - [DATE] 11:23:24 Assigned to 1 product Last modified [DATE]" at bounding box center [498, 255] width 581 height 30
click at [746, 429] on button "Select template" at bounding box center [751, 422] width 78 height 19
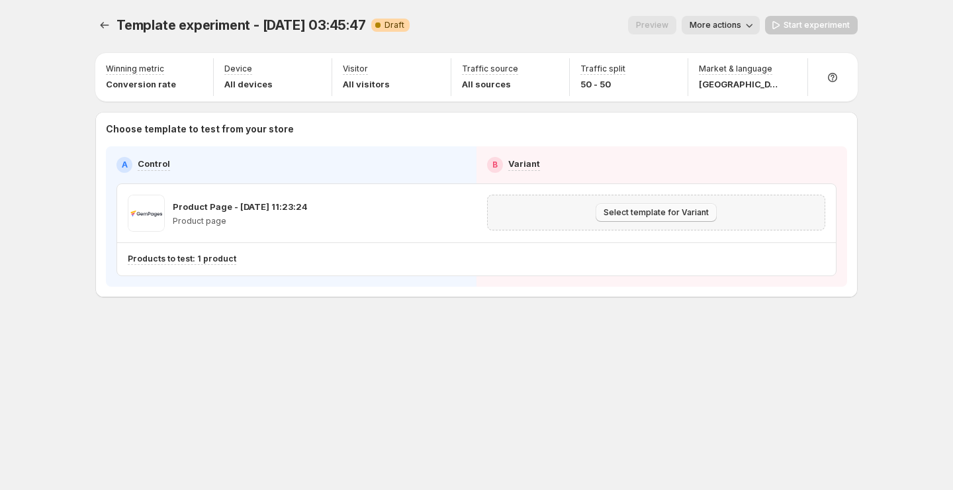
click at [664, 211] on span "Select template for Variant" at bounding box center [656, 212] width 105 height 11
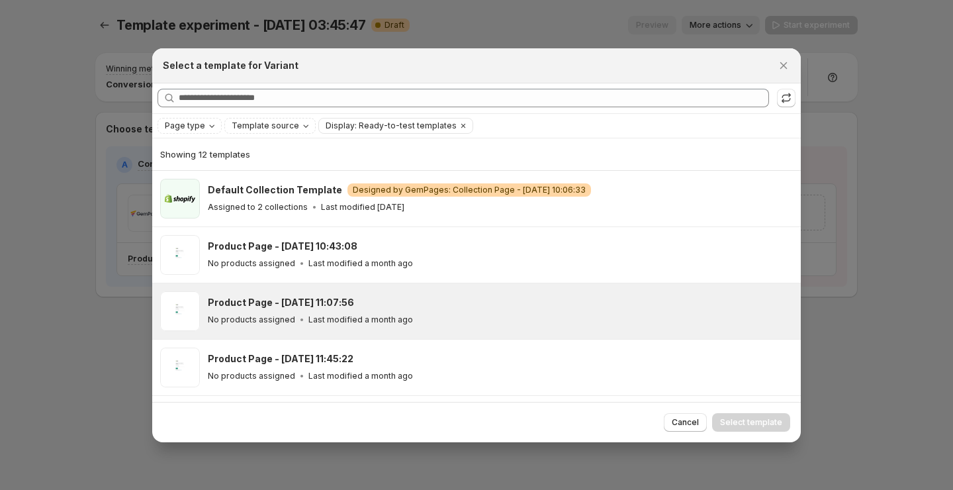
click at [539, 296] on div "Product Page - [DATE] 11:07:56" at bounding box center [498, 302] width 581 height 13
click at [734, 422] on span "Select template" at bounding box center [751, 422] width 62 height 11
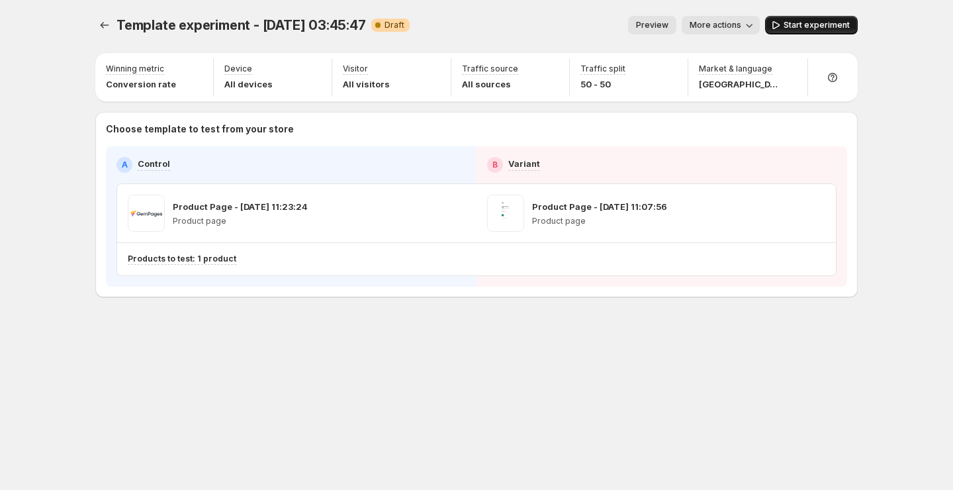
click at [794, 28] on span "Start experiment" at bounding box center [817, 25] width 66 height 11
click at [105, 24] on icon "Experiments" at bounding box center [104, 25] width 13 height 13
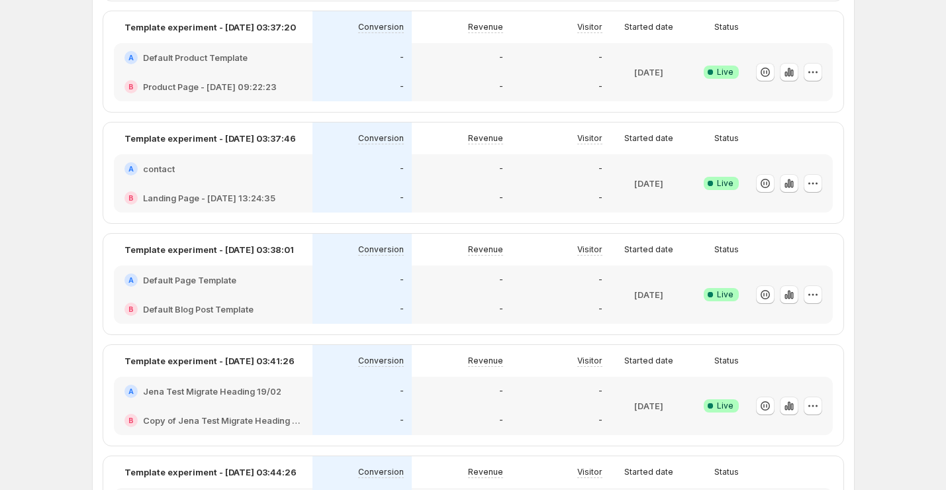
scroll to position [670, 0]
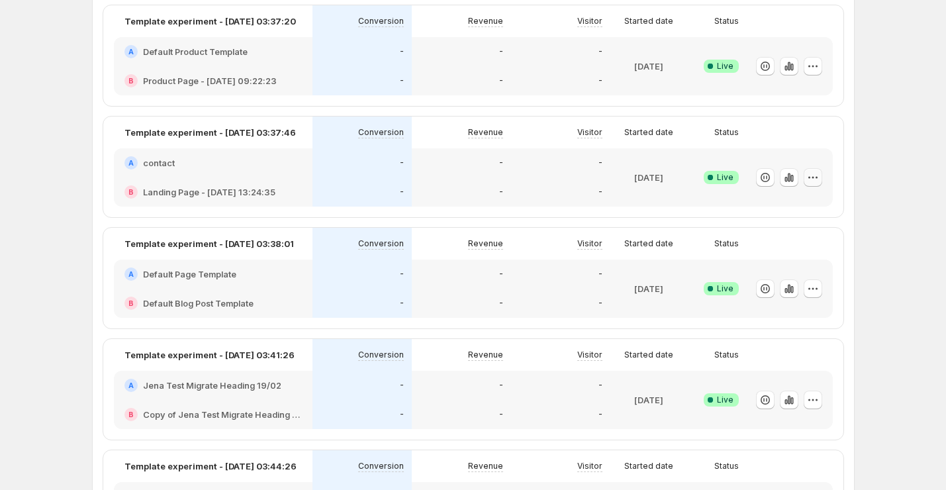
click at [813, 176] on icon "button" at bounding box center [812, 177] width 2 height 2
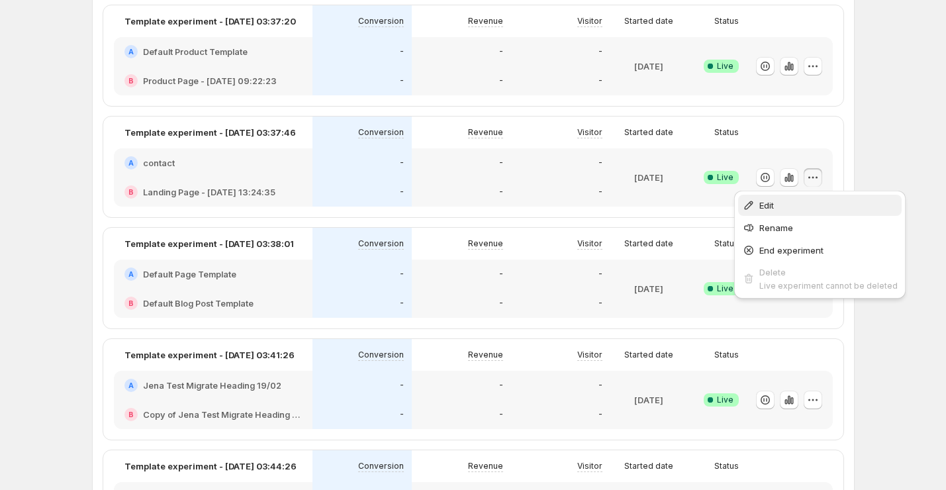
click at [762, 211] on span "Edit" at bounding box center [828, 205] width 138 height 13
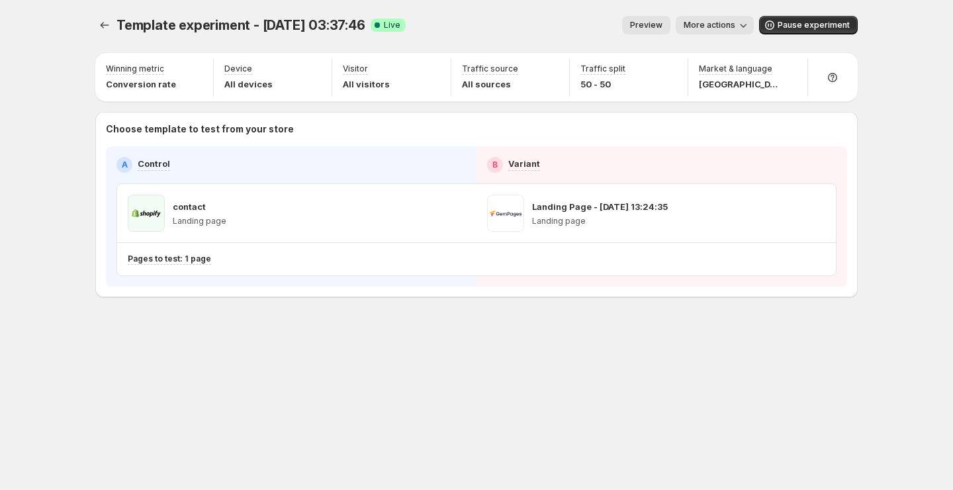
click at [726, 27] on span "More actions" at bounding box center [710, 25] width 52 height 11
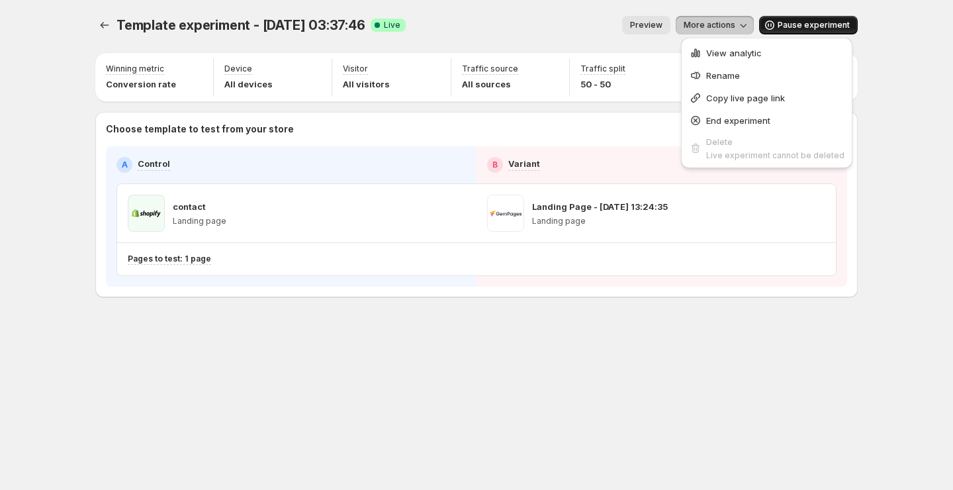
click at [804, 30] on span "Pause experiment" at bounding box center [814, 25] width 72 height 11
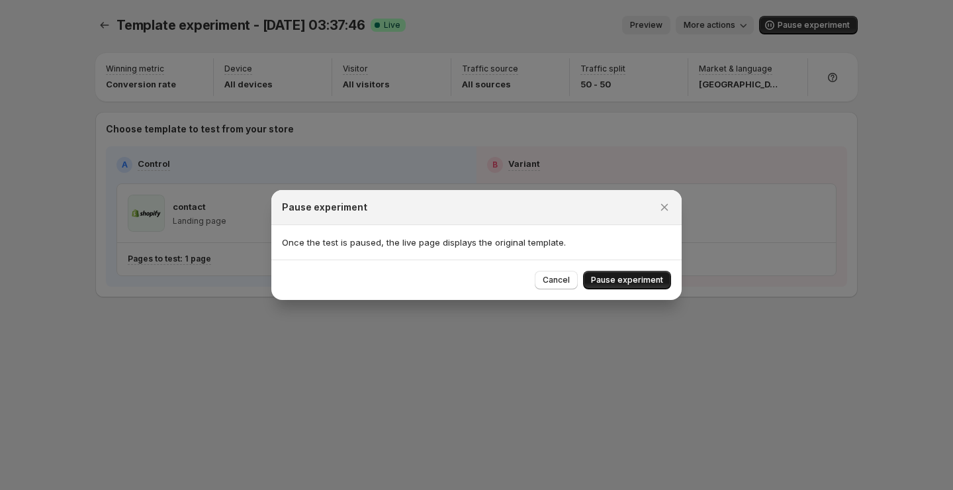
click at [632, 284] on span "Pause experiment" at bounding box center [627, 280] width 72 height 11
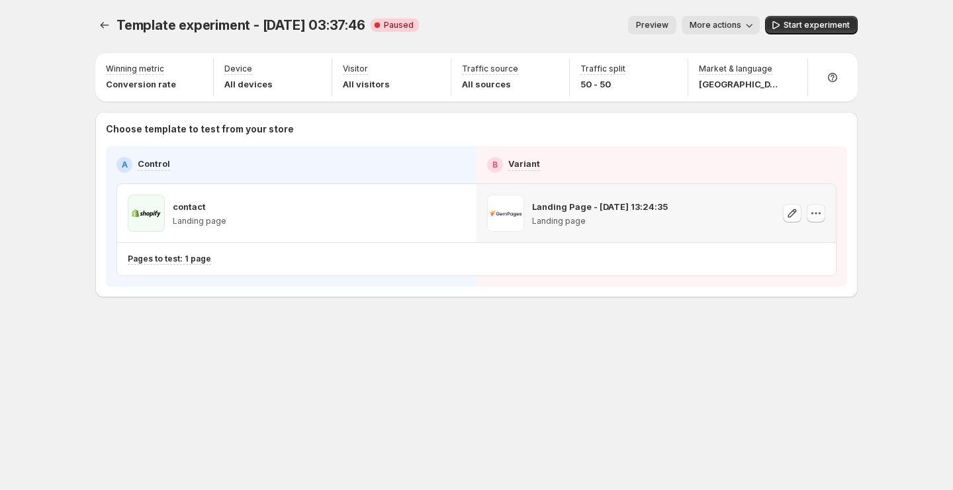
click at [817, 214] on icon "button" at bounding box center [815, 213] width 13 height 13
click at [663, 377] on div "Template experiment - Oct 7, 03:37:46. This page is ready Template experiment -…" at bounding box center [476, 245] width 794 height 490
click at [817, 216] on icon "button" at bounding box center [815, 213] width 13 height 13
click at [798, 288] on button "Remove template" at bounding box center [819, 297] width 120 height 21
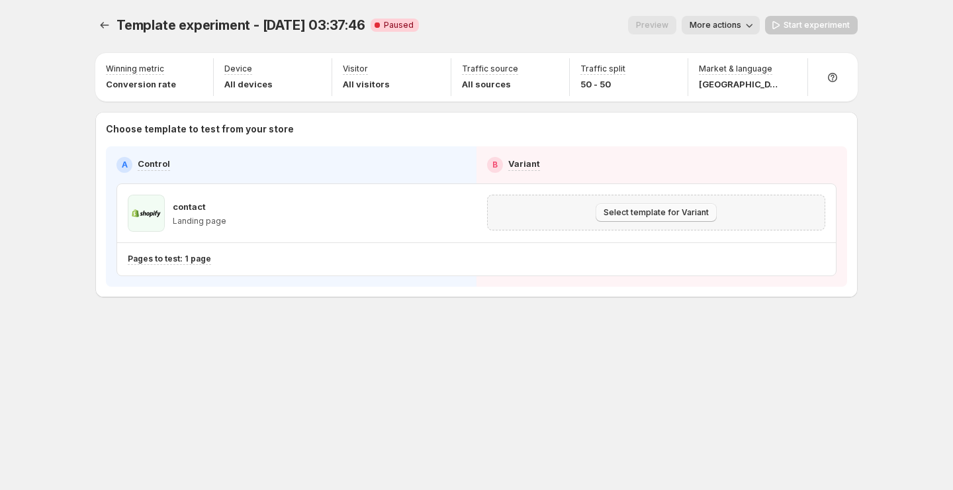
click at [673, 208] on span "Select template for Variant" at bounding box center [656, 212] width 105 height 11
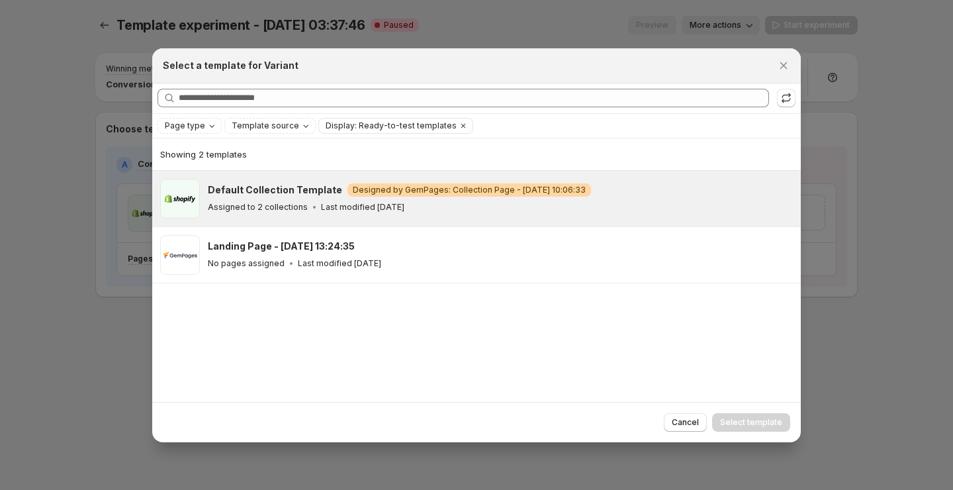
click at [678, 212] on div "Assigned to 2 collections Last modified 8 months ago" at bounding box center [498, 207] width 581 height 13
click at [702, 175] on div "Default Collection Template Warning Designed by GemPages: Collection Page - Feb…" at bounding box center [476, 199] width 649 height 56
click at [739, 420] on span "Select template" at bounding box center [751, 422] width 62 height 11
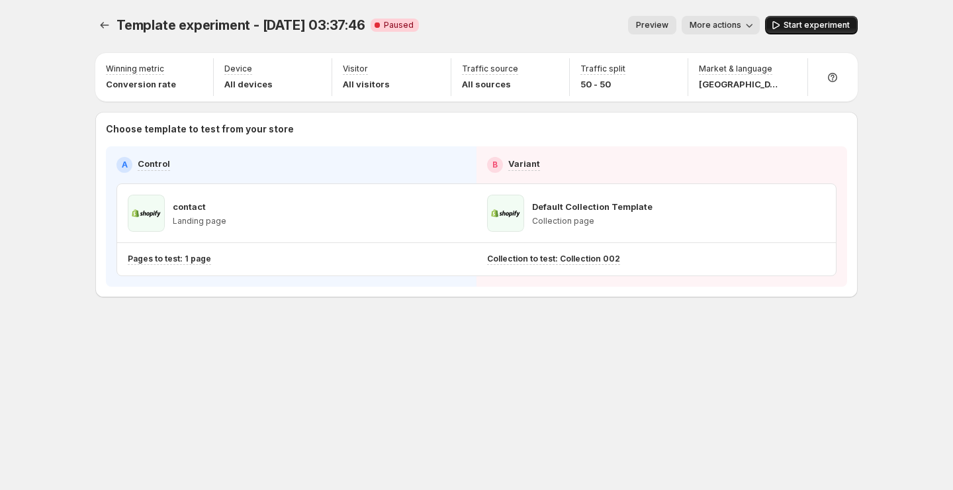
click at [823, 30] on button "Start experiment" at bounding box center [811, 25] width 93 height 19
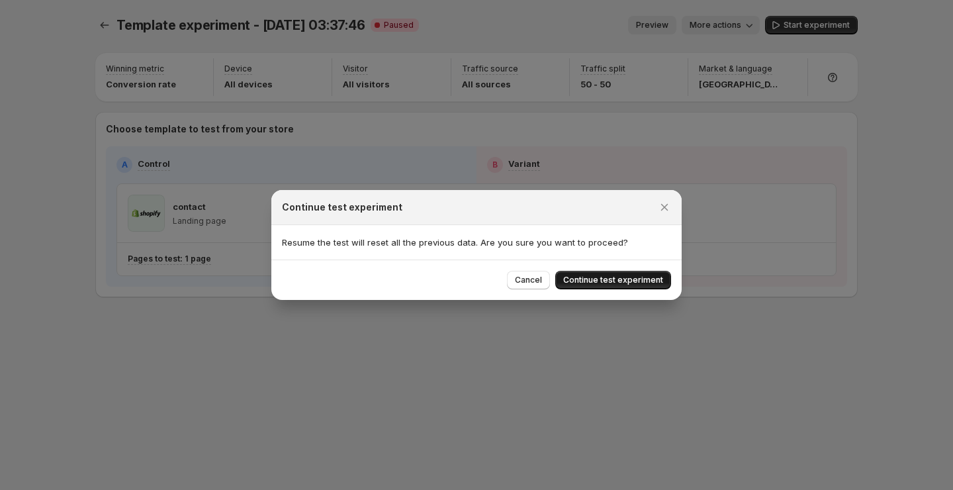
click at [622, 284] on span "Continue test experiment" at bounding box center [613, 280] width 100 height 11
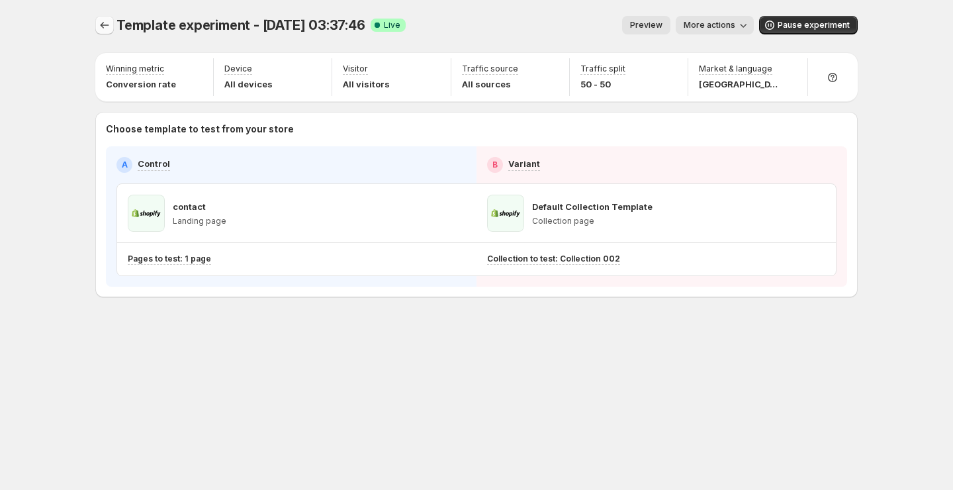
click at [104, 28] on icon "Experiments" at bounding box center [104, 25] width 13 height 13
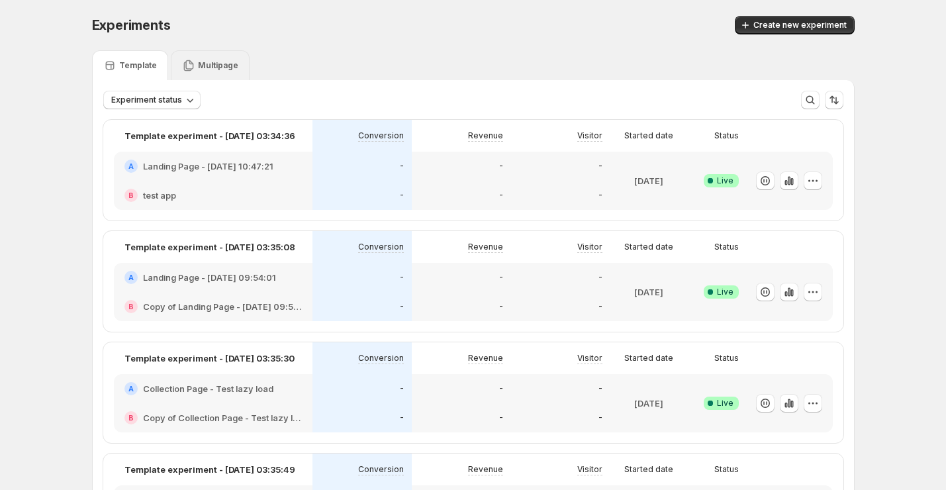
click at [209, 64] on p "Multipage" at bounding box center [218, 65] width 40 height 11
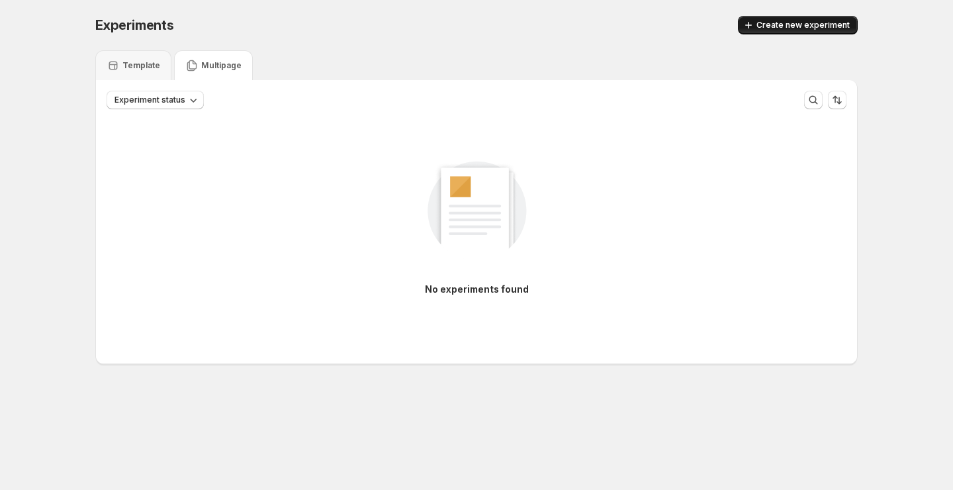
click at [774, 29] on span "Create new experiment" at bounding box center [803, 25] width 93 height 11
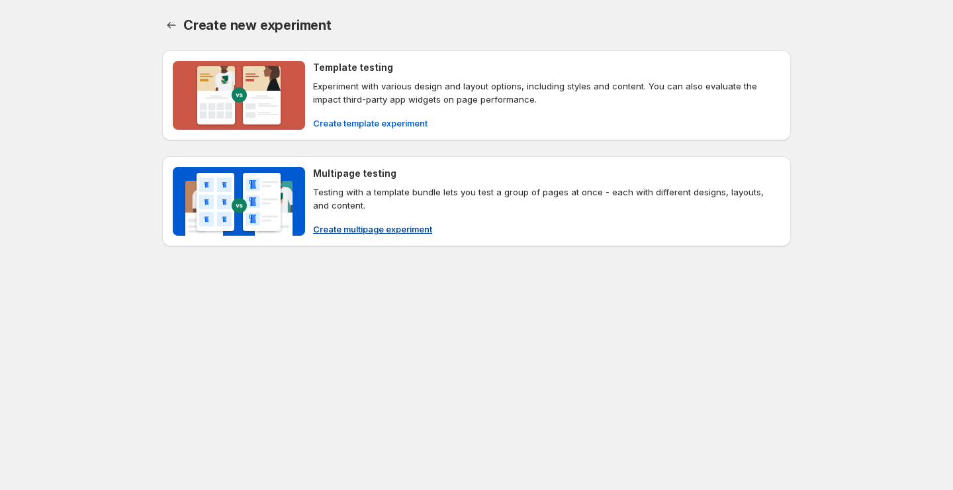
click at [387, 230] on span "Create multipage experiment" at bounding box center [372, 228] width 119 height 13
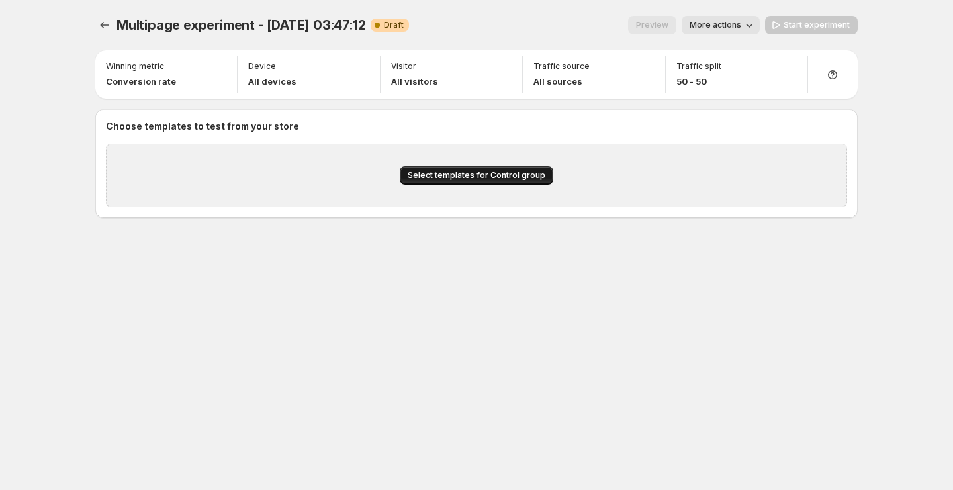
click at [453, 171] on span "Select templates for Control group" at bounding box center [477, 175] width 138 height 11
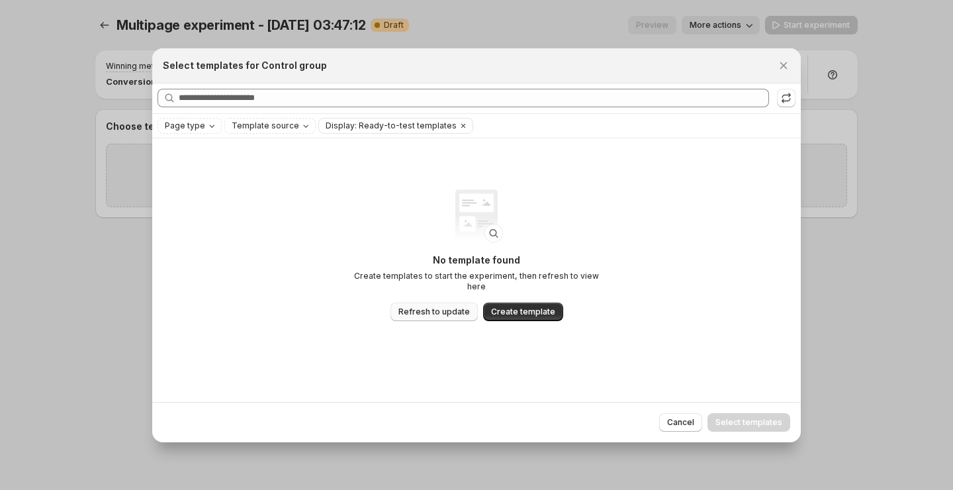
click at [447, 306] on span "Refresh to update" at bounding box center [433, 311] width 71 height 11
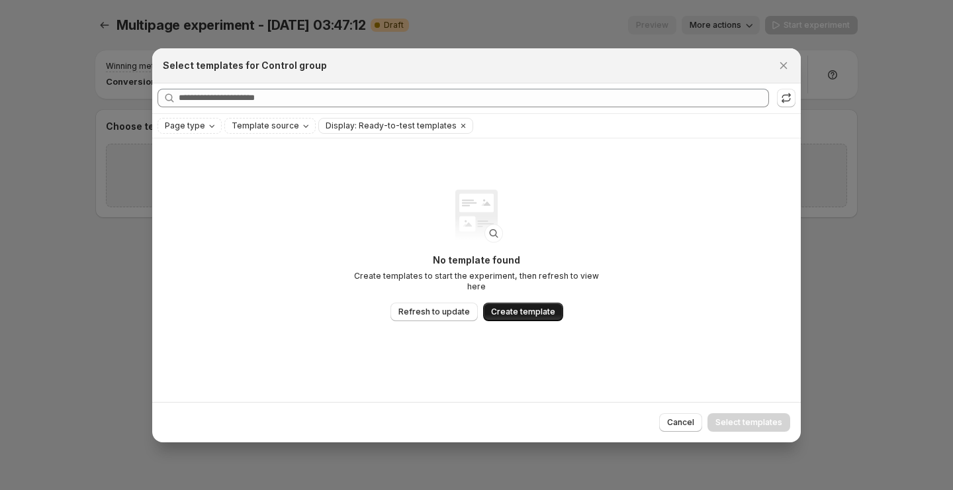
click at [530, 308] on span "Create template" at bounding box center [523, 311] width 64 height 11
click at [791, 66] on button "Close" at bounding box center [783, 65] width 19 height 19
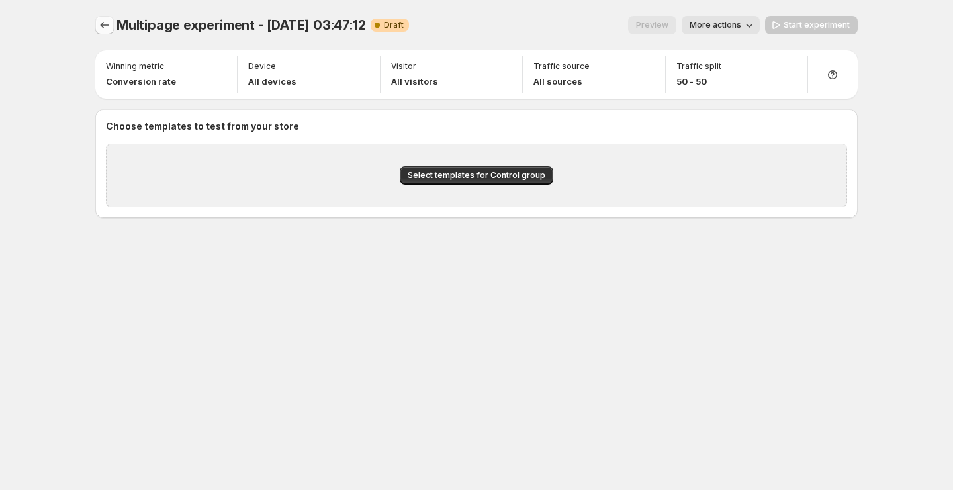
click at [107, 20] on icon "Experiments" at bounding box center [104, 25] width 13 height 13
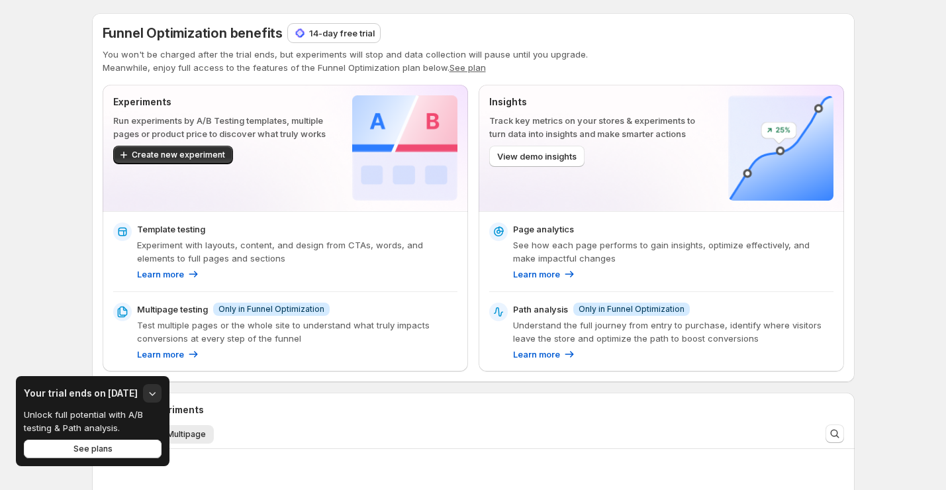
click at [367, 28] on p "14-day free trial" at bounding box center [342, 32] width 66 height 13
click at [357, 30] on p "14-day free trial" at bounding box center [342, 32] width 66 height 13
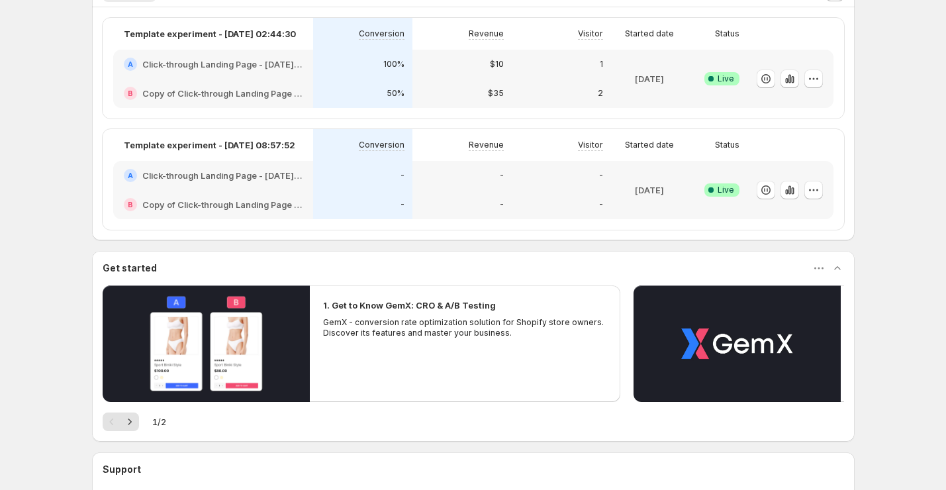
scroll to position [285, 0]
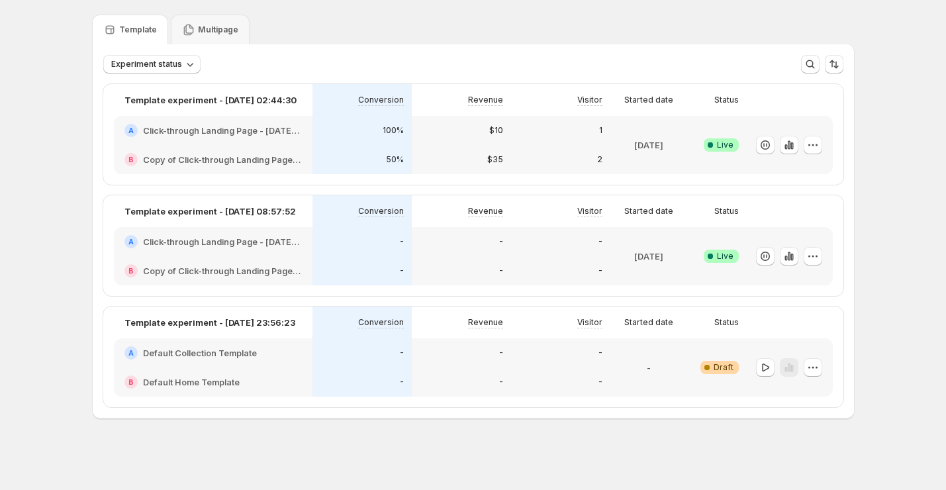
scroll to position [36, 0]
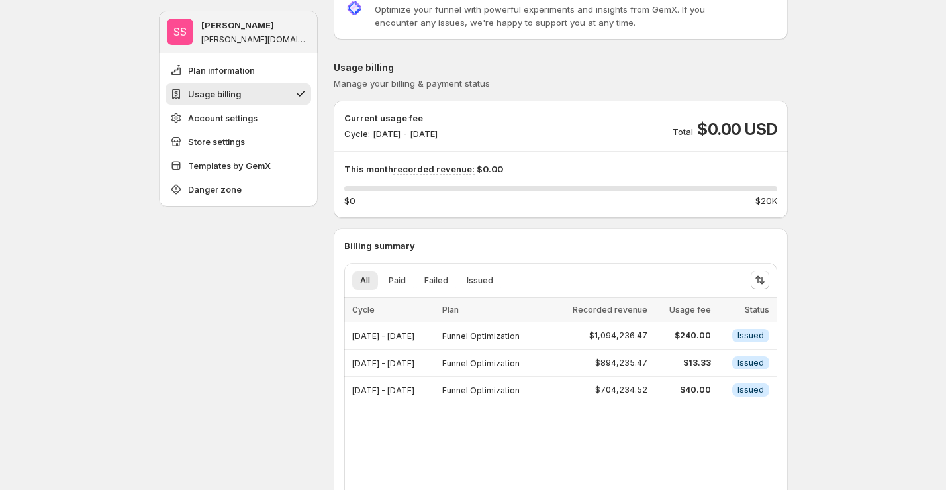
scroll to position [73, 0]
